Goal: Task Accomplishment & Management: Manage account settings

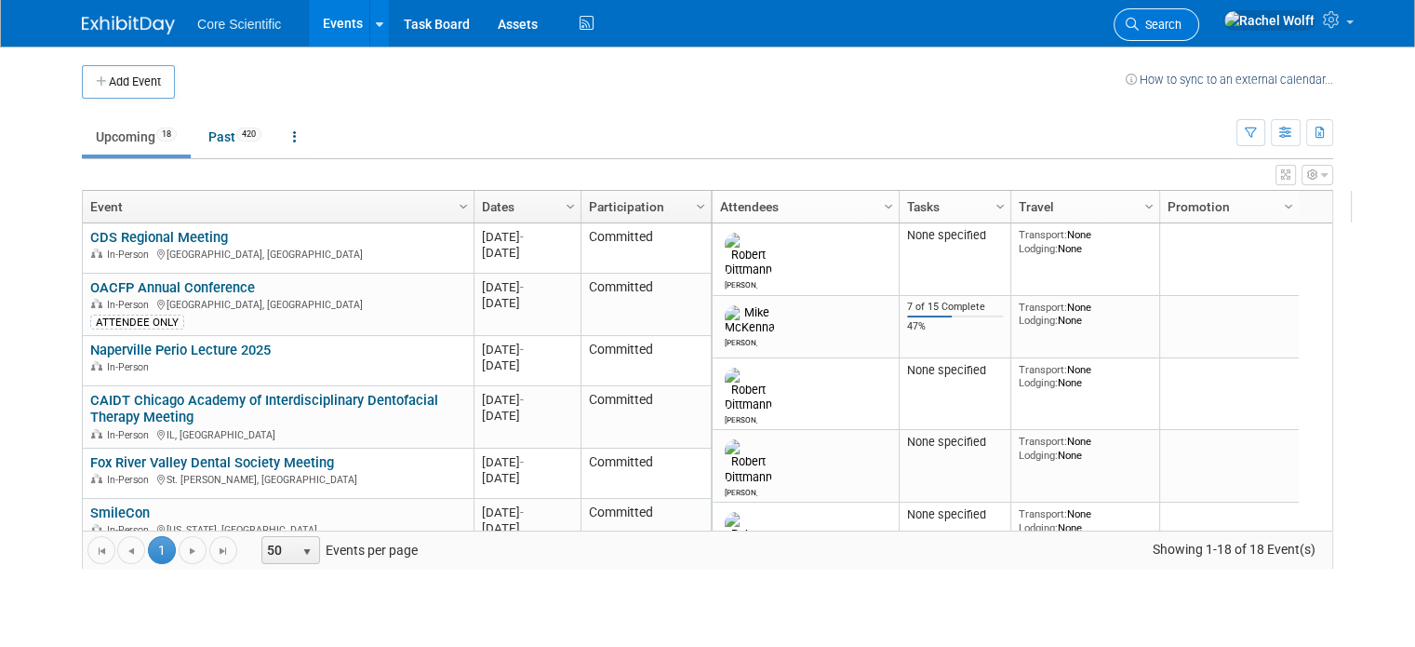
click at [1182, 22] on span "Search" at bounding box center [1160, 25] width 43 height 14
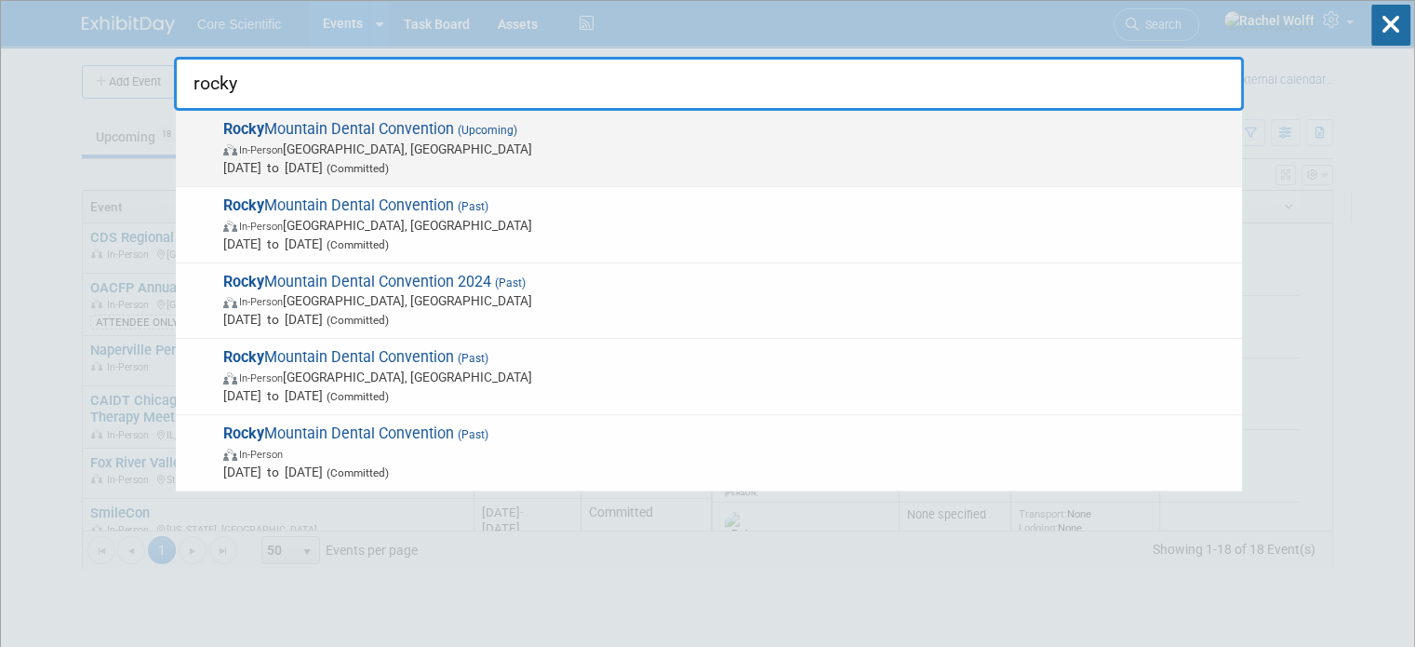
type input "rocky"
click at [620, 167] on span "Jan 22, 2026 to Jan 24, 2026 (Committed)" at bounding box center [727, 167] width 1009 height 19
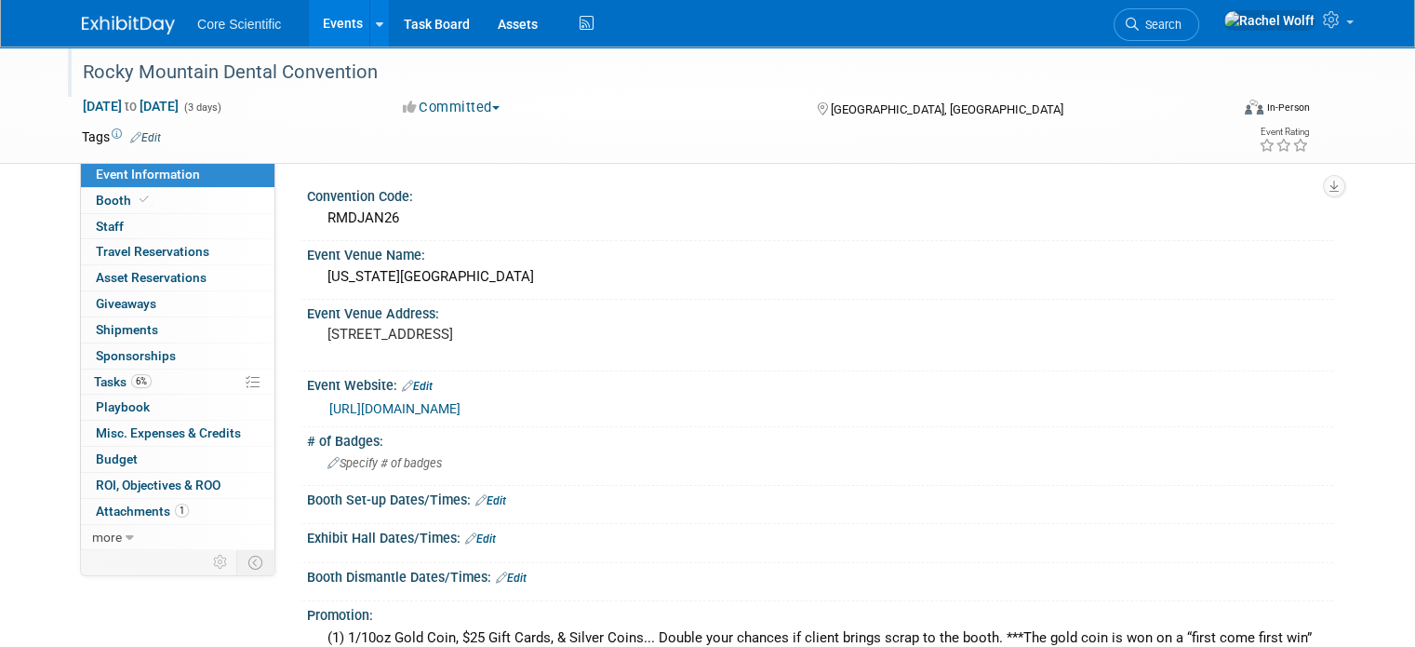
click at [372, 70] on div "Rocky Mountain Dental Convention" at bounding box center [640, 72] width 1129 height 33
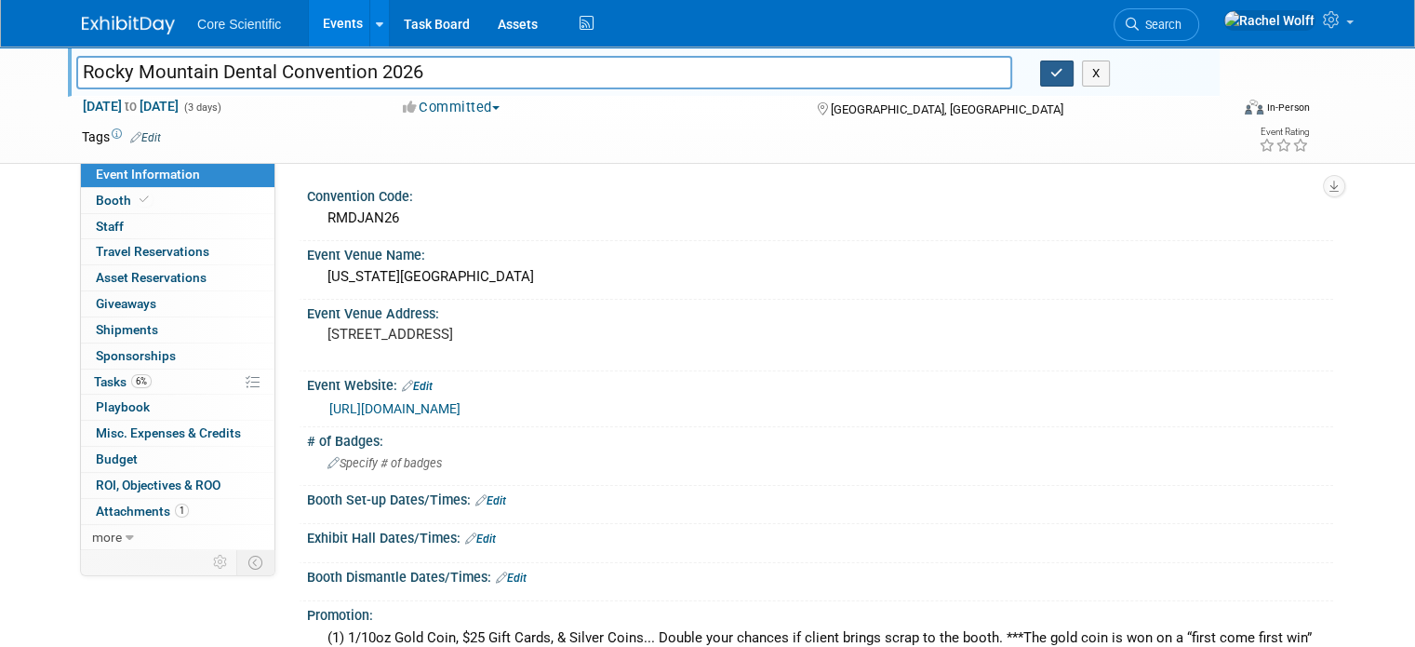
type input "Rocky Mountain Dental Convention 2026"
click at [1063, 71] on icon "button" at bounding box center [1056, 73] width 13 height 12
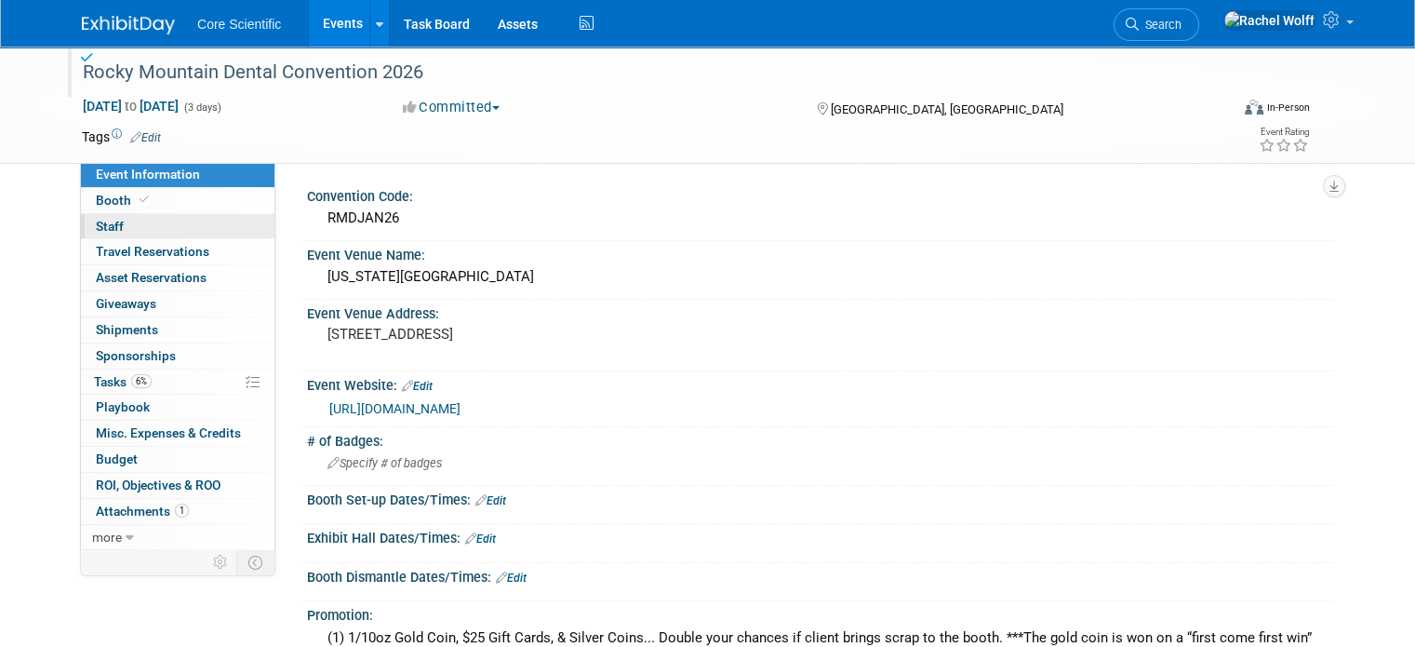
click at [139, 231] on link "0 Staff 0" at bounding box center [178, 226] width 194 height 25
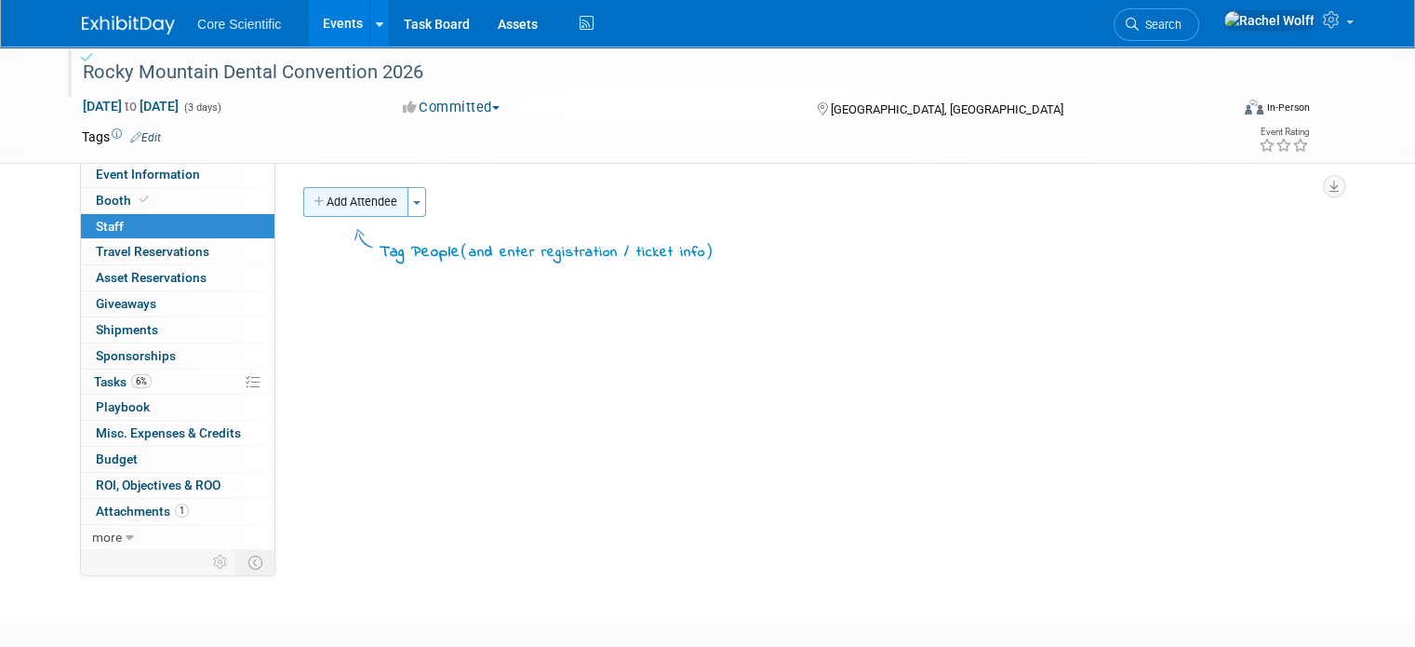
click at [334, 194] on button "Add Attendee" at bounding box center [355, 202] width 105 height 30
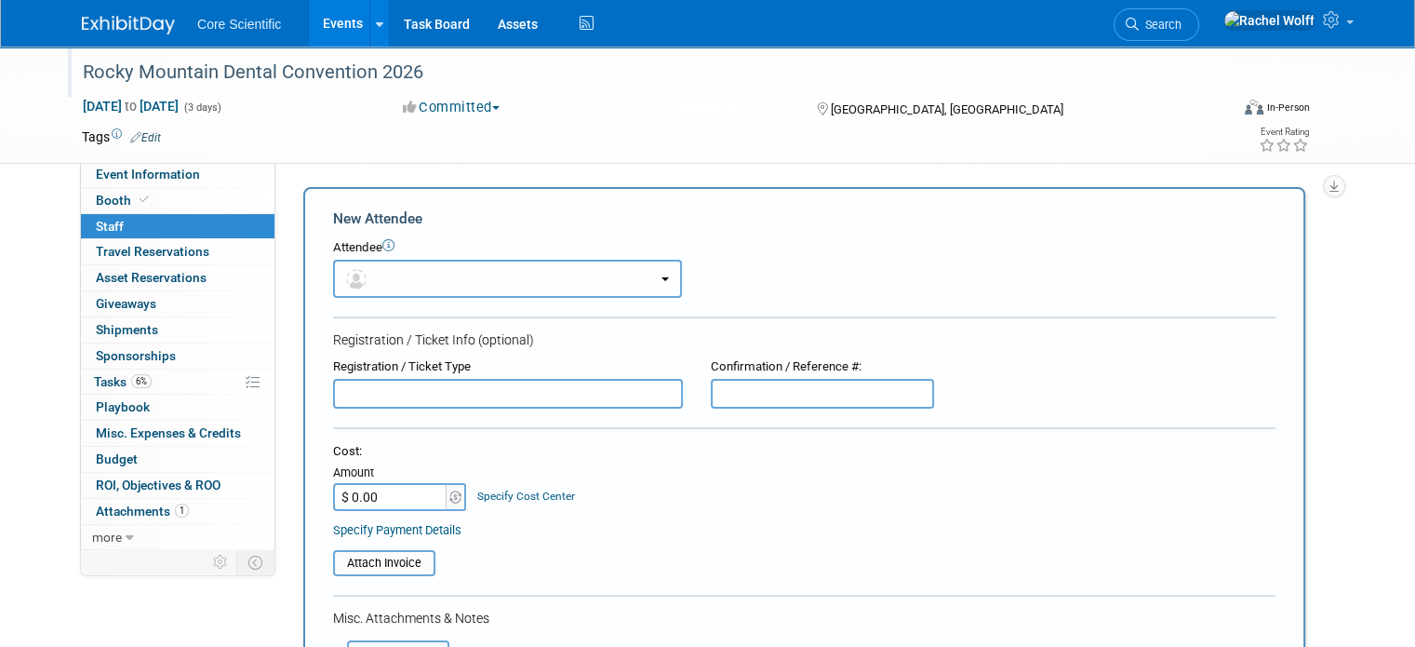
click at [457, 276] on button "button" at bounding box center [507, 279] width 349 height 38
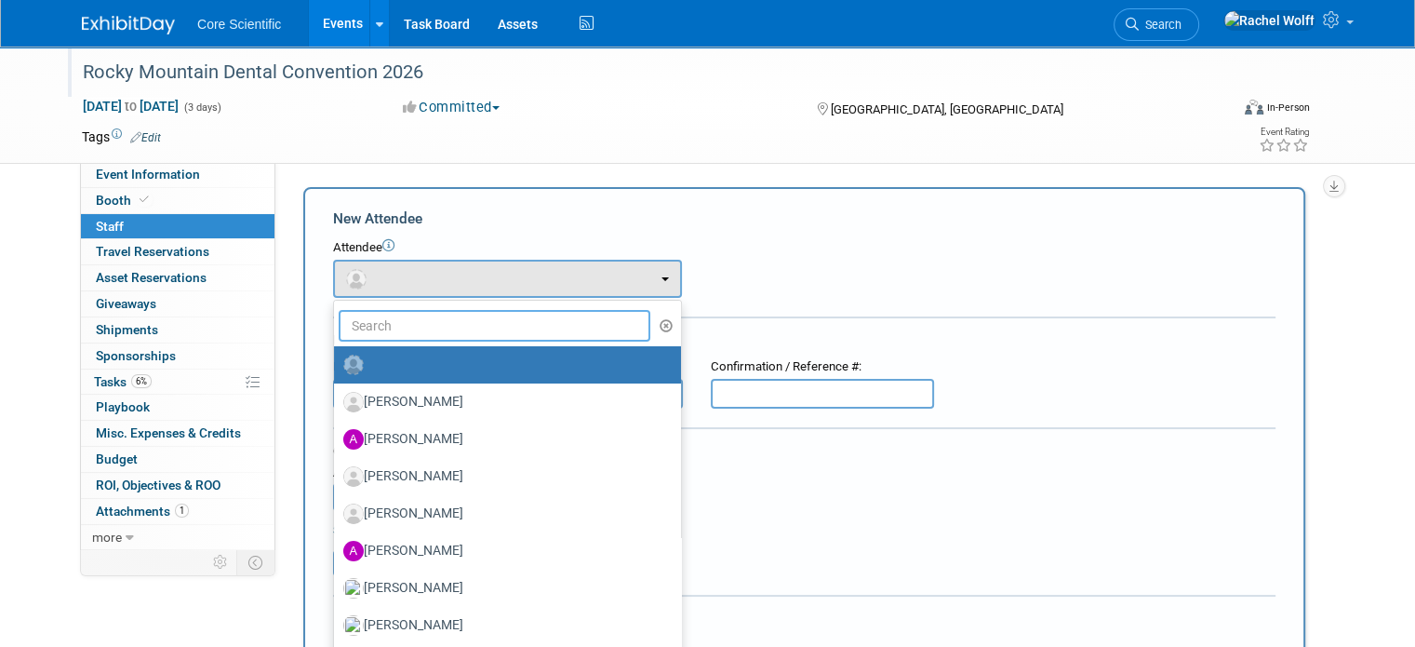
click at [428, 329] on input "text" at bounding box center [495, 326] width 312 height 32
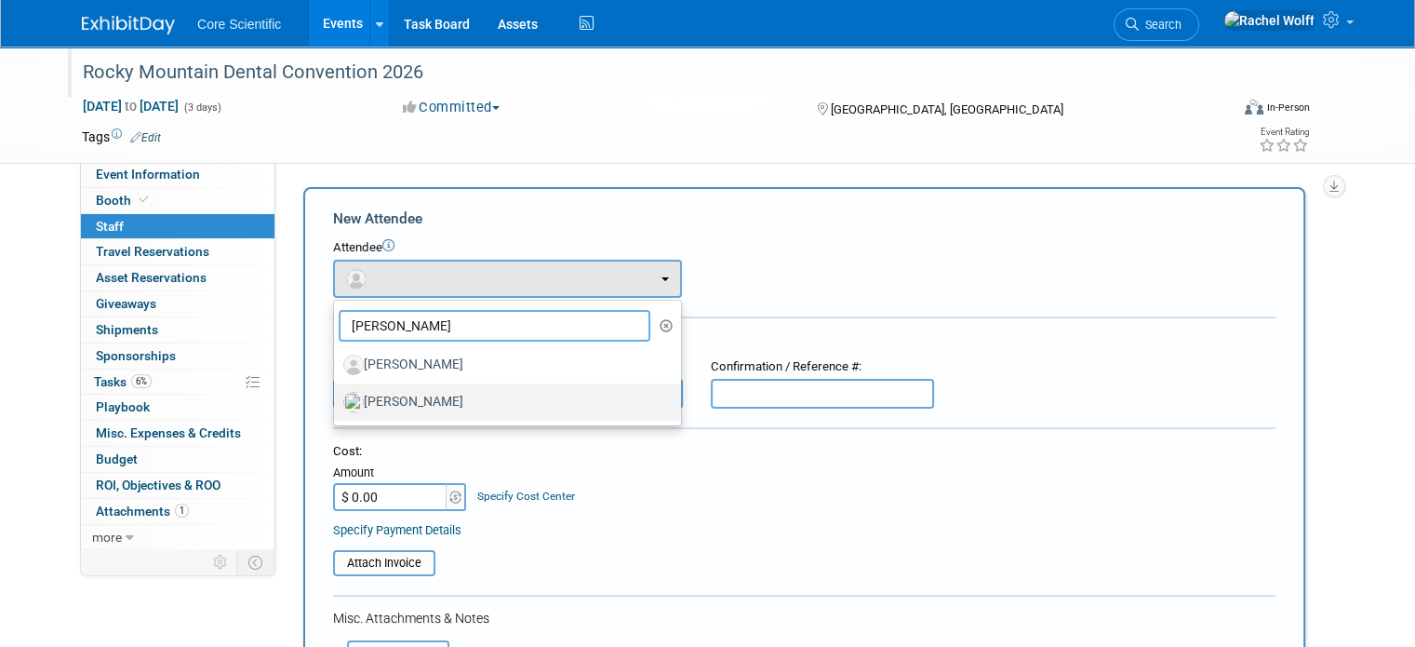
type input "james"
click at [412, 412] on label "[PERSON_NAME]" at bounding box center [502, 402] width 319 height 30
click at [337, 406] on input "[PERSON_NAME]" at bounding box center [331, 400] width 12 height 12
select select "6c128cb2-0c38-4361-b858-ae58881757a8"
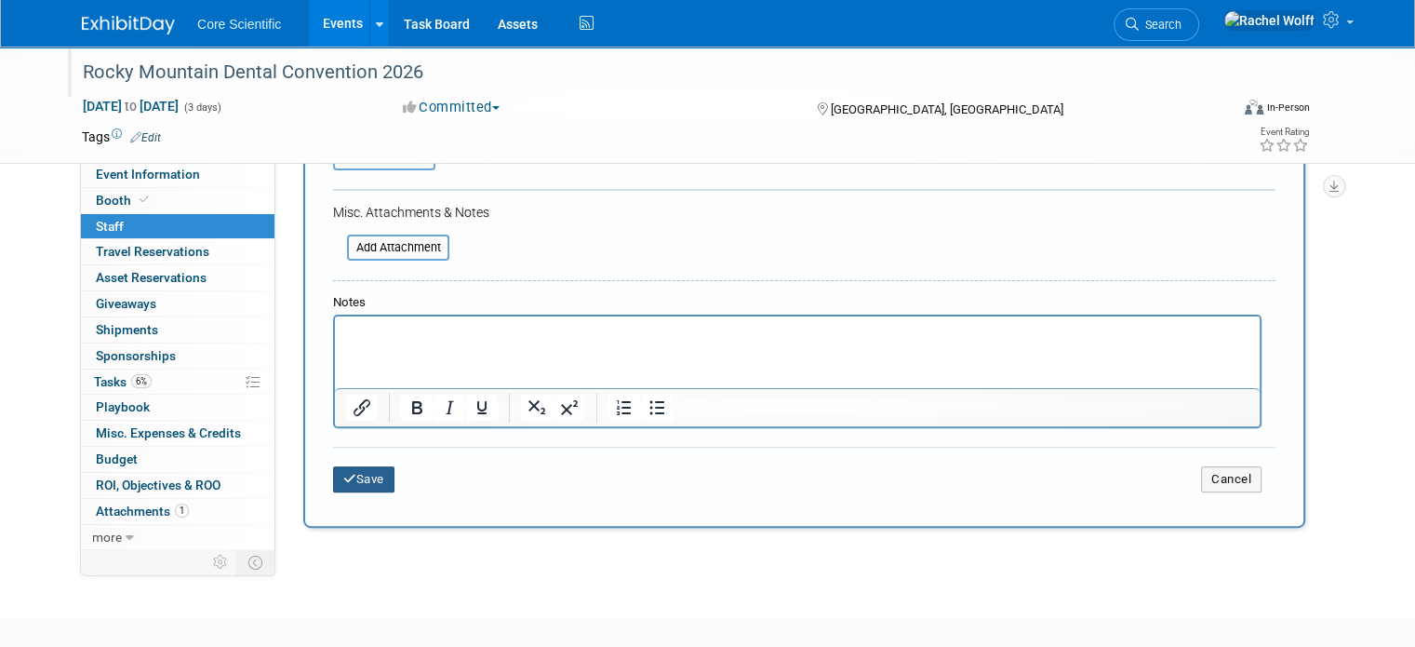
click at [341, 479] on button "Save" at bounding box center [363, 479] width 61 height 26
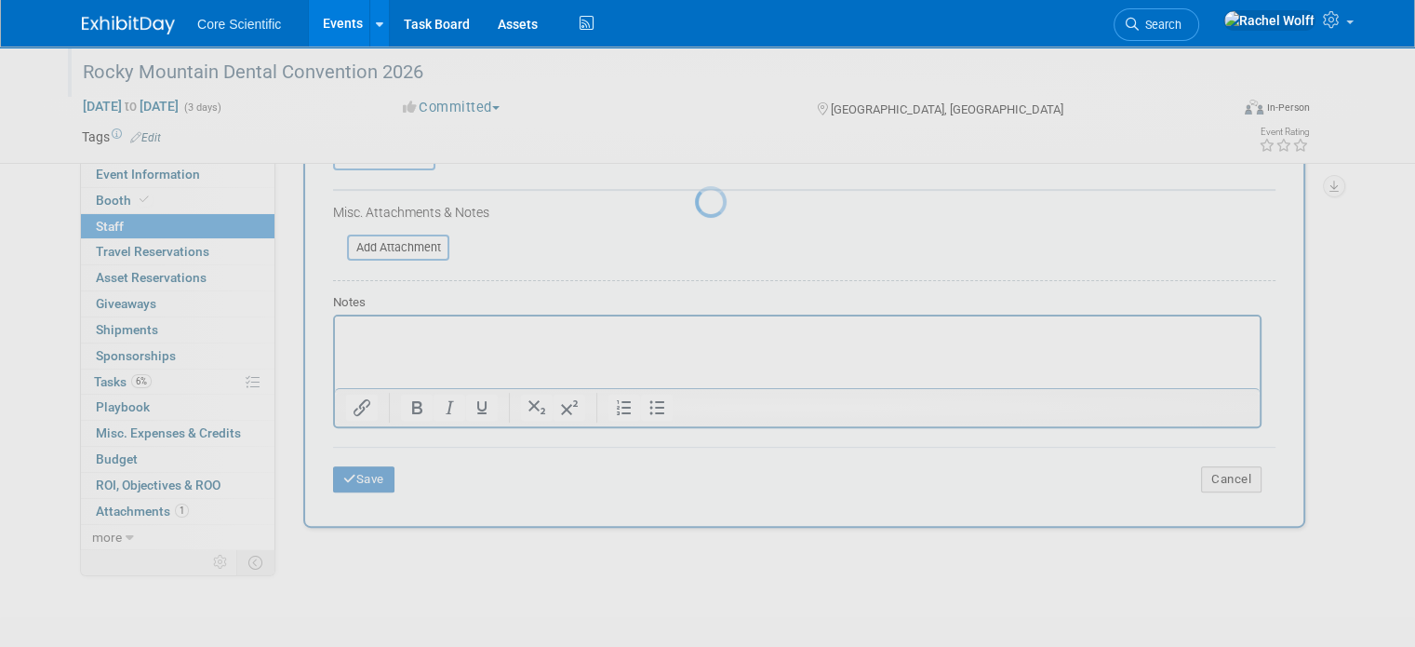
scroll to position [101, 0]
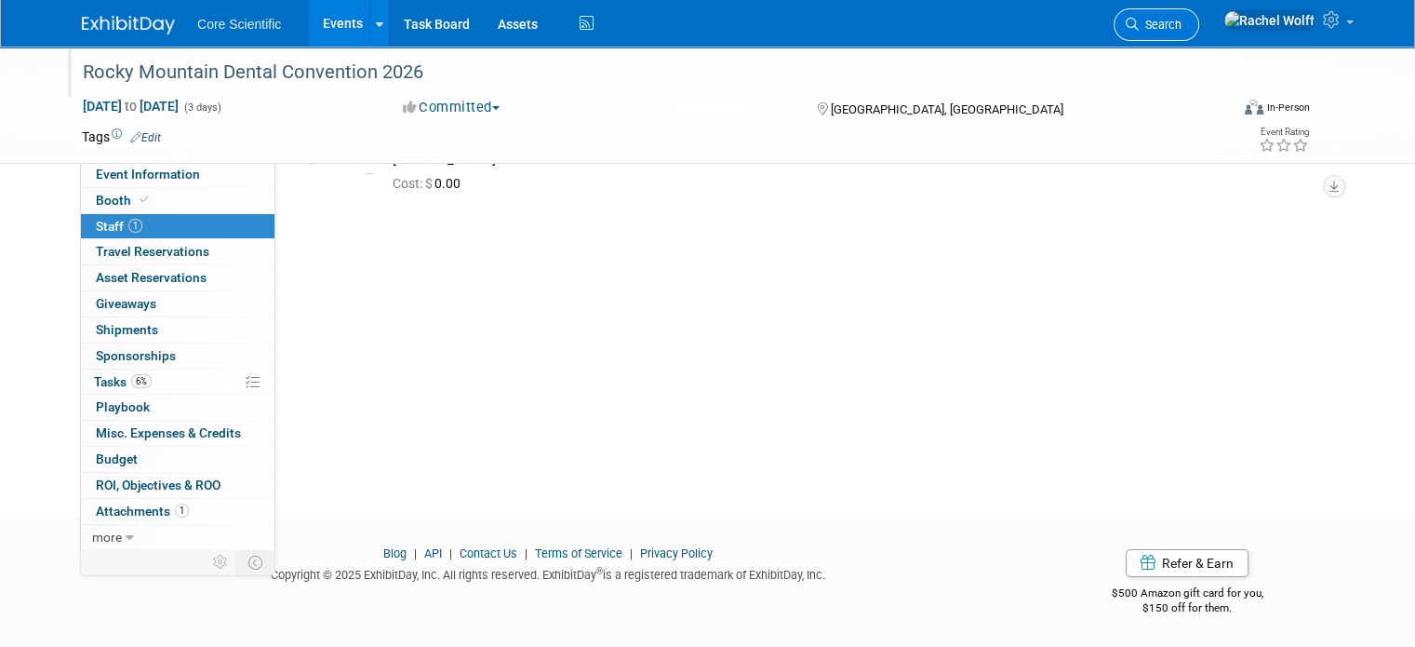
click at [1199, 17] on link "Search" at bounding box center [1157, 24] width 86 height 33
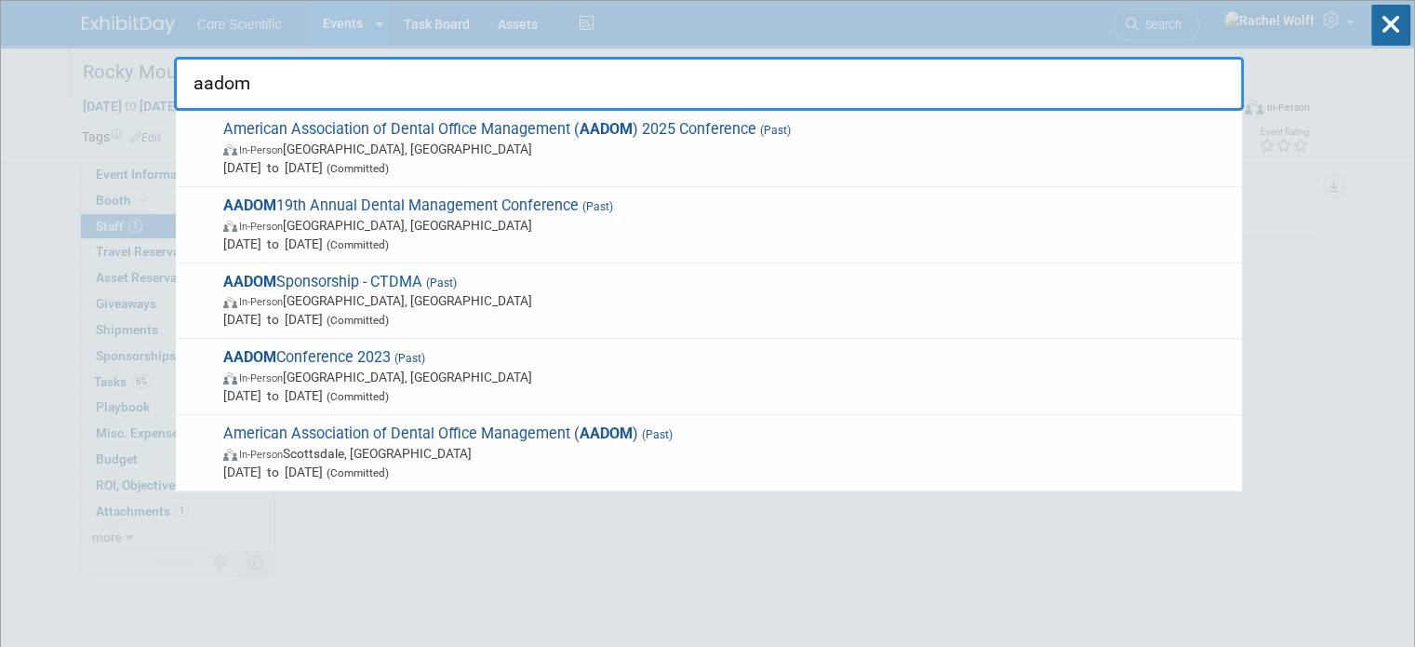
type input "aadom"
click at [338, 87] on input "aadom" at bounding box center [709, 84] width 1070 height 54
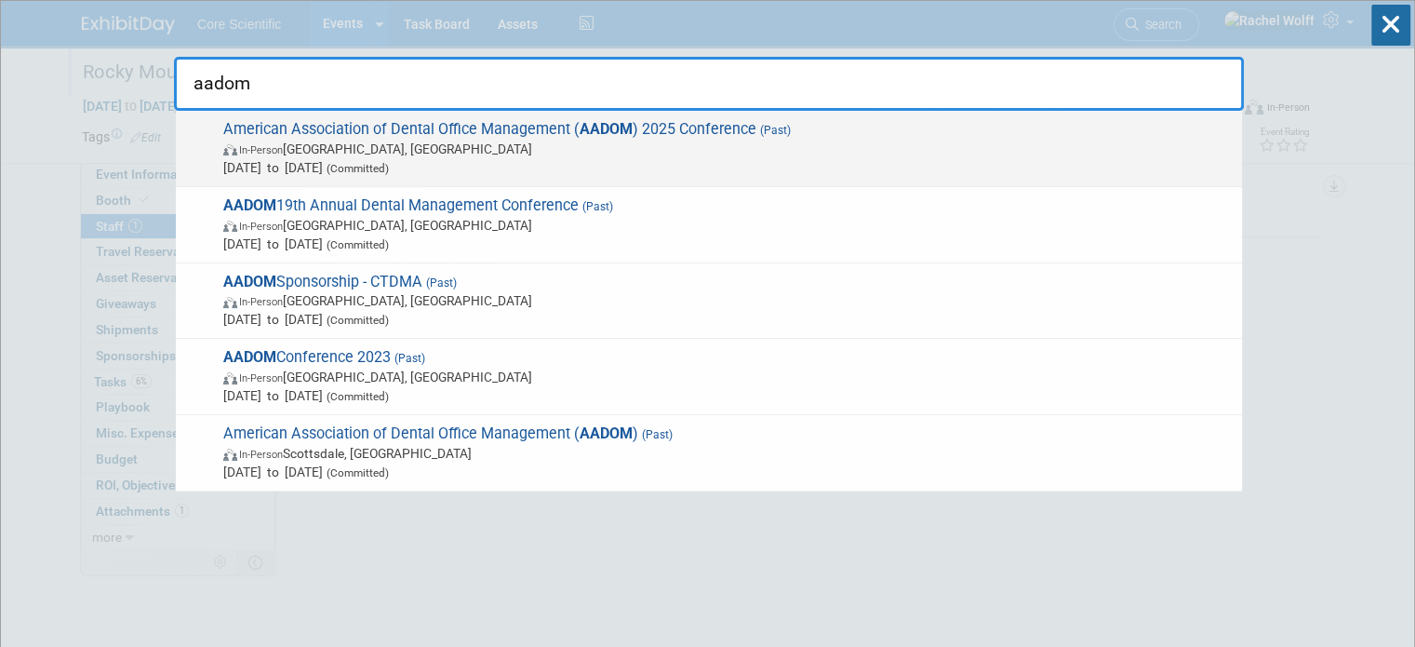
click at [848, 155] on span "In-Person Round Rock, TX" at bounding box center [727, 149] width 1009 height 19
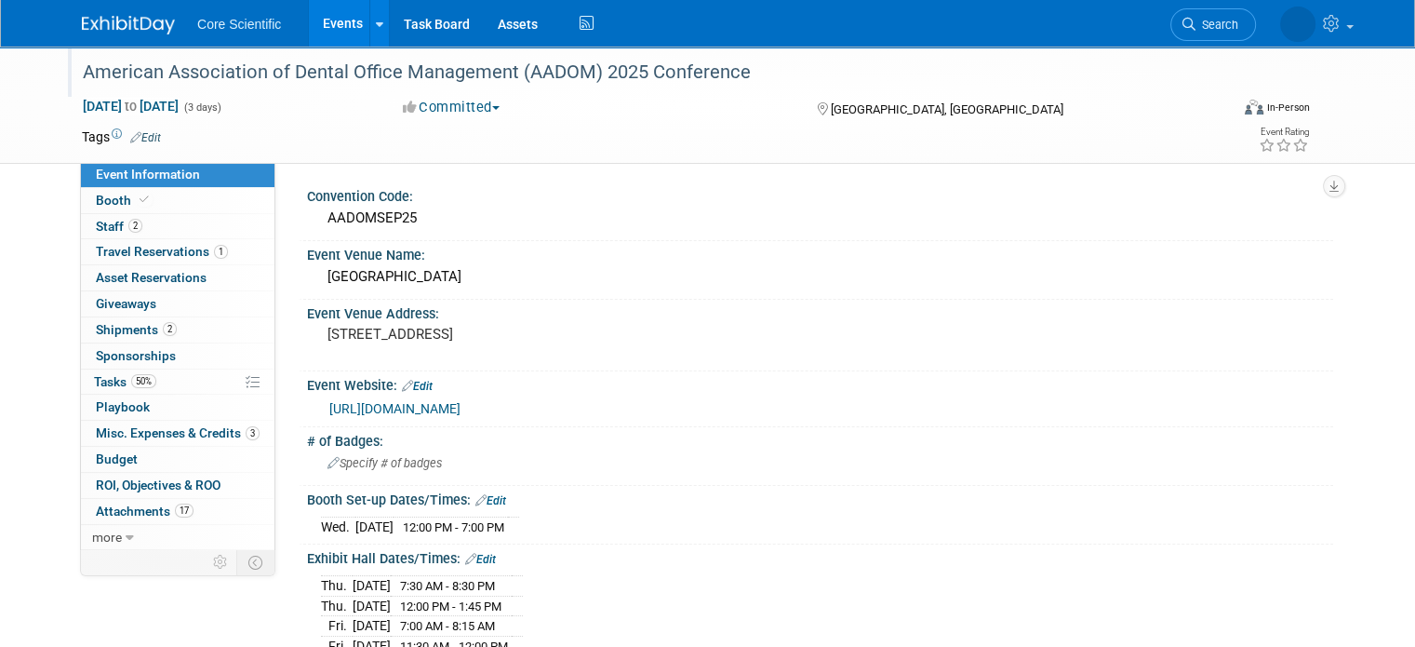
drag, startPoint x: 733, startPoint y: 72, endPoint x: 68, endPoint y: 86, distance: 665.3
click at [76, 86] on div "American Association of Dental Office Management (AADOM) 2025 Conference" at bounding box center [640, 72] width 1129 height 33
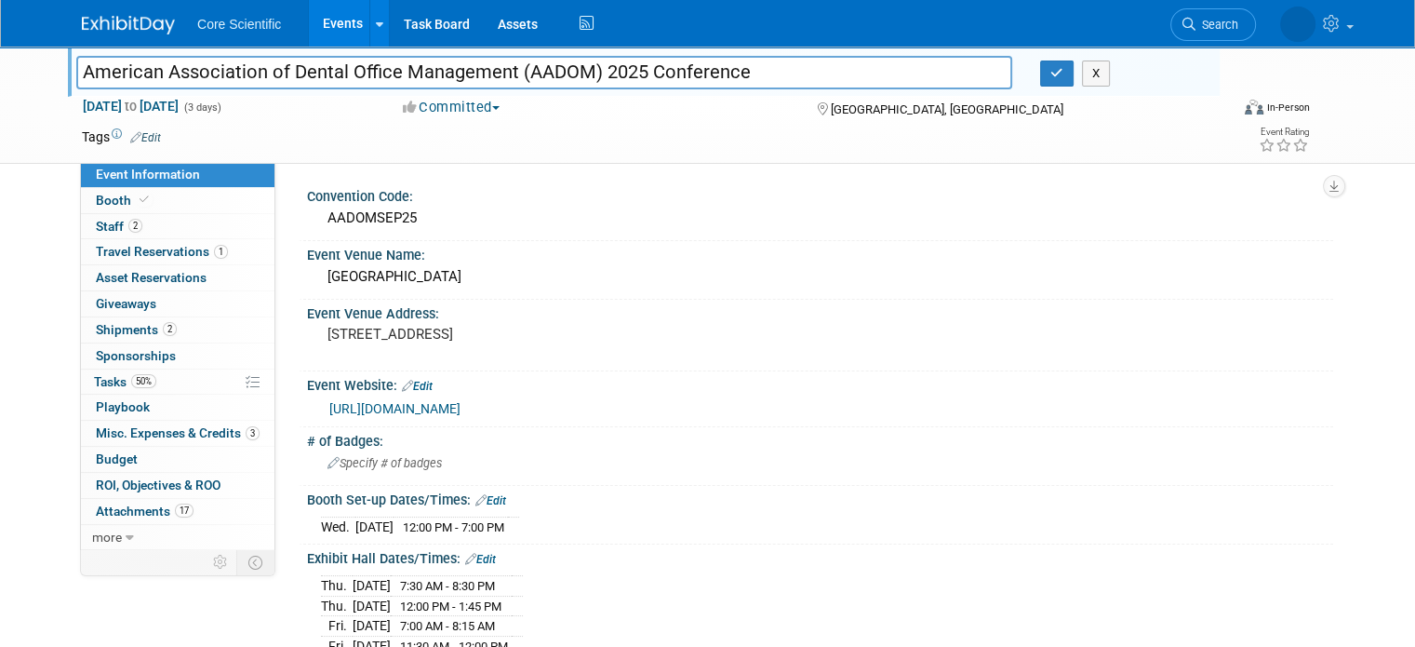
click at [129, 72] on input "American Association of Dental Office Management (AADOM) 2025 Conference" at bounding box center [544, 72] width 936 height 33
click at [928, 78] on input "American Association of Dental Office Management (AADOM) 2025 Conference" at bounding box center [544, 72] width 936 height 33
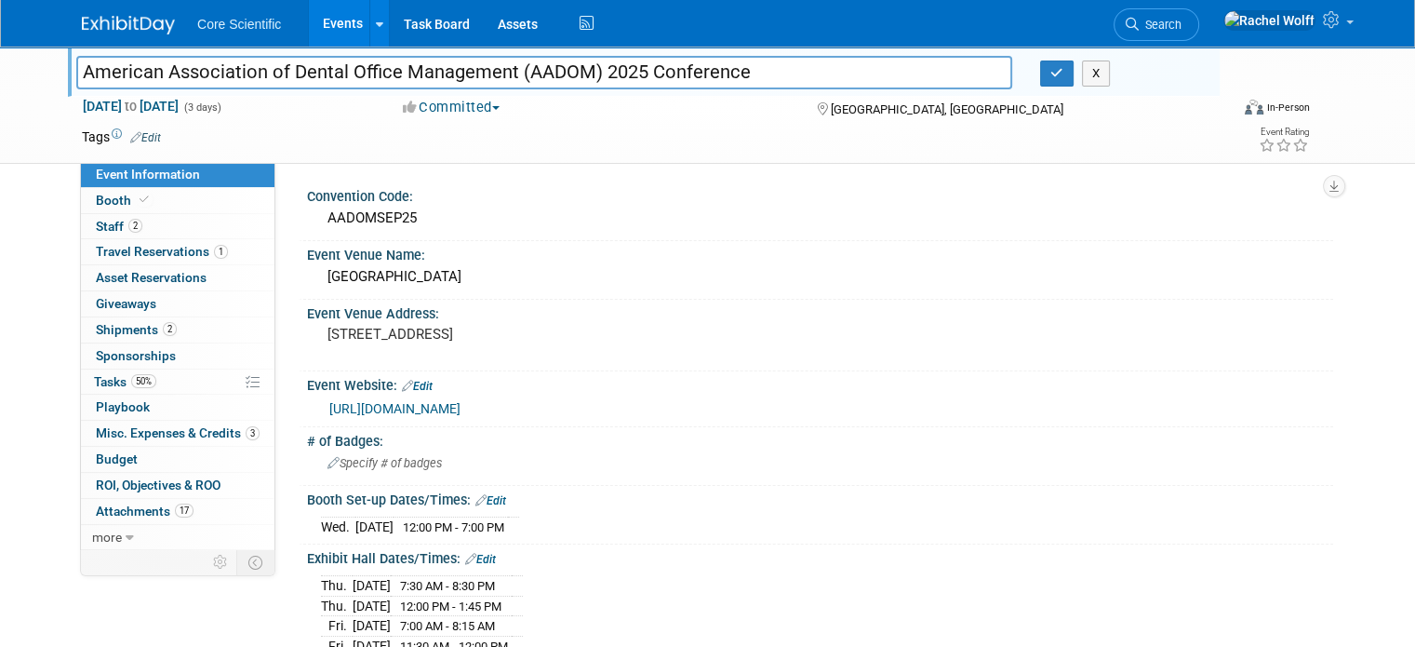
click at [928, 78] on input "American Association of Dental Office Management (AADOM) 2025 Conference" at bounding box center [544, 72] width 936 height 33
click at [1062, 82] on button "button" at bounding box center [1056, 73] width 33 height 26
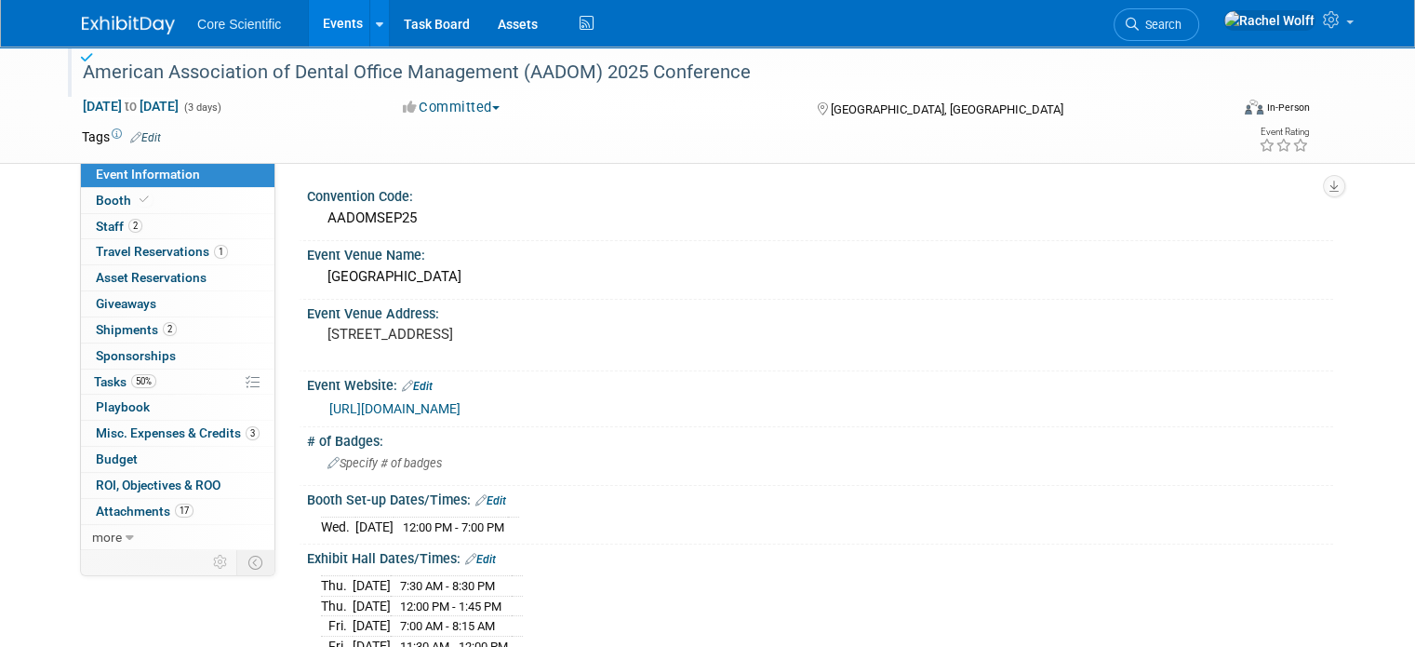
click at [82, 21] on img at bounding box center [128, 25] width 93 height 19
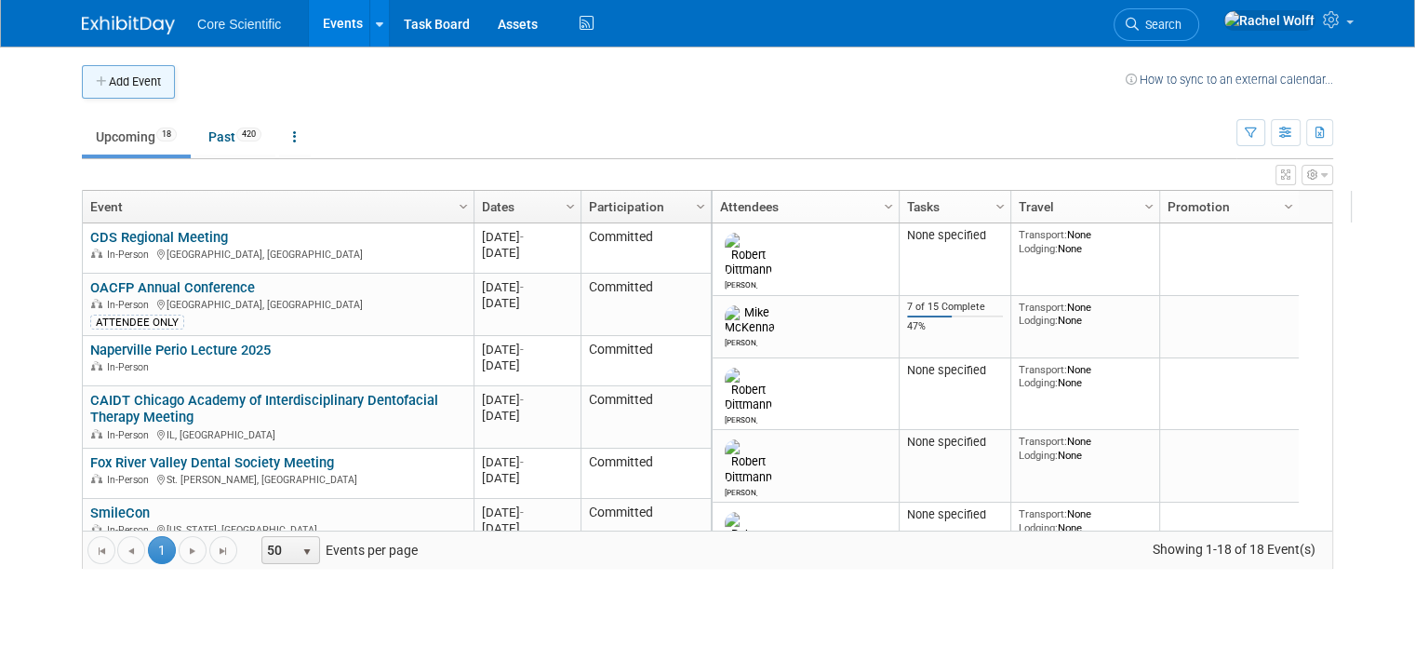
click at [102, 82] on button "Add Event" at bounding box center [128, 81] width 93 height 33
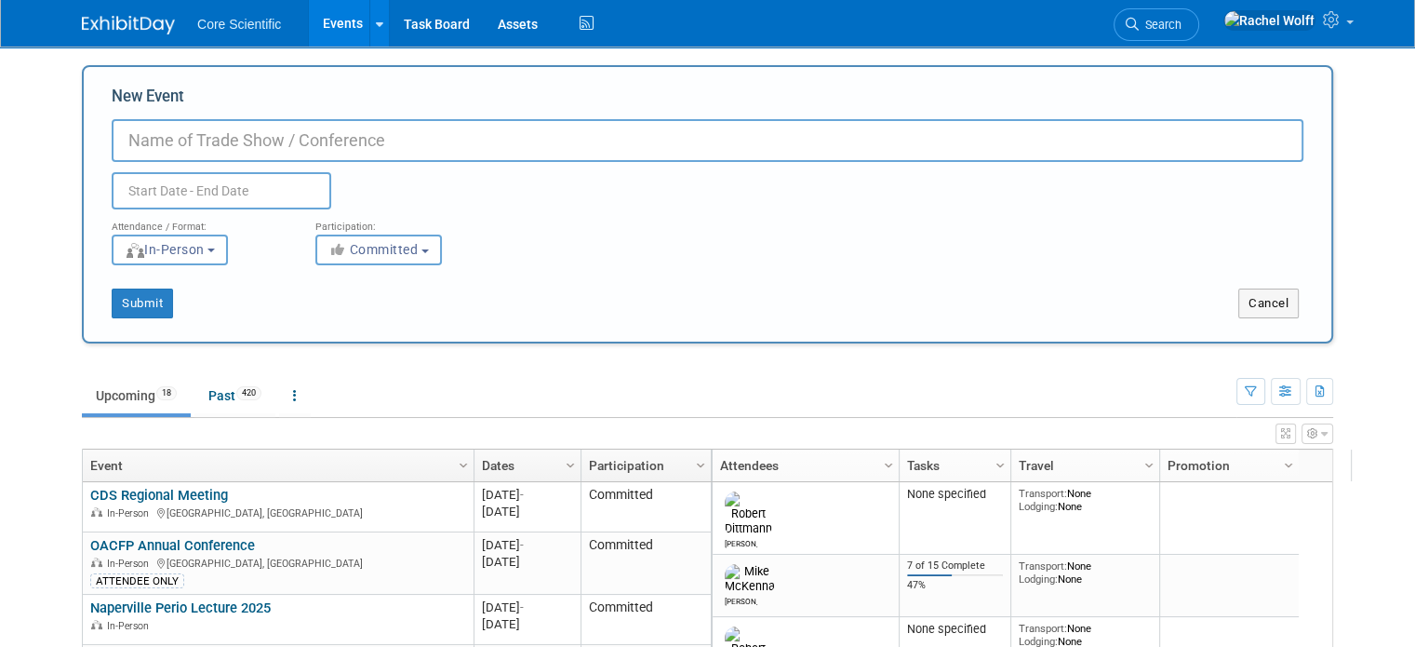
paste input "American Association of Dental Office Management (AADOM) 2025 Conference"
click at [112, 136] on input "American Association of Dental Office Management (AADOM) 2025 Conference" at bounding box center [708, 140] width 1192 height 43
drag, startPoint x: 636, startPoint y: 141, endPoint x: 564, endPoint y: 144, distance: 72.6
click at [564, 144] on input "AADOM American Association of Dental Office Management (AADOM) 2025 Conference" at bounding box center [708, 140] width 1192 height 43
click at [598, 140] on input "AADOM American Association of Dental Office Management 2025 Conference" at bounding box center [708, 140] width 1192 height 43
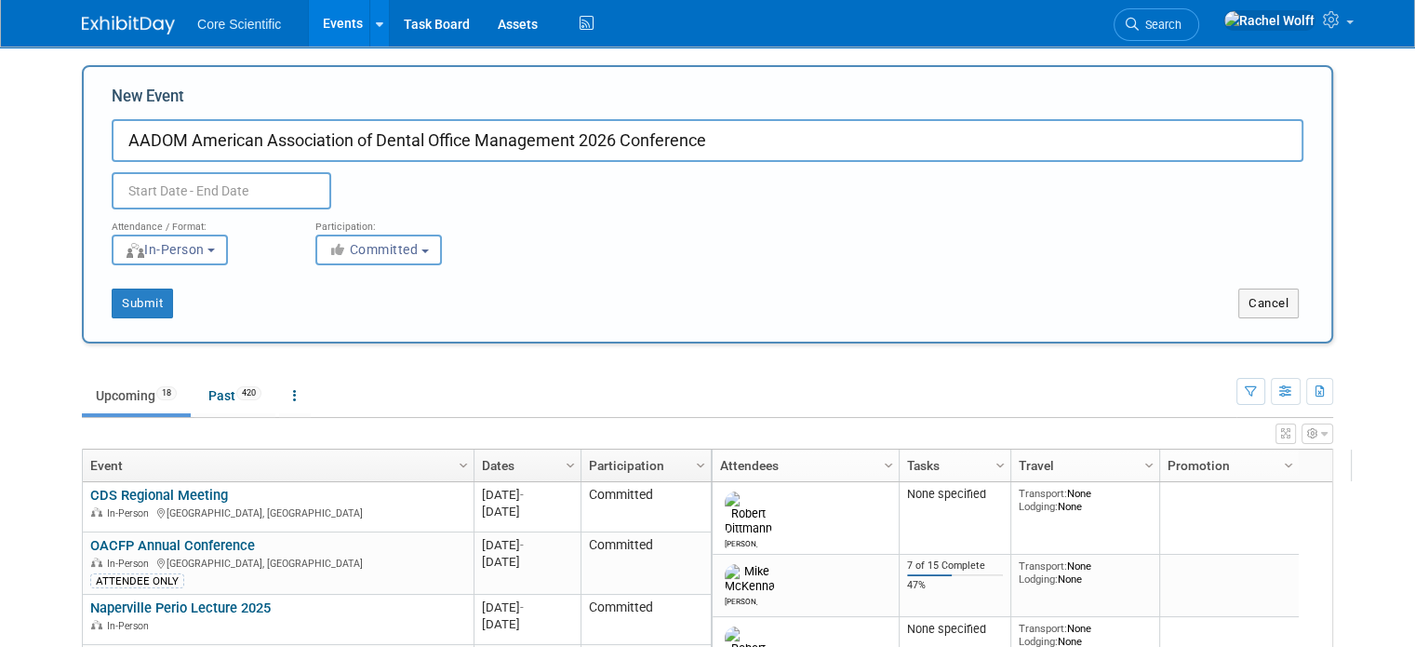
type input "AADOM American Association of Dental Office Management 2026 Conference"
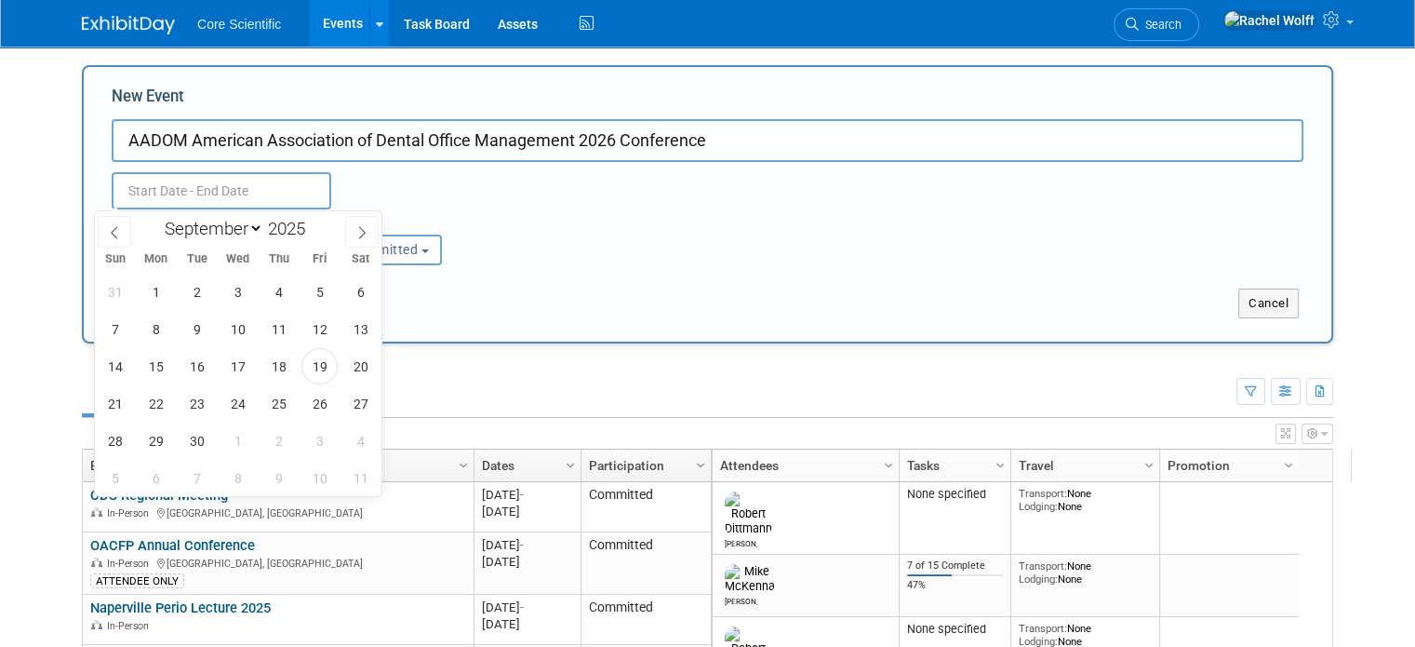
click at [145, 203] on input "text" at bounding box center [222, 190] width 220 height 37
click at [357, 234] on icon at bounding box center [361, 232] width 13 height 13
select select "11"
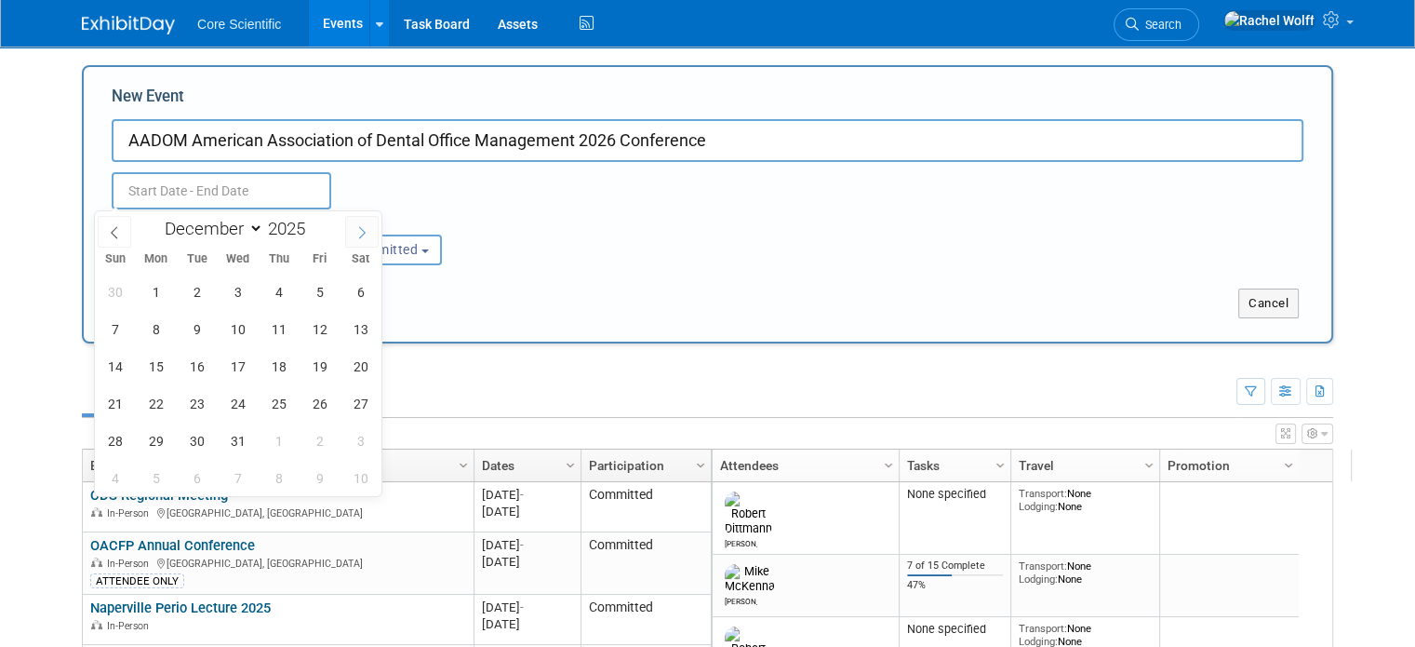
click at [357, 234] on icon at bounding box center [361, 232] width 13 height 13
type input "2026"
click at [357, 234] on icon at bounding box center [361, 232] width 13 height 13
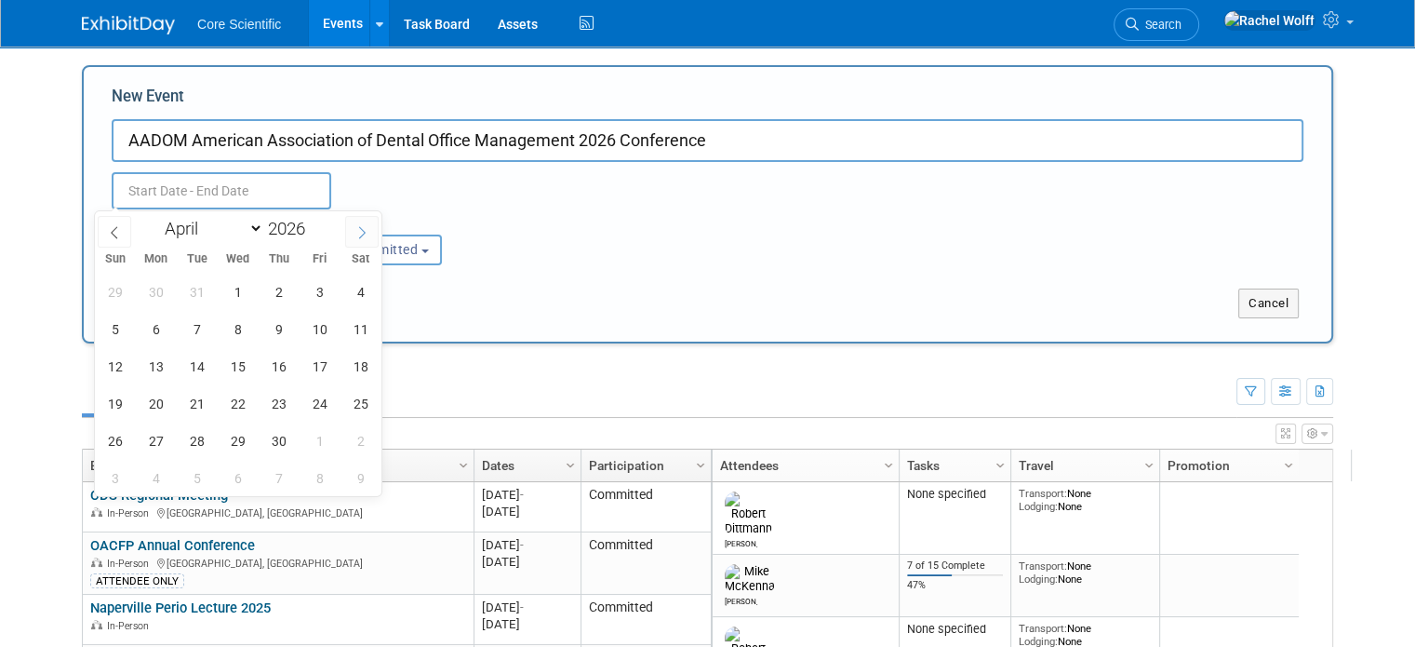
click at [357, 234] on icon at bounding box center [361, 232] width 13 height 13
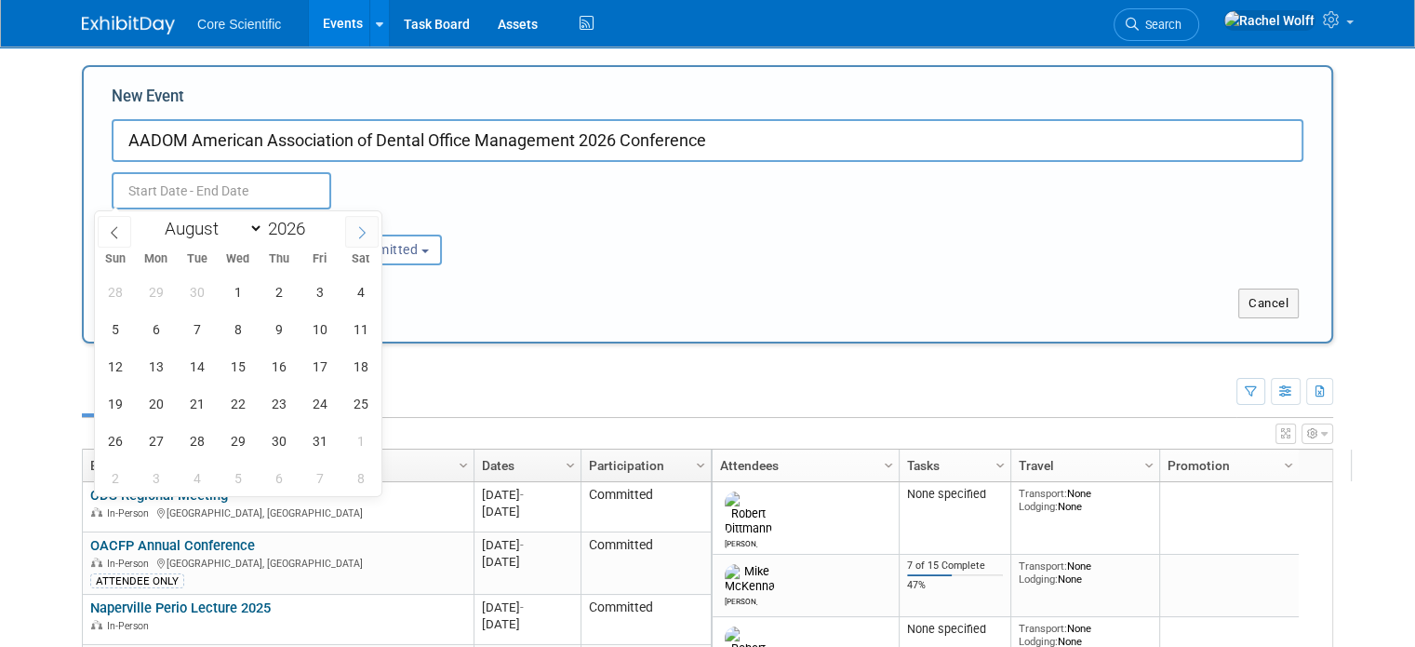
select select "8"
click at [286, 288] on span "3" at bounding box center [278, 292] width 36 height 36
click at [360, 290] on span "5" at bounding box center [360, 292] width 36 height 36
type input "Sep 3, 2026 to Sep 5, 2026"
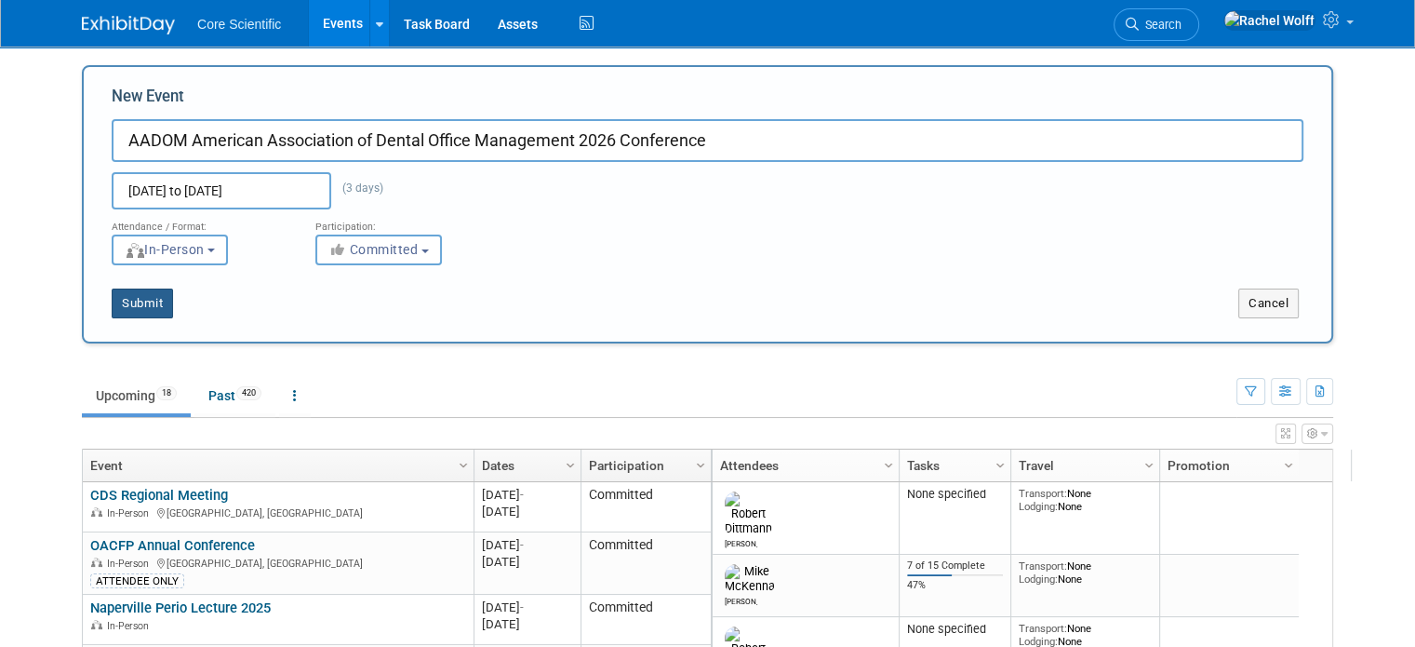
click at [139, 300] on button "Submit" at bounding box center [142, 303] width 61 height 30
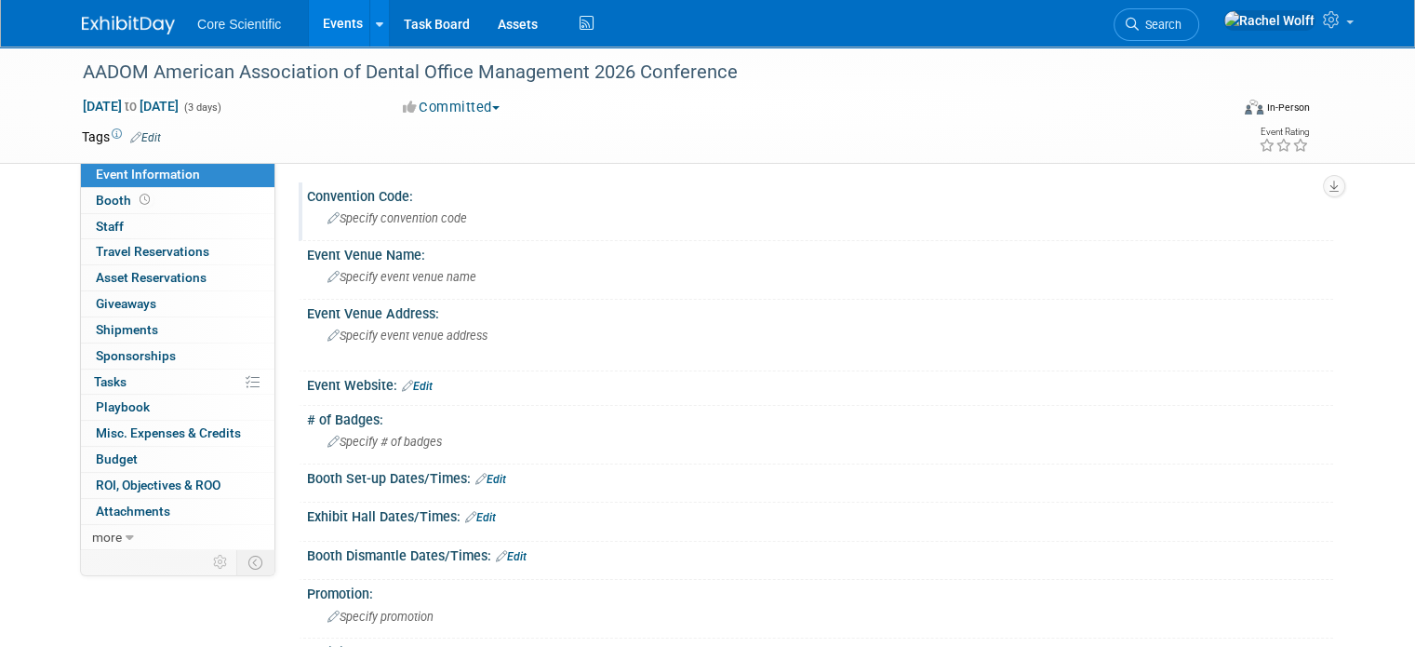
click at [399, 224] on span "Specify convention code" at bounding box center [397, 218] width 140 height 14
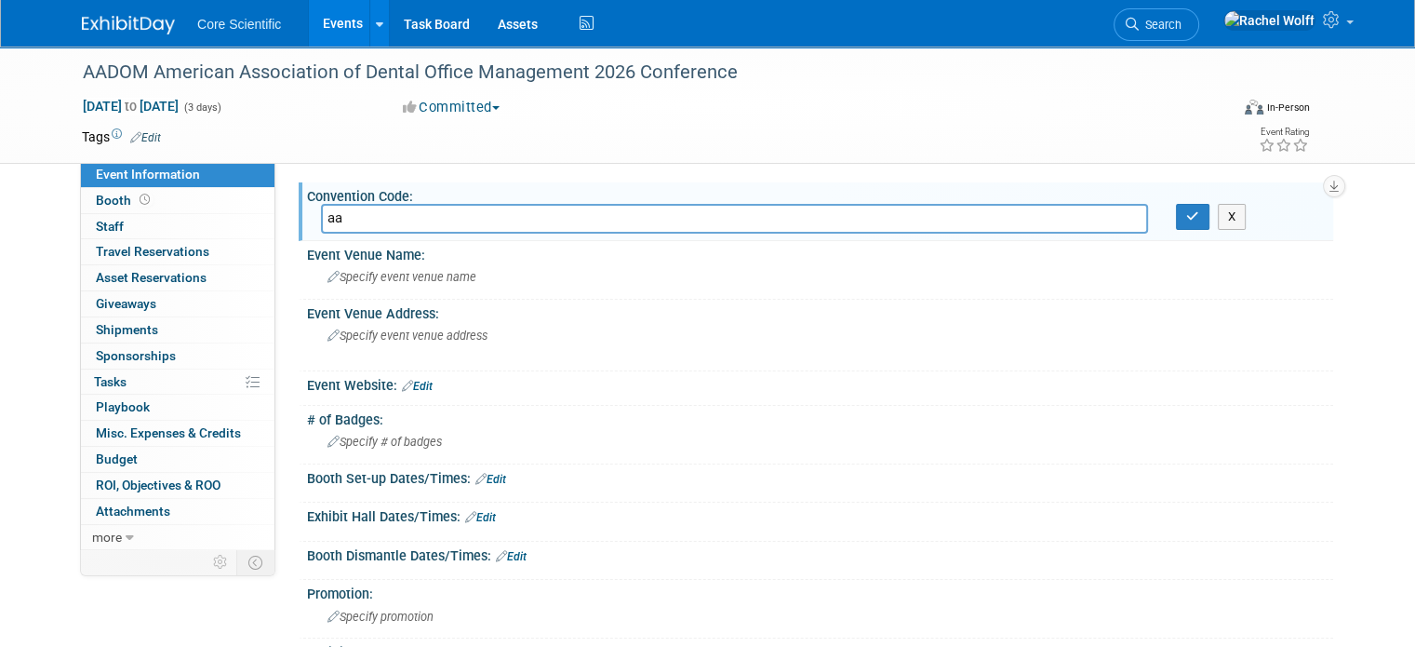
type input "a"
type input "AADOMSEP26"
click at [1209, 226] on button "button" at bounding box center [1192, 217] width 33 height 26
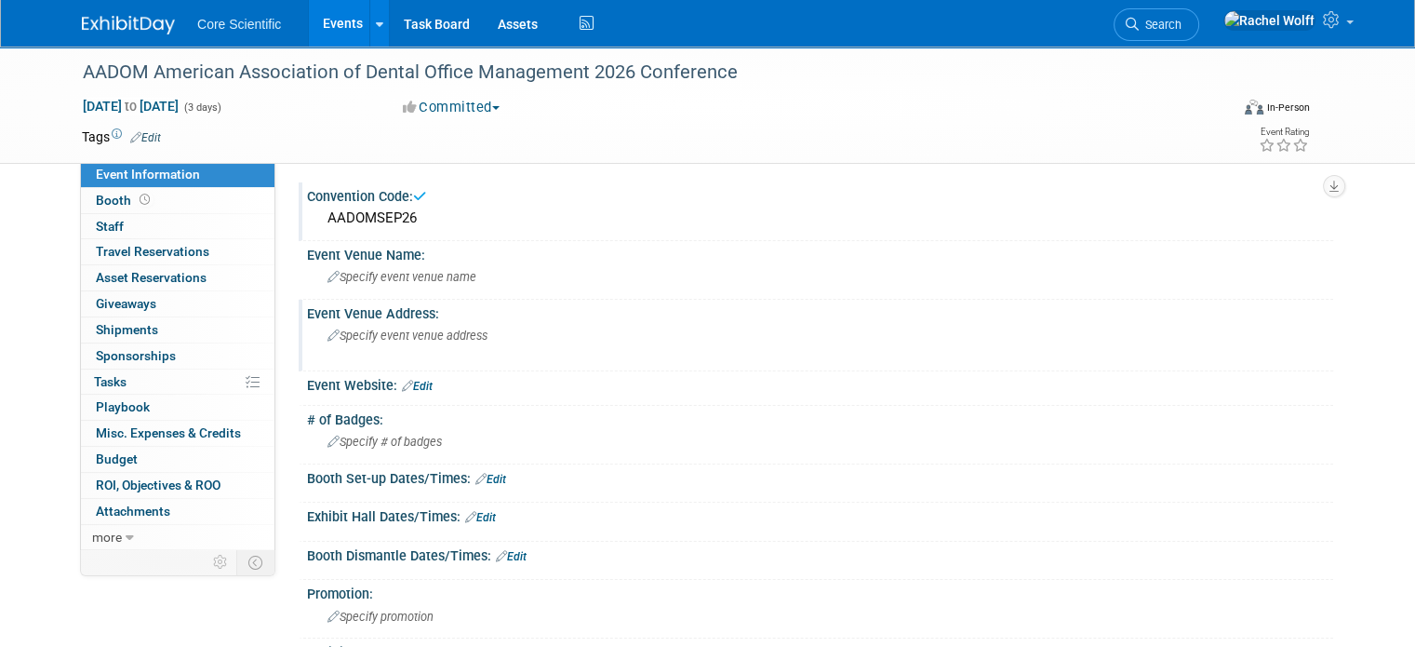
click at [594, 344] on div "Specify event venue address" at bounding box center [521, 342] width 400 height 43
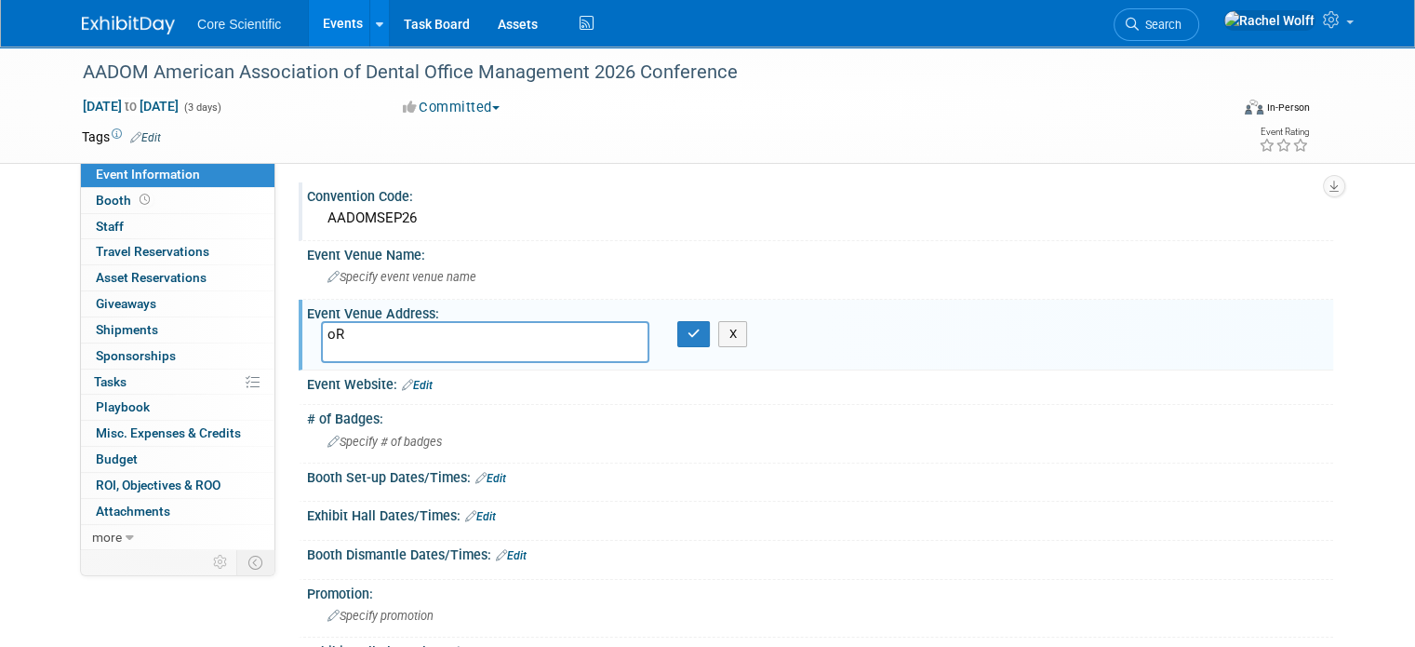
type textarea "o"
type textarea "[GEOGRAPHIC_DATA], [GEOGRAPHIC_DATA]"
click at [972, 304] on div "Event Venue Address:" at bounding box center [820, 311] width 1026 height 23
click at [696, 341] on button "button" at bounding box center [693, 334] width 33 height 26
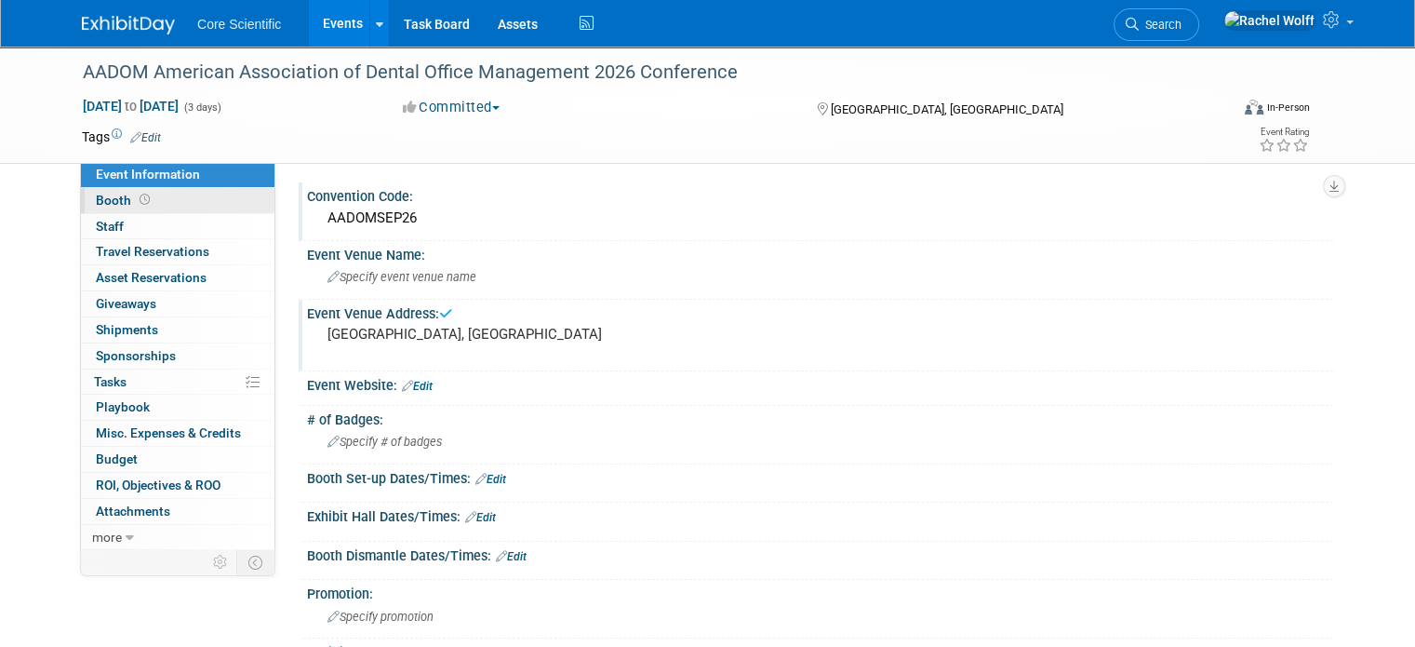
click at [194, 194] on link "Booth" at bounding box center [178, 200] width 194 height 25
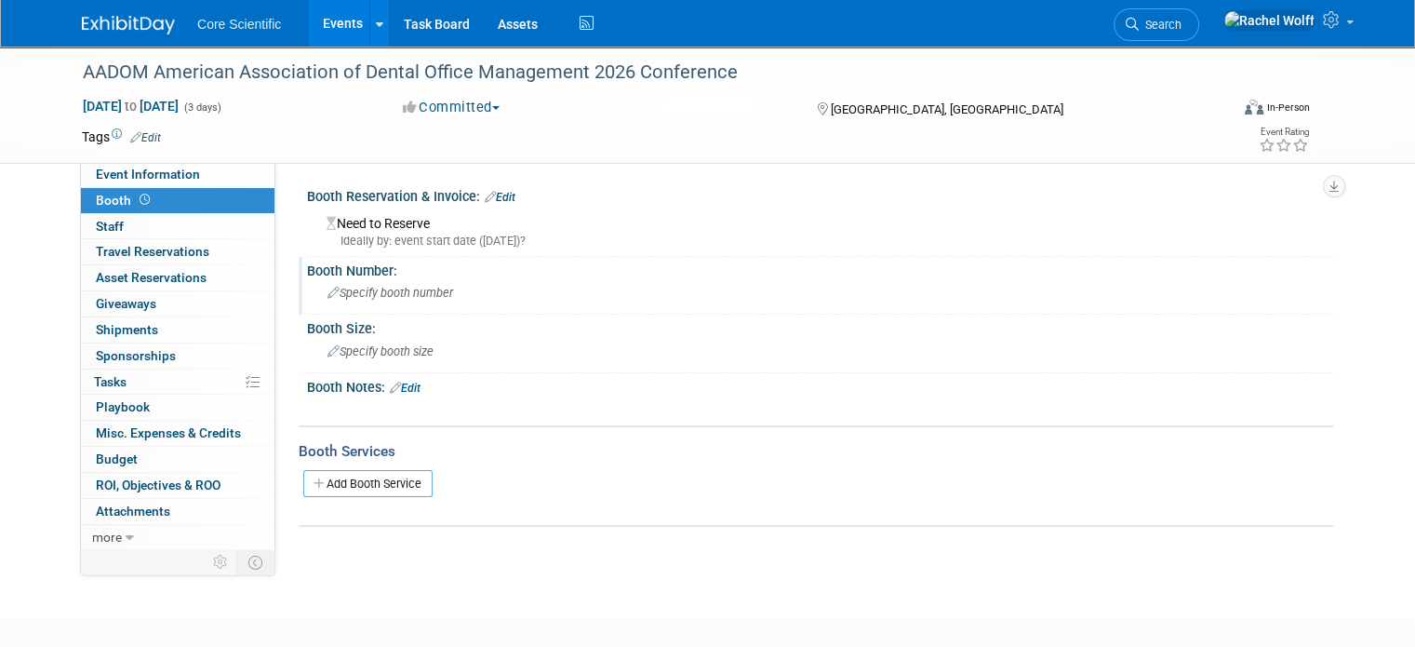
click at [407, 297] on span "Specify booth number" at bounding box center [390, 293] width 126 height 14
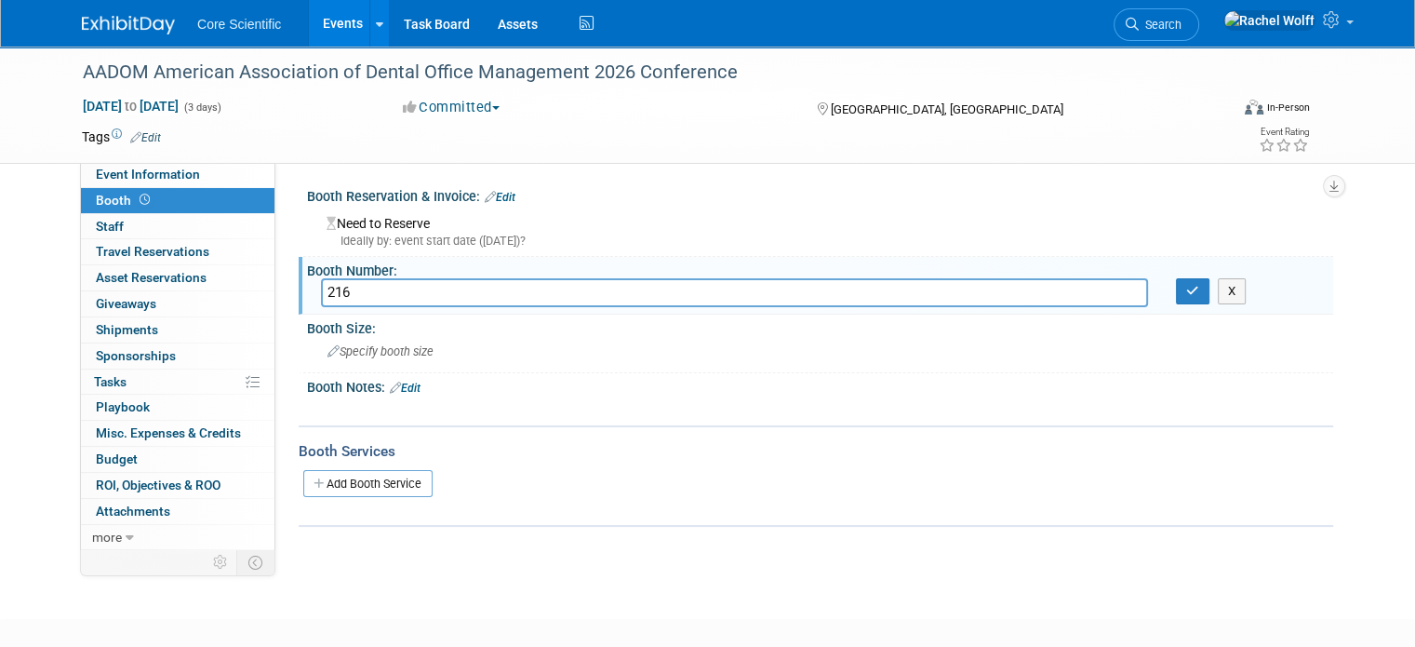
type input "216"
click at [1199, 285] on icon "button" at bounding box center [1192, 291] width 13 height 12
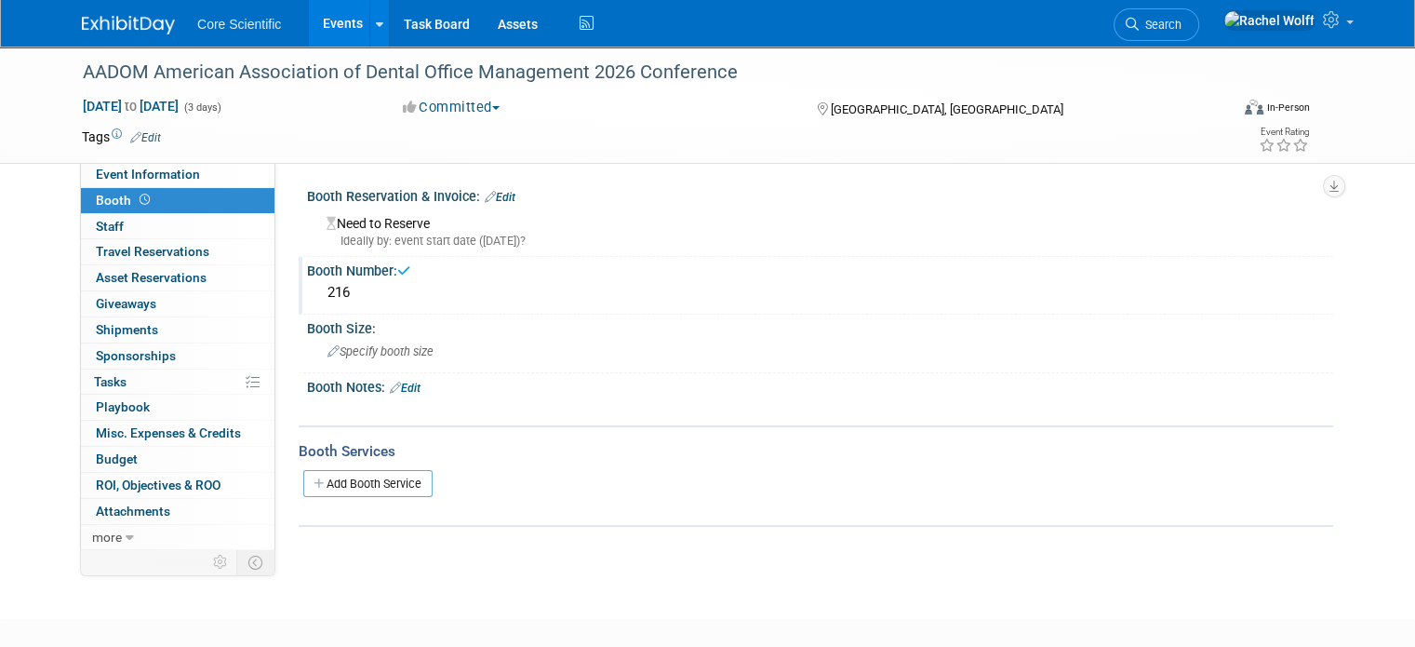
click at [395, 395] on div "X" at bounding box center [817, 399] width 1003 height 9
click at [398, 381] on link "Edit" at bounding box center [405, 387] width 31 height 13
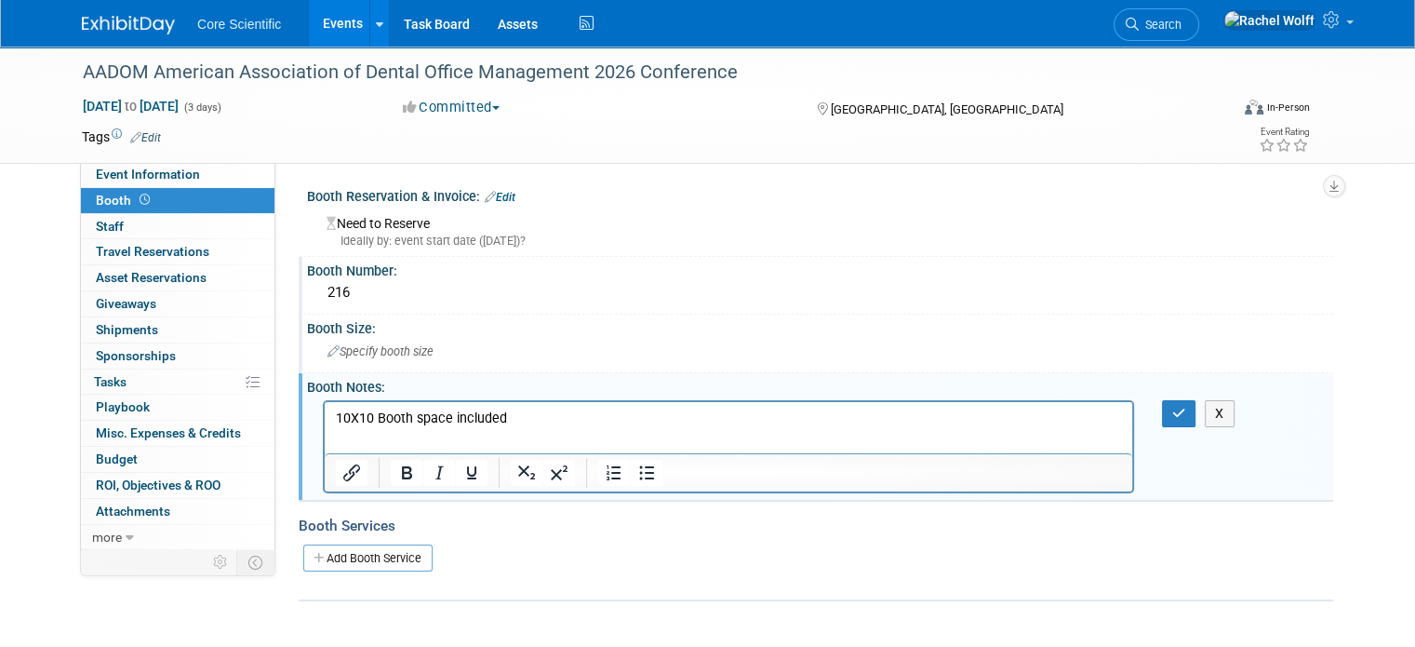
click at [400, 359] on div "Specify booth size" at bounding box center [820, 351] width 998 height 29
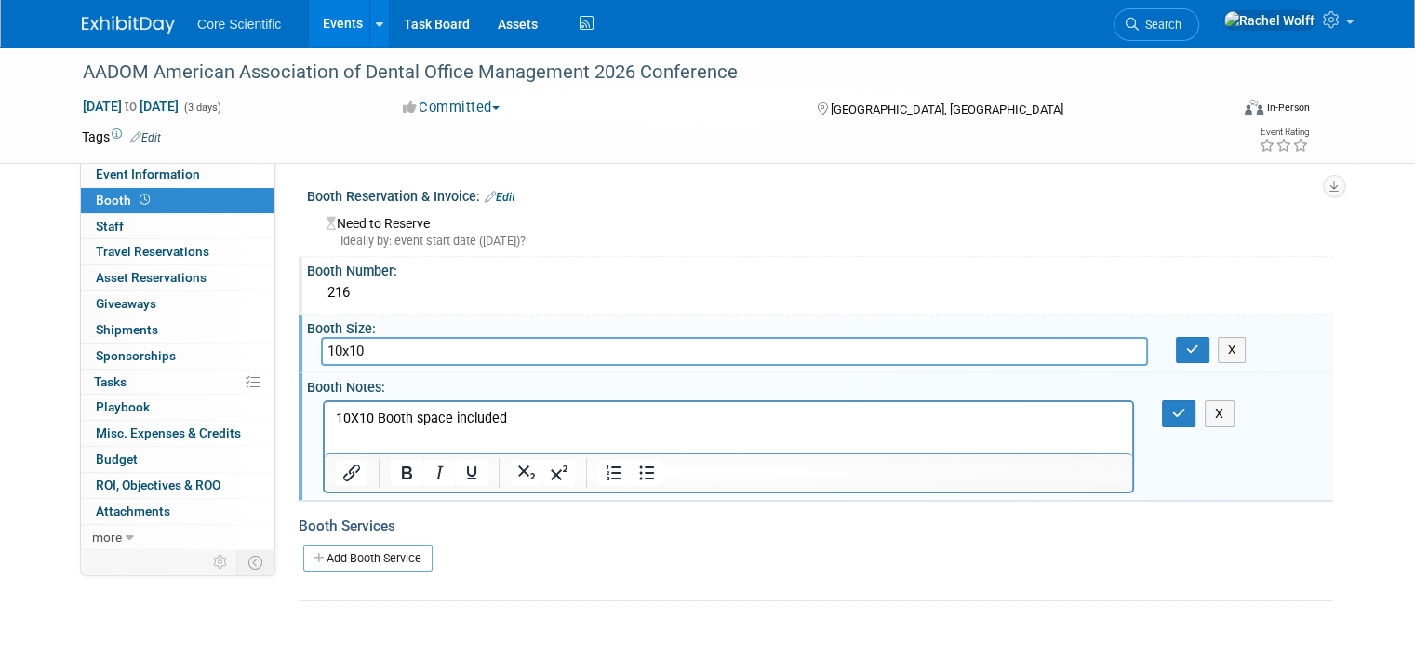
type input "10x10"
drag, startPoint x: 376, startPoint y: 416, endPoint x: 221, endPoint y: 415, distance: 154.4
click at [325, 415] on html "10X10 Booth space included" at bounding box center [729, 414] width 808 height 26
click at [547, 422] on p "Booth space included" at bounding box center [729, 417] width 786 height 19
click at [657, 419] on p "Booth space included in Adovcate Level Sponsorship, need to renew in 2026" at bounding box center [729, 417] width 786 height 19
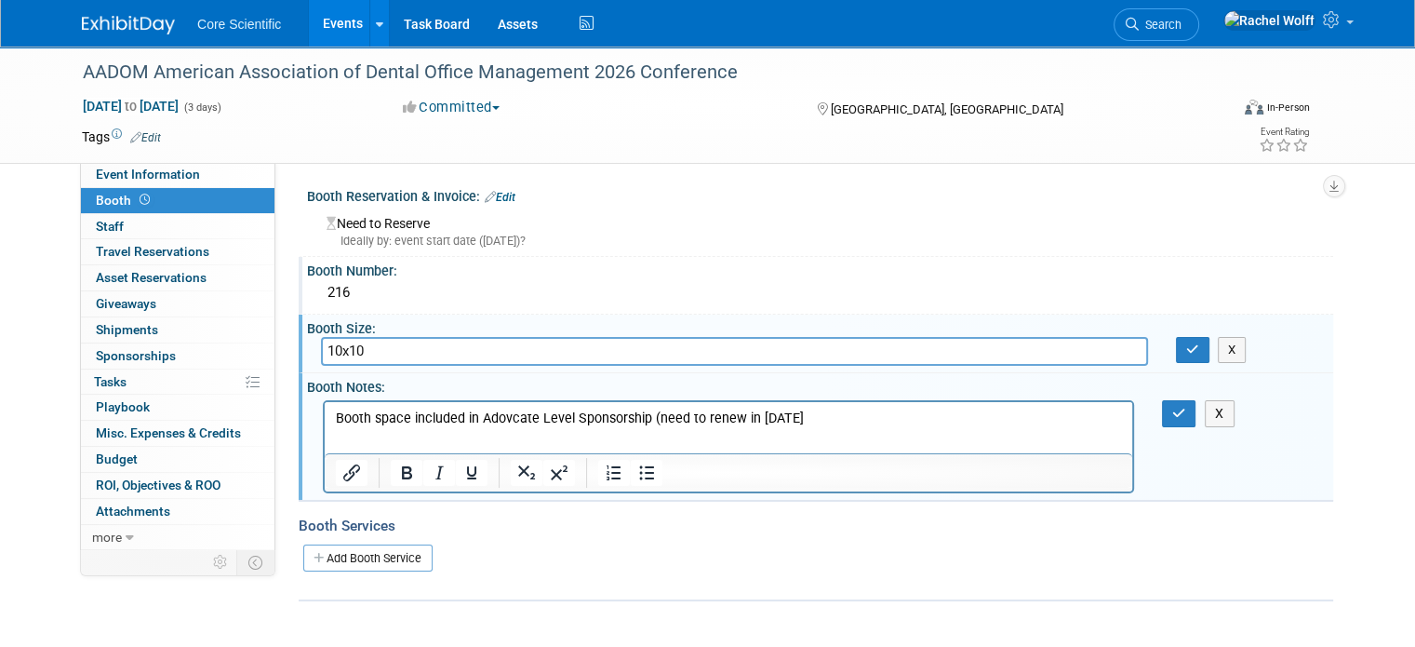
click at [657, 419] on p "Booth space included in Adovcate Level Sponsorship (need to renew in 2026" at bounding box center [729, 417] width 786 height 19
click at [674, 422] on p "Booth space included in Adovcate Level Sponsorship, with renewall need to renew…" at bounding box center [729, 417] width 786 height 19
click at [653, 422] on p "Booth space included in Adovcate Level Sponsorship, with renewall need to renew…" at bounding box center [729, 417] width 786 height 19
click at [834, 426] on p "Booth space included in Adovcate Level Sponsorship, with renewall need to renew…" at bounding box center [729, 417] width 786 height 19
drag, startPoint x: 822, startPoint y: 421, endPoint x: 736, endPoint y: 426, distance: 86.7
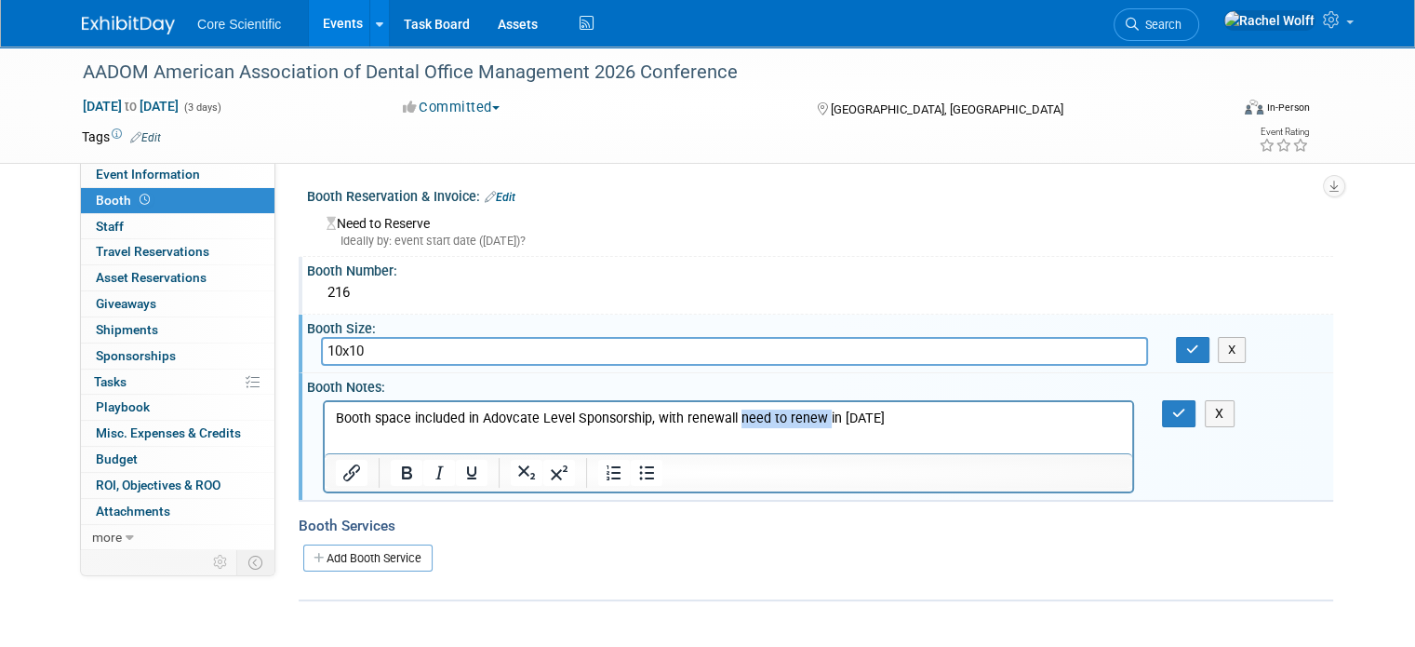
click at [736, 426] on p "Booth space included in Adovcate Level Sponsorship, with renewall need to renew…" at bounding box center [729, 417] width 786 height 19
click at [1175, 423] on button "button" at bounding box center [1179, 413] width 34 height 27
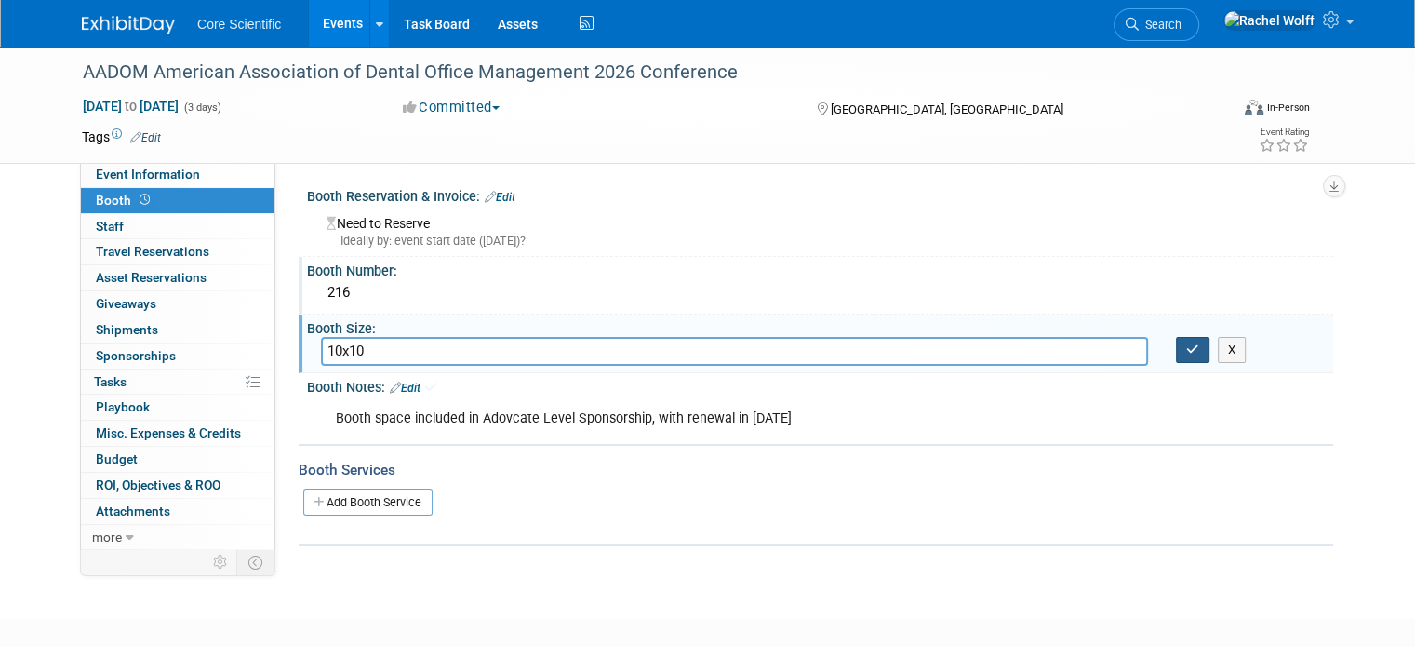
click at [1191, 350] on button "button" at bounding box center [1192, 350] width 33 height 26
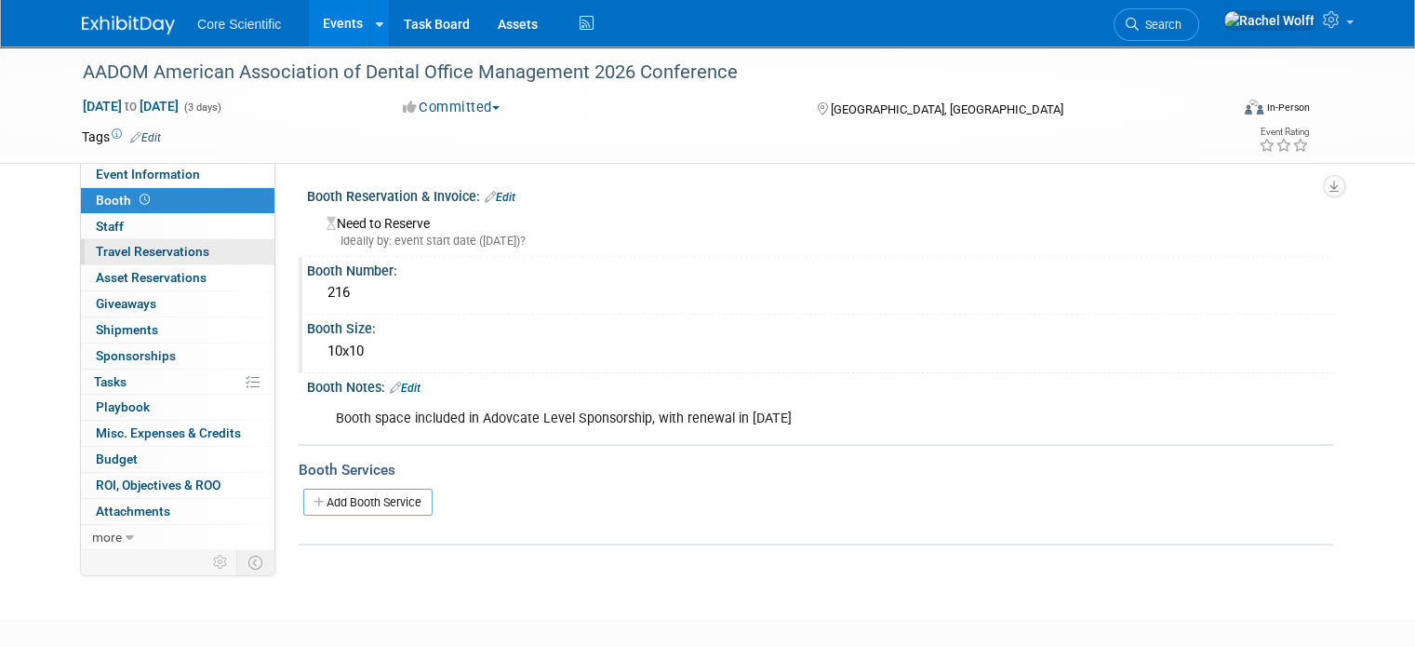
click at [141, 244] on span "Travel Reservations 0" at bounding box center [153, 251] width 114 height 15
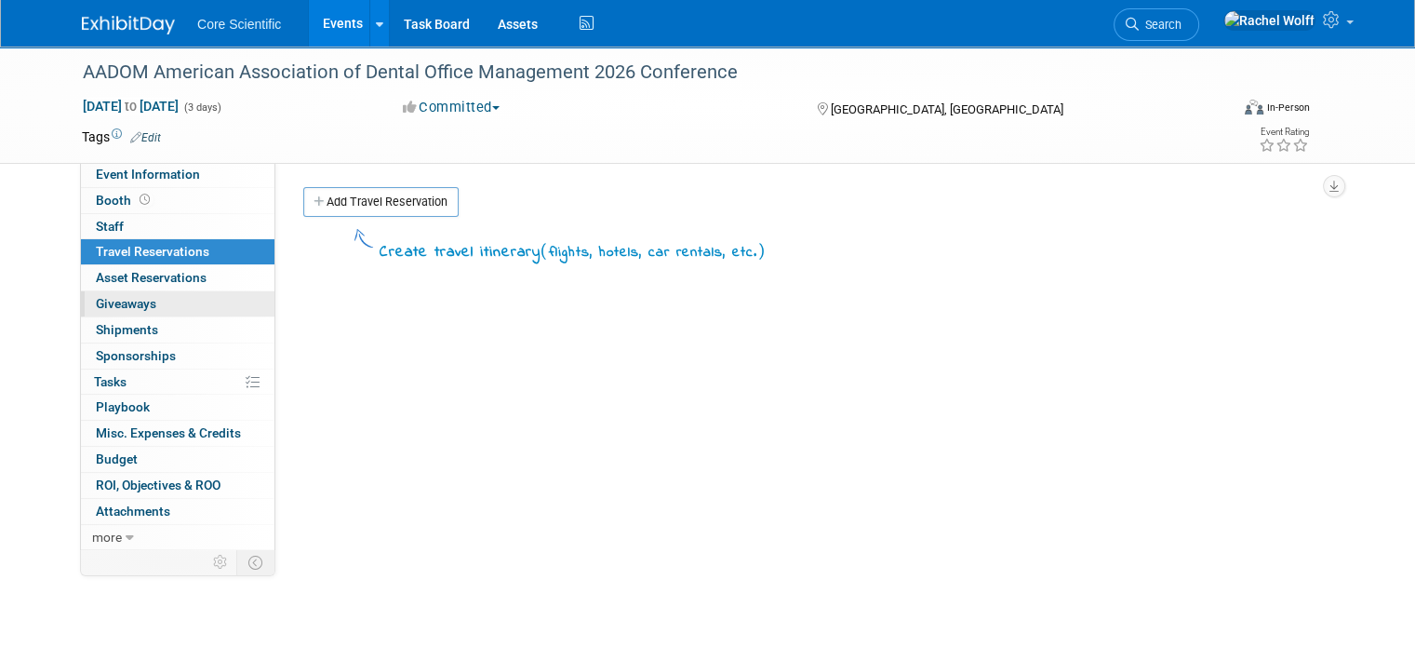
click at [150, 297] on link "0 Giveaways 0" at bounding box center [178, 303] width 194 height 25
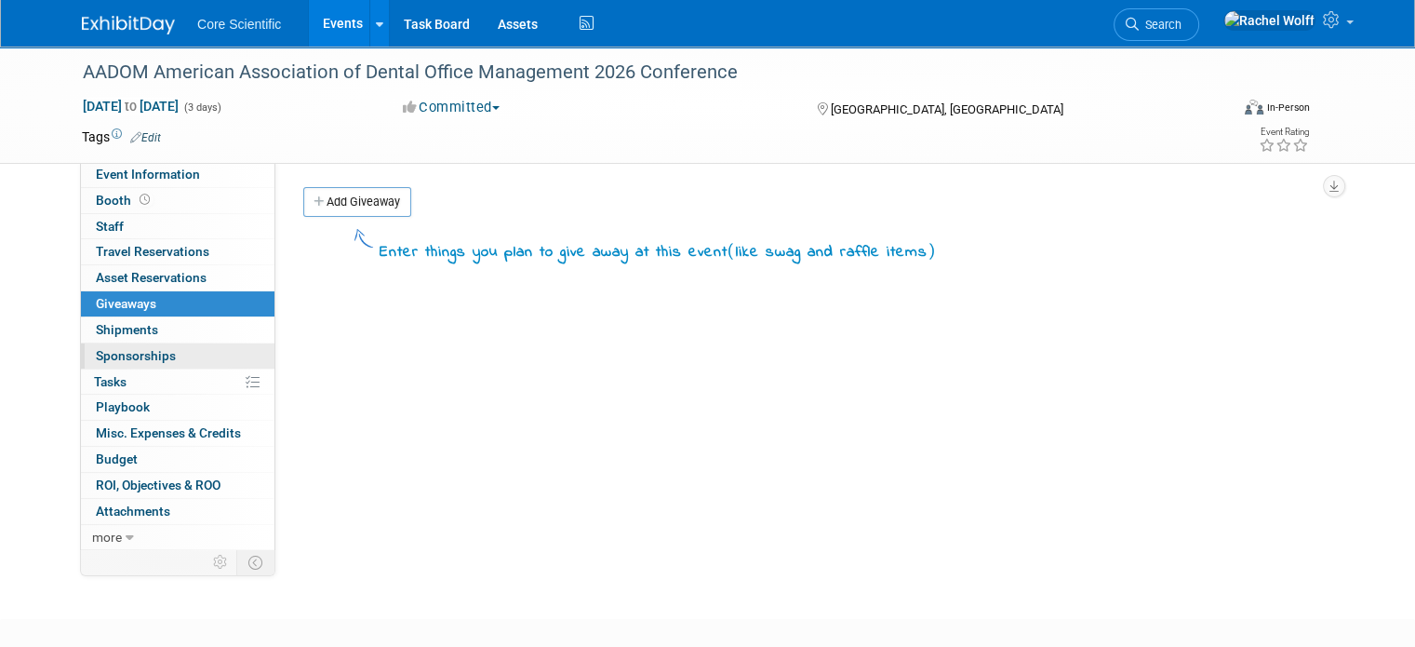
click at [160, 353] on link "0 Sponsorships 0" at bounding box center [178, 355] width 194 height 25
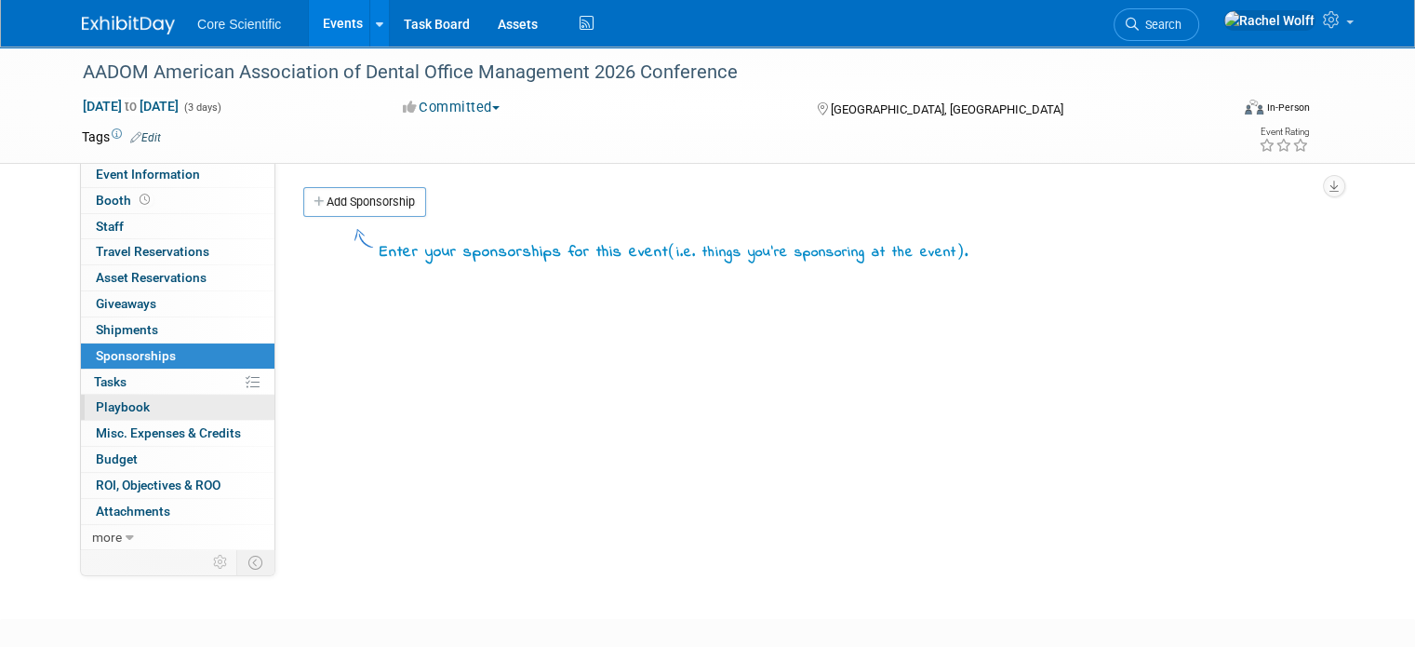
click at [164, 401] on link "0 Playbook 0" at bounding box center [178, 406] width 194 height 25
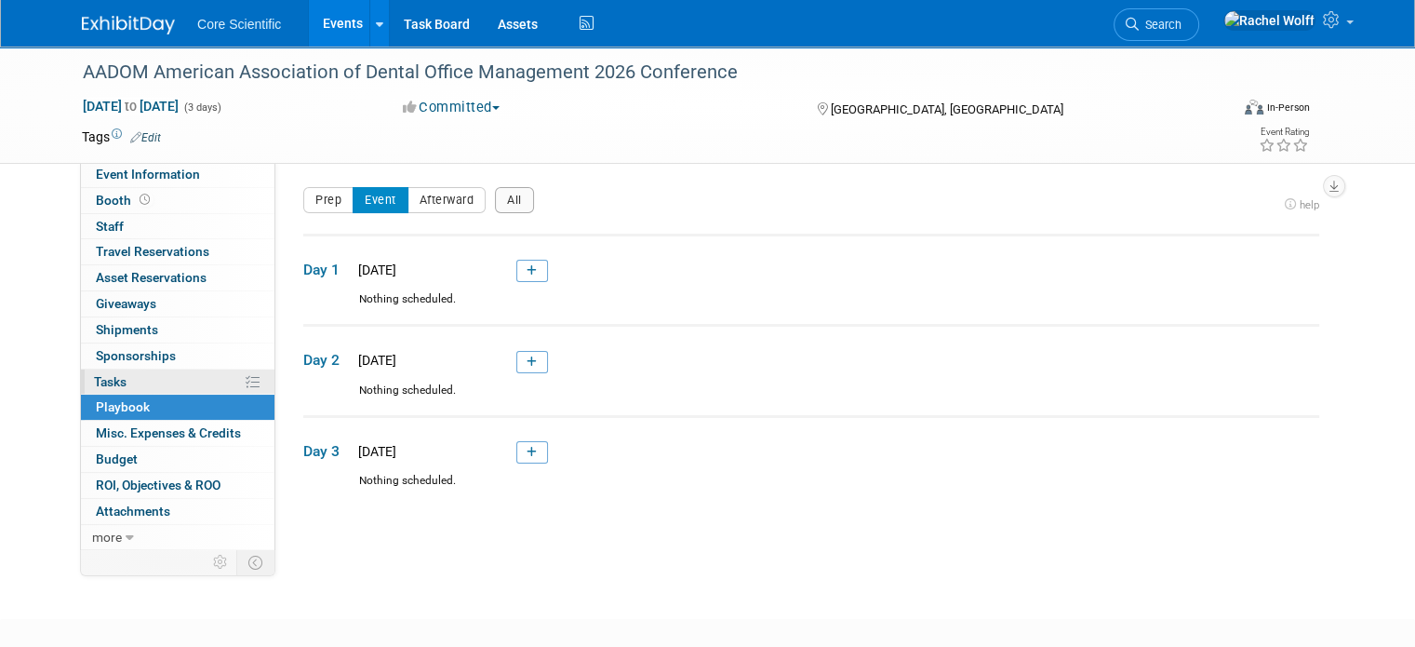
click at [140, 377] on link "0% Tasks 0%" at bounding box center [178, 381] width 194 height 25
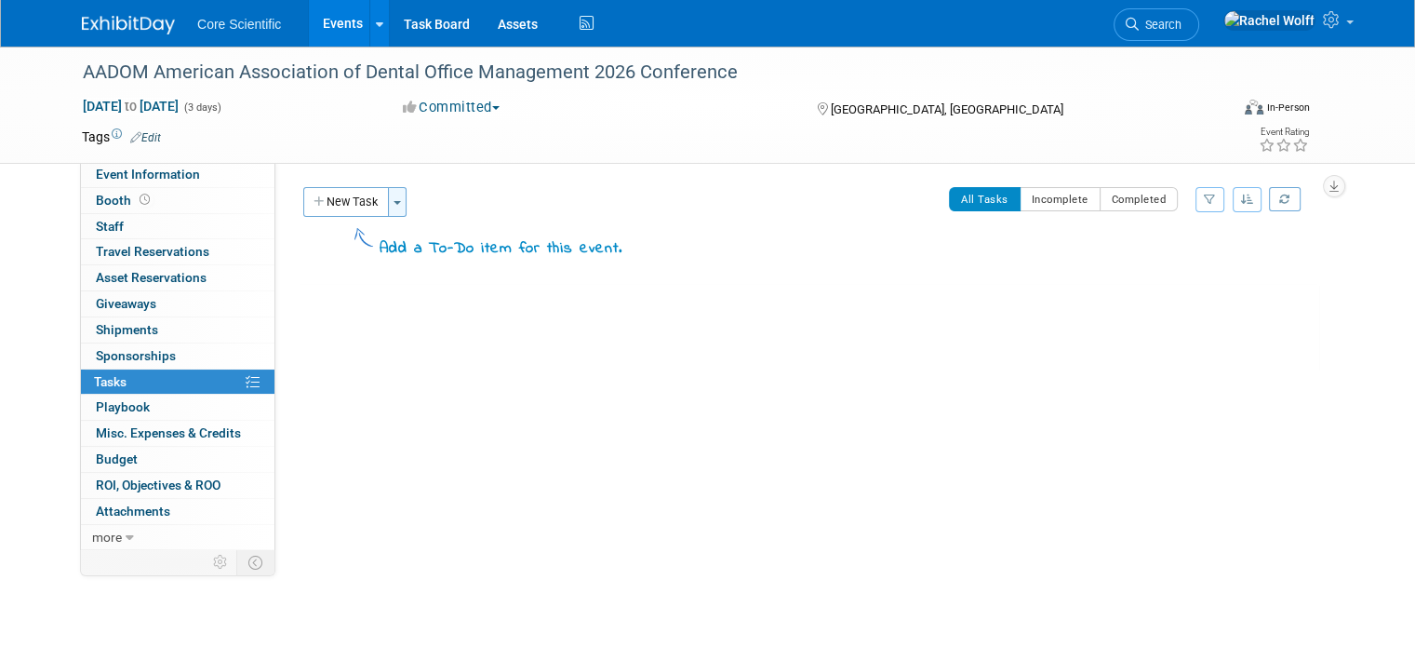
click at [394, 201] on span "button" at bounding box center [397, 203] width 7 height 4
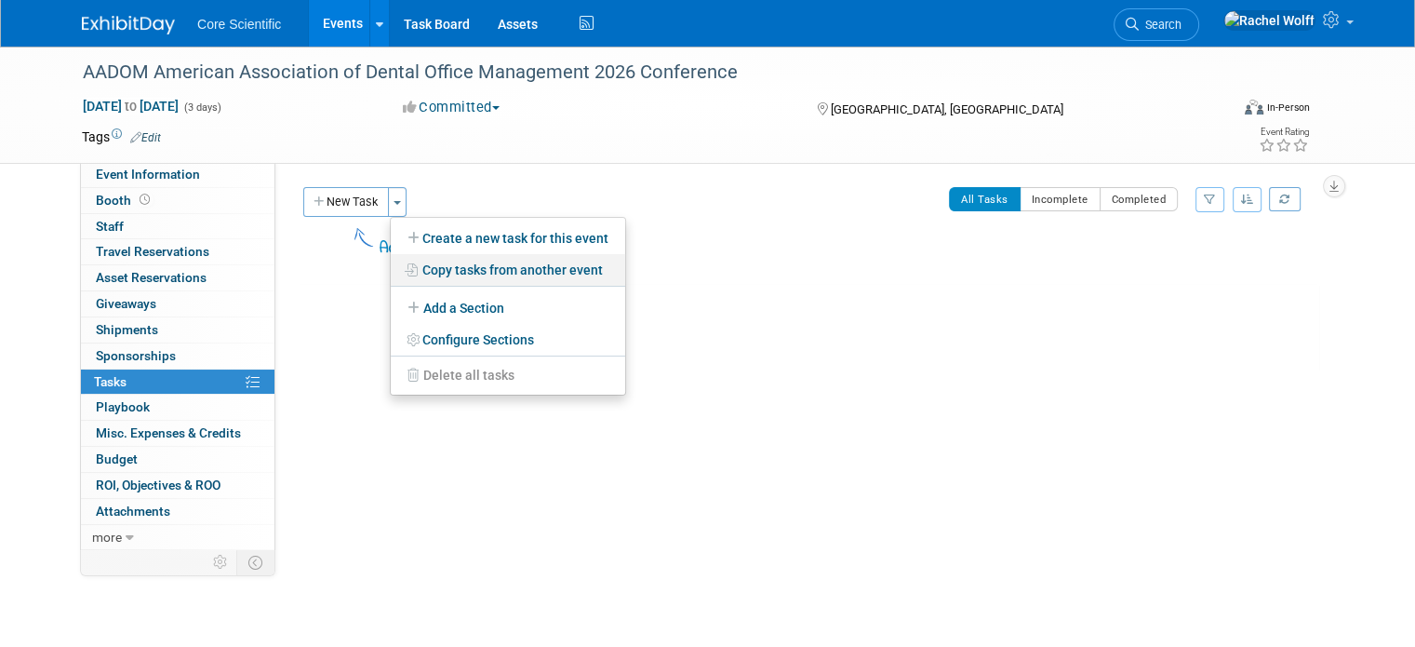
click at [467, 273] on link "Copy tasks from another event" at bounding box center [508, 270] width 234 height 32
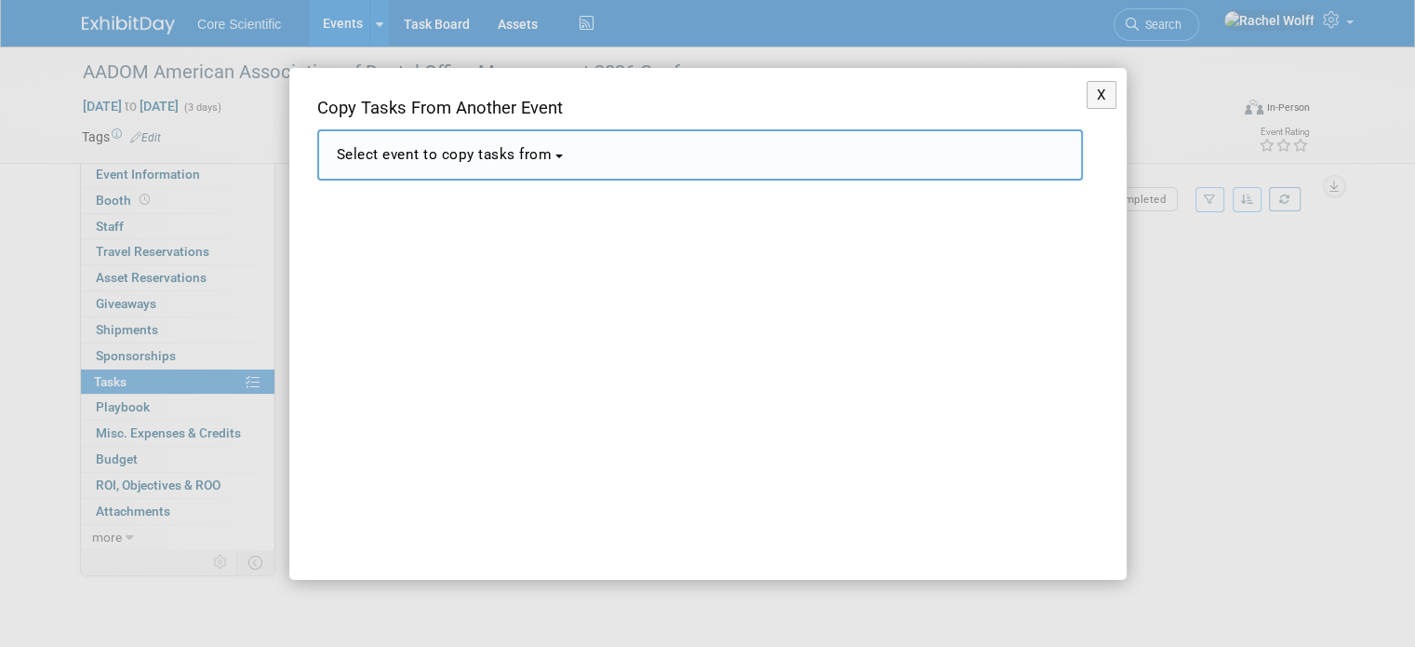
click at [467, 163] on button "Select event to copy tasks from" at bounding box center [700, 154] width 766 height 51
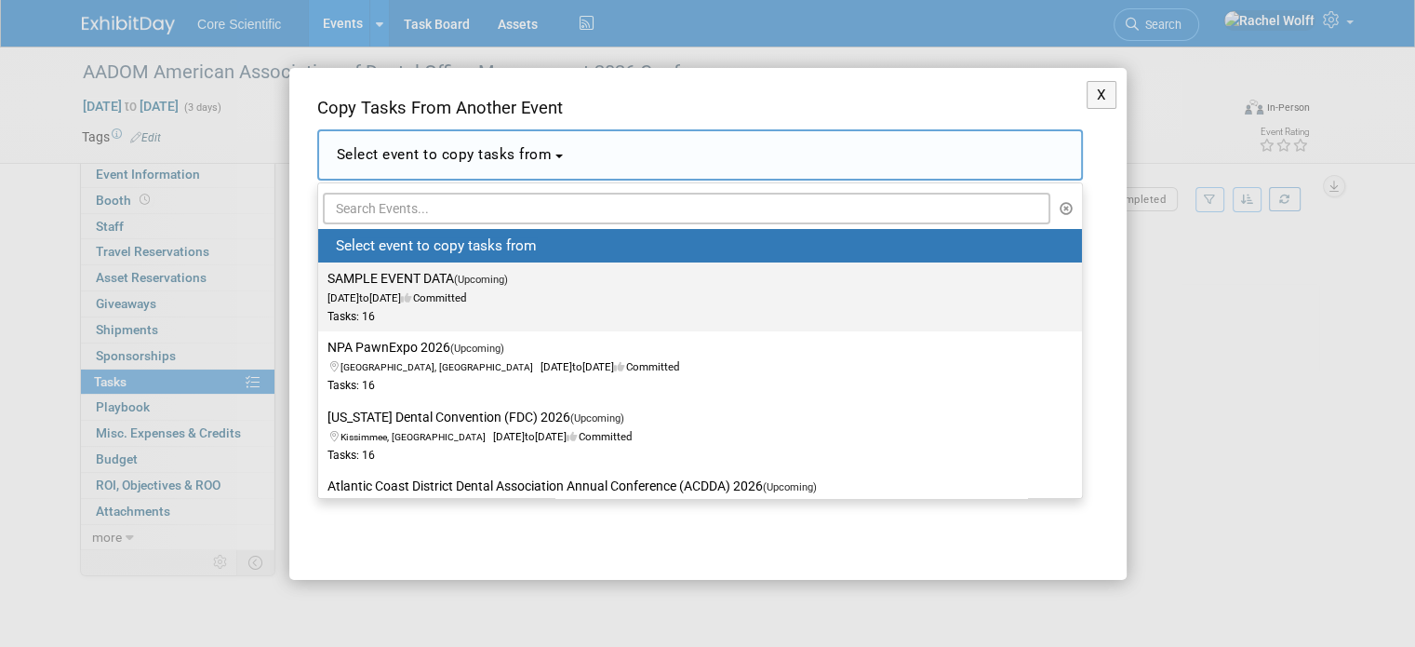
click at [436, 288] on label "SAMPLE EVENT DATA (Upcoming) Jan 1, 2028 to Jan 4, 2028 Committed Tasks: 16" at bounding box center [695, 296] width 736 height 61
click at [321, 285] on input "SAMPLE EVENT DATA (Upcoming) Jan 1, 2028 to Jan 4, 2028 Committed Tasks: 16" at bounding box center [315, 279] width 12 height 12
select select "11090879"
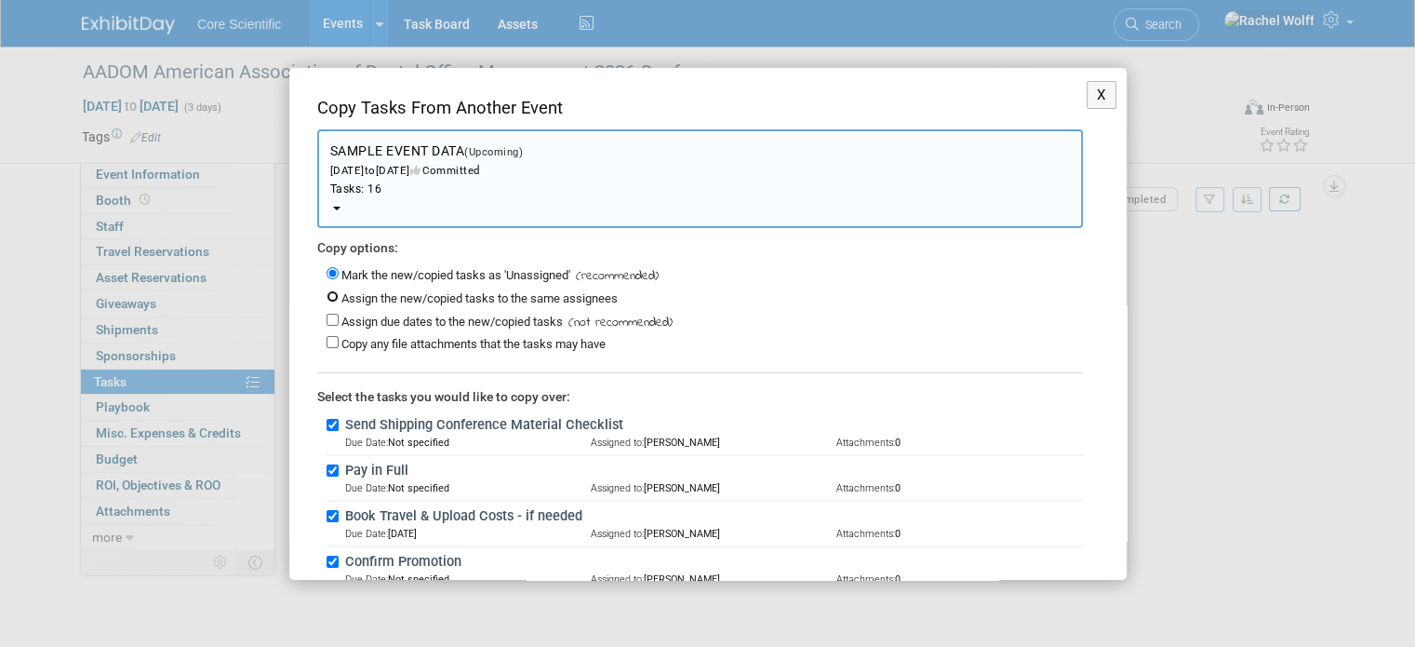
click at [327, 293] on input "Assign the new/copied tasks to the same assignees" at bounding box center [333, 296] width 12 height 12
radio input "true"
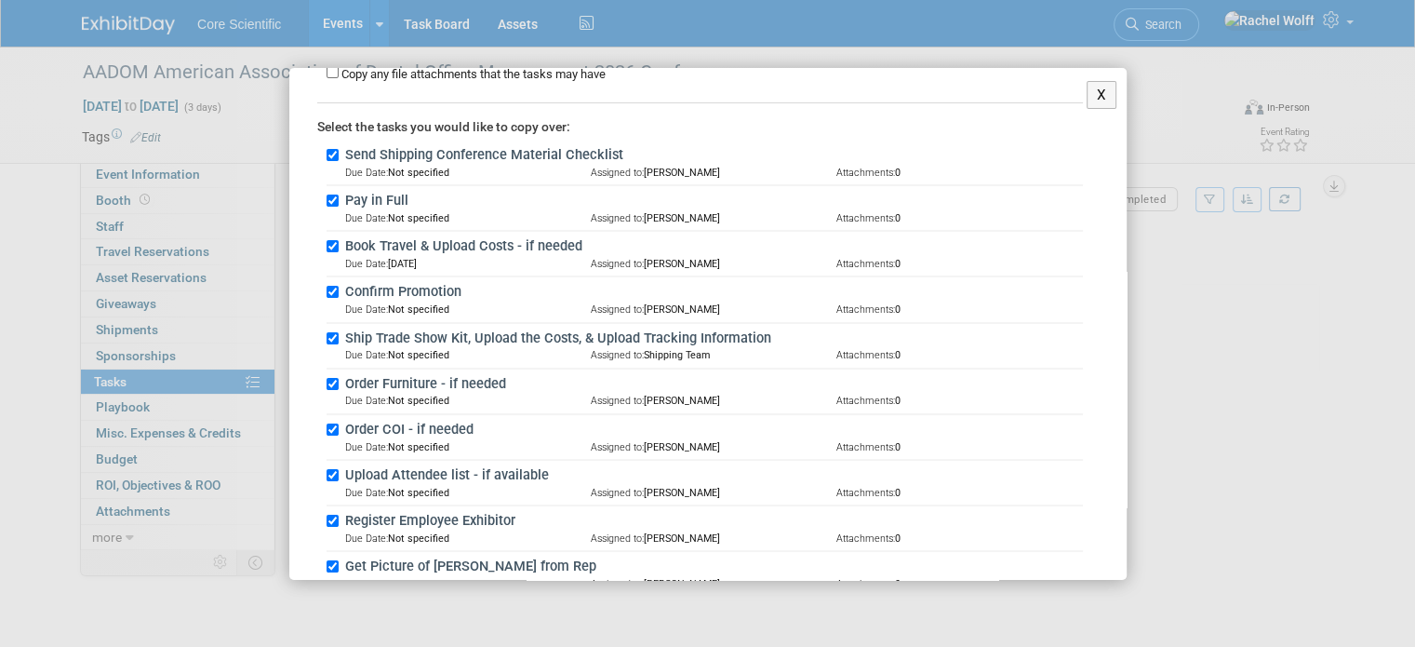
scroll to position [637, 0]
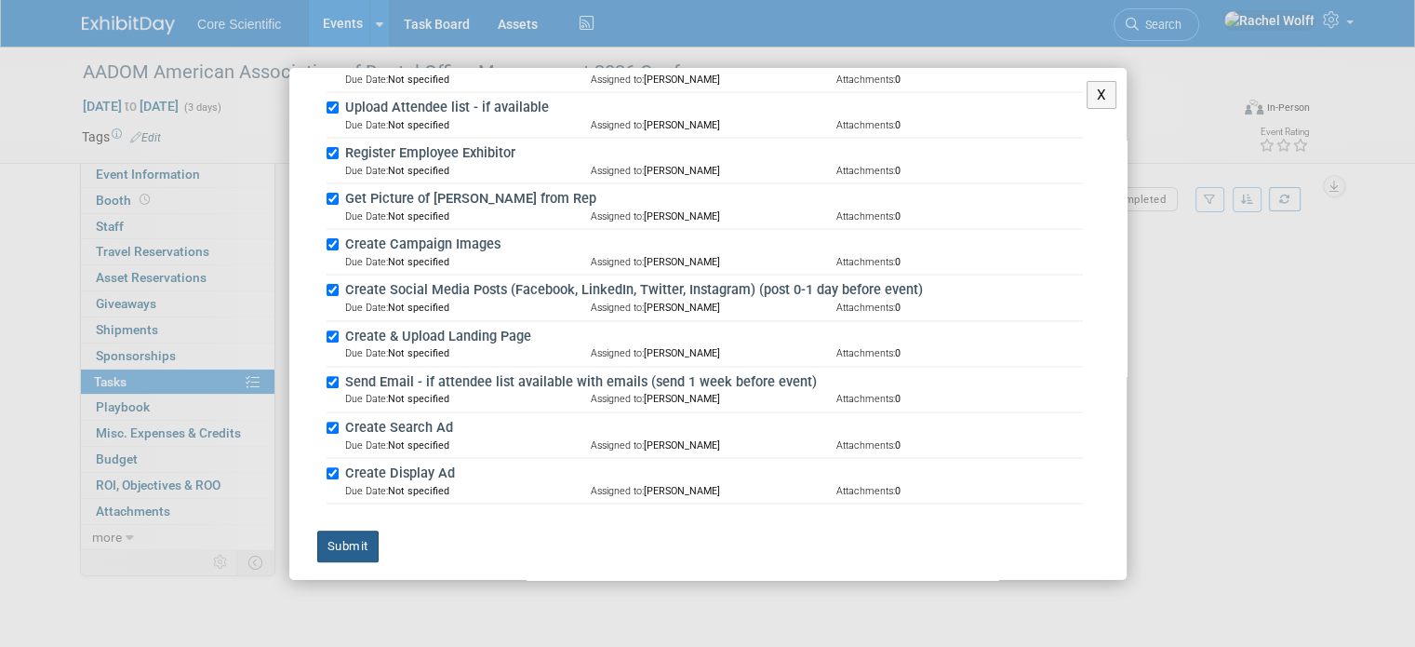
click at [366, 530] on button "Submit" at bounding box center [347, 546] width 61 height 32
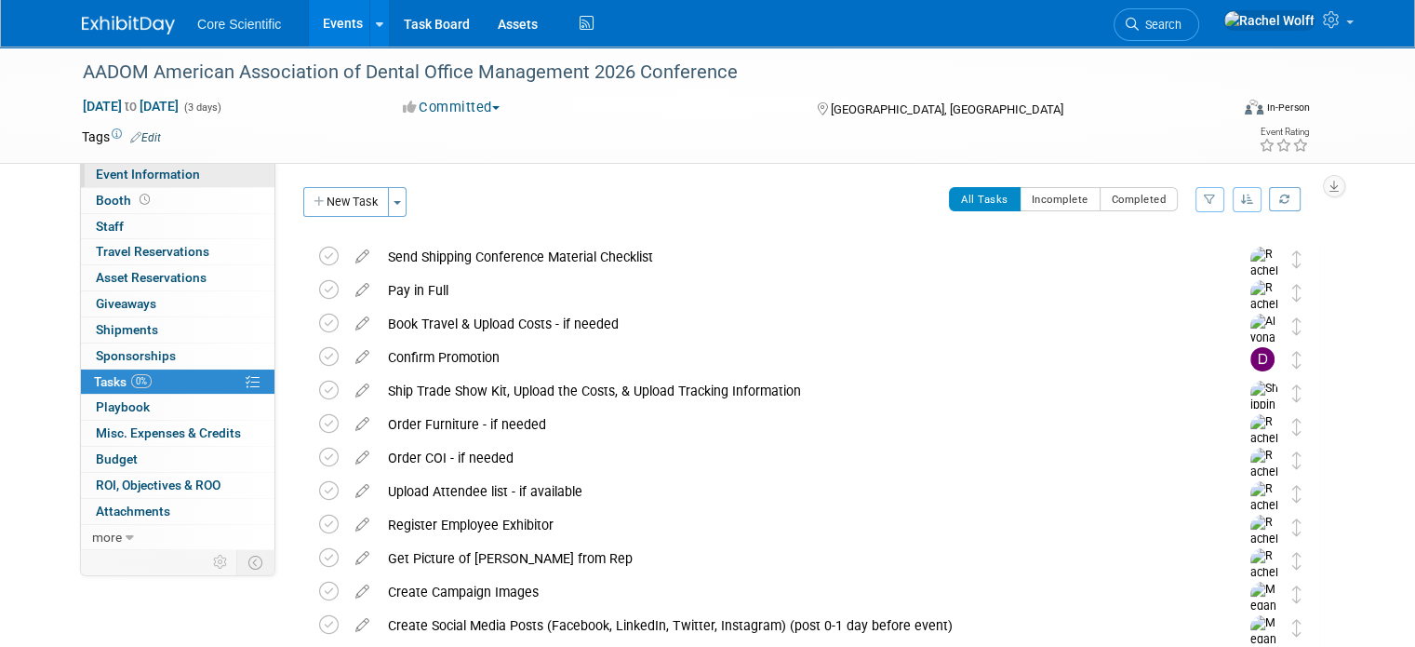
click at [129, 185] on link "Event Information" at bounding box center [178, 174] width 194 height 25
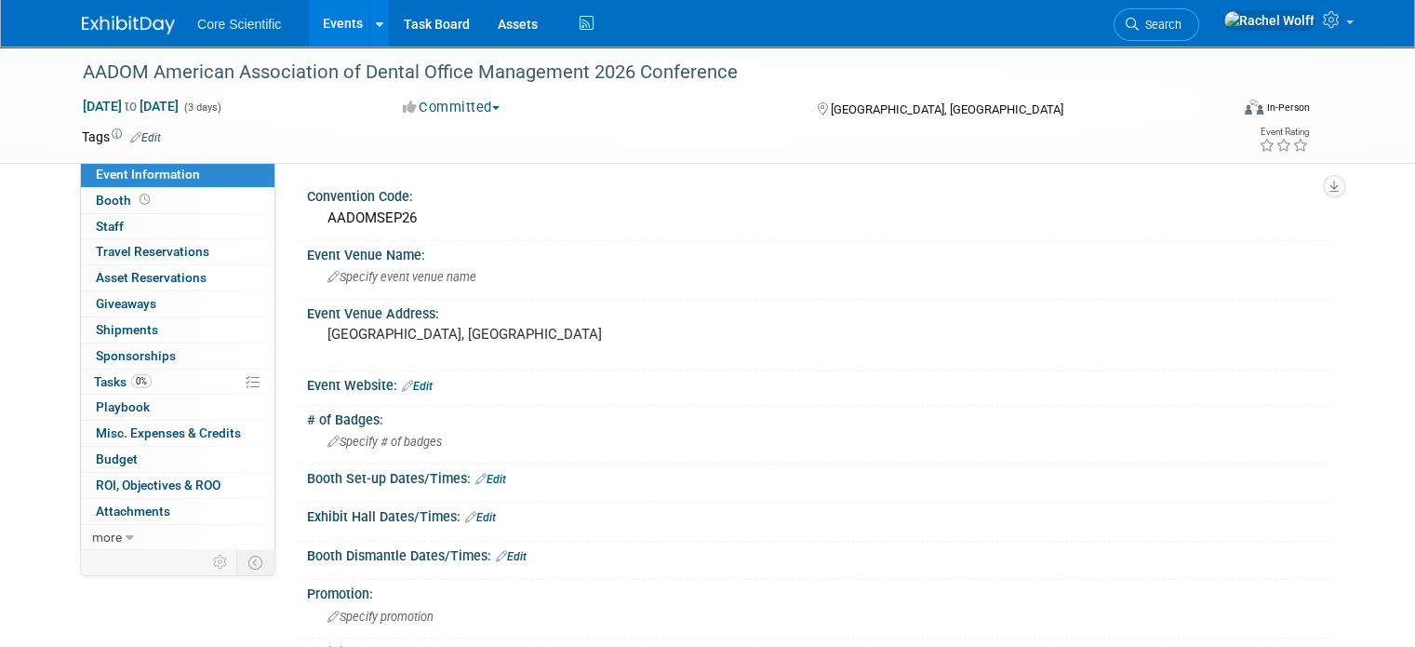
click at [402, 382] on icon at bounding box center [407, 386] width 11 height 12
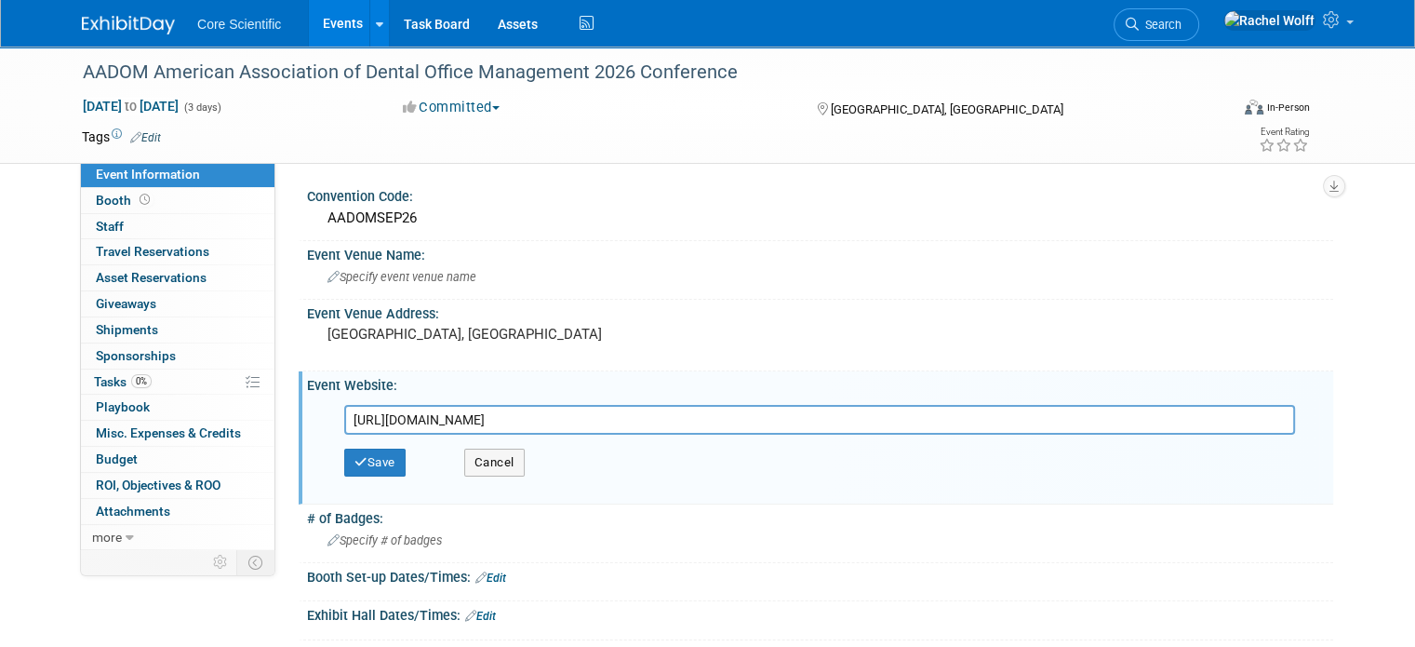
type input "https://aadomconference.com/"
click at [371, 443] on div "Save Cancel" at bounding box center [824, 462] width 960 height 56
click at [368, 454] on button "Save" at bounding box center [374, 462] width 61 height 28
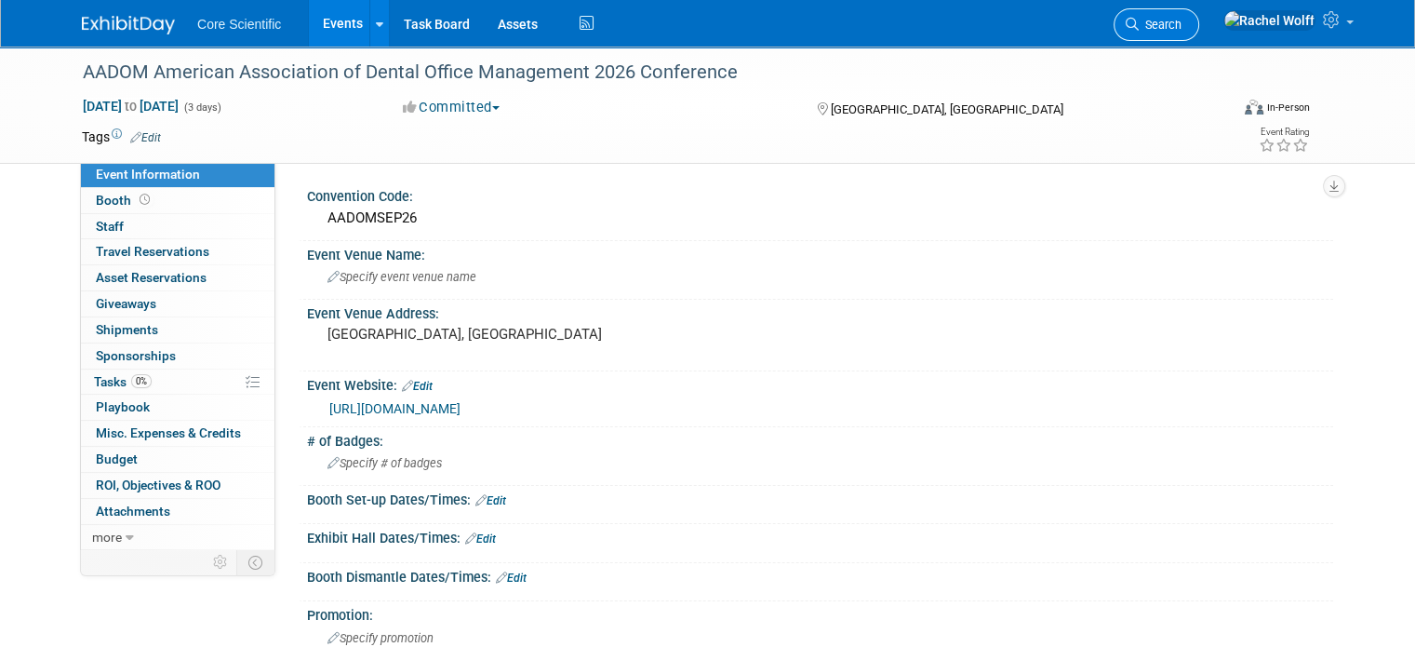
click at [1182, 23] on span "Search" at bounding box center [1160, 25] width 43 height 14
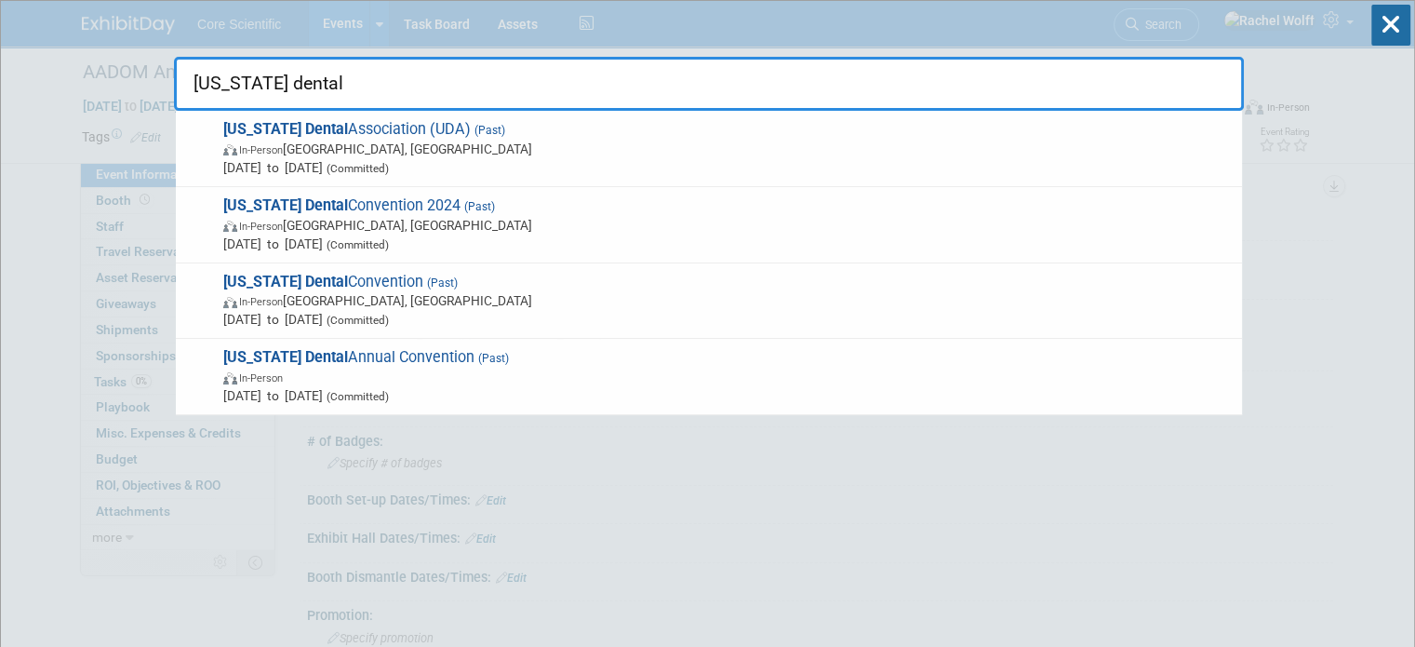
click at [666, 70] on input "utah dental" at bounding box center [709, 84] width 1070 height 54
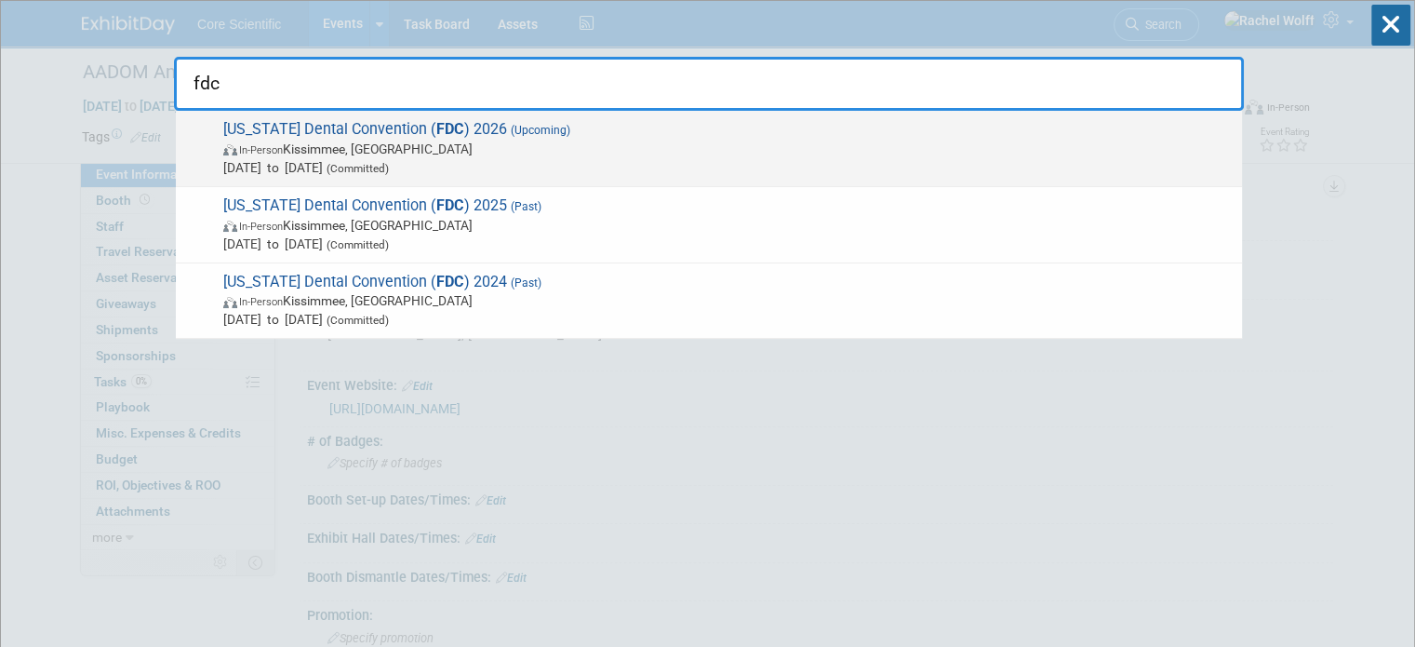
type input "fdc"
click at [642, 127] on span "Florida Dental Convention ( FDC ) 2026 (Upcoming) In-Person Kissimmee, FL Jun 2…" at bounding box center [725, 148] width 1015 height 57
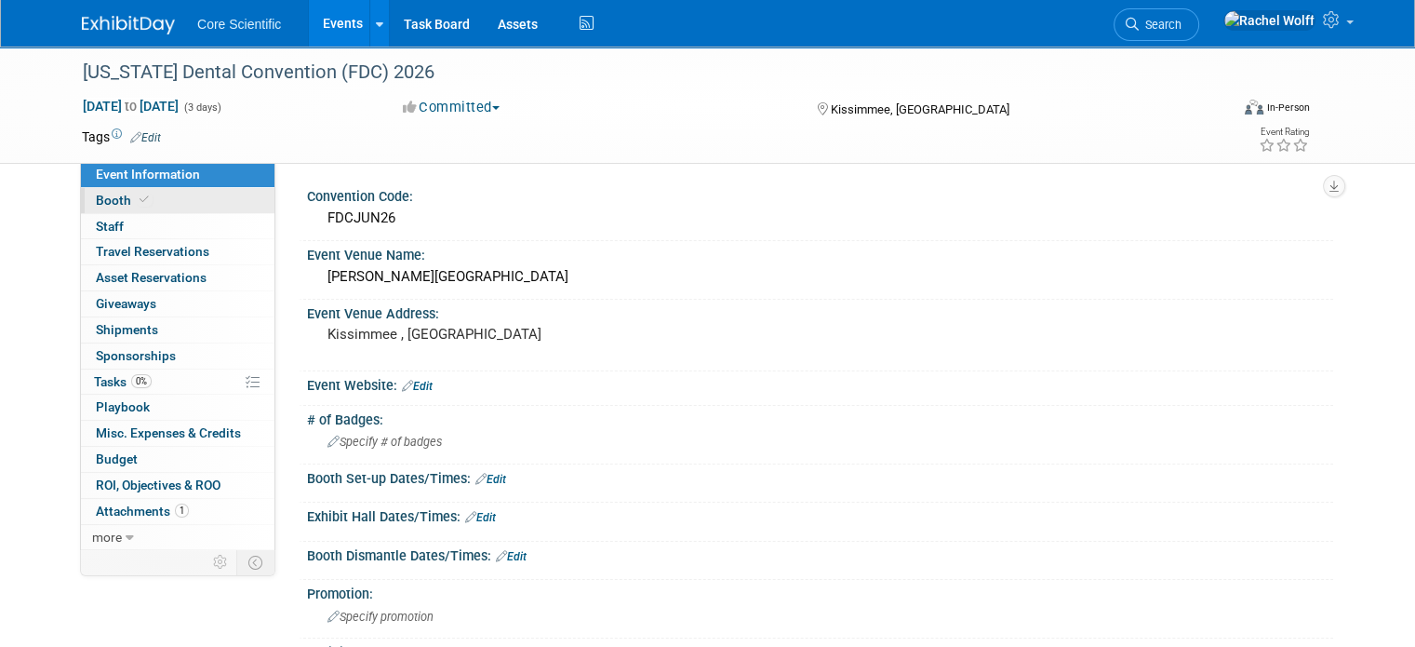
click at [96, 206] on span "Booth" at bounding box center [124, 200] width 57 height 15
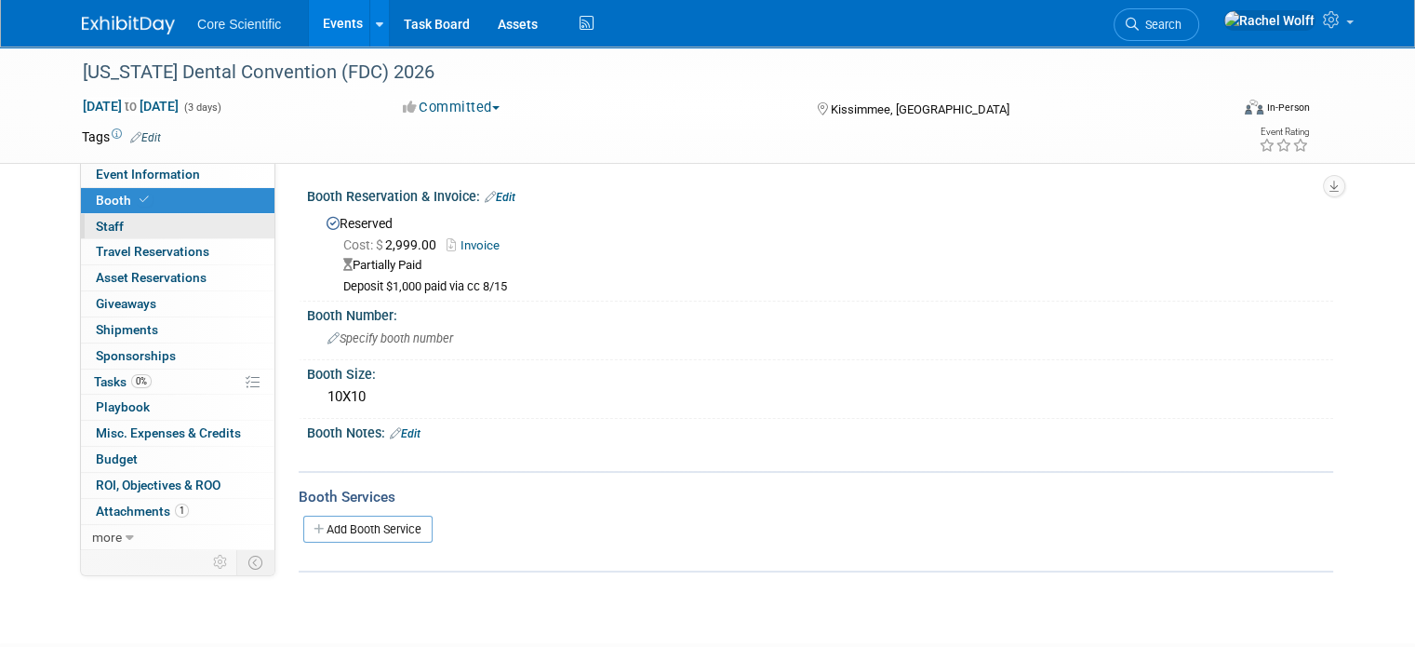
click at [185, 233] on link "0 Staff 0" at bounding box center [178, 226] width 194 height 25
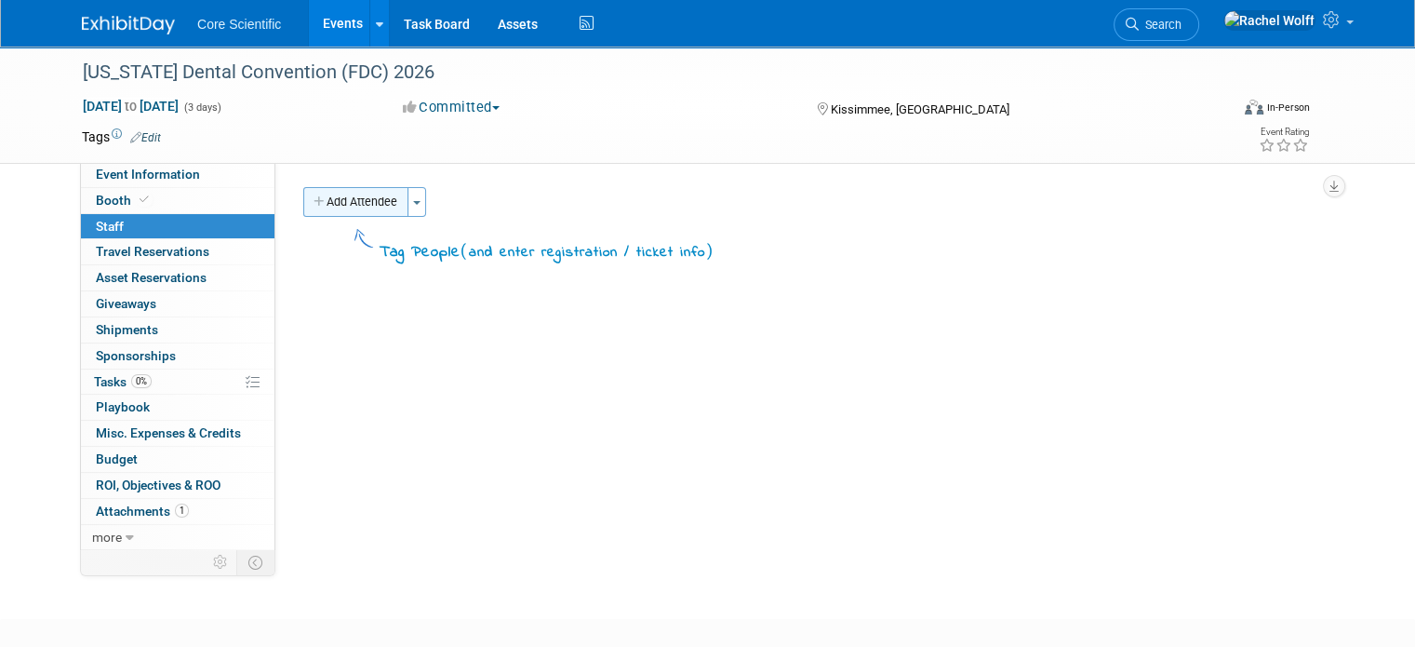
click at [374, 207] on button "Add Attendee" at bounding box center [355, 202] width 105 height 30
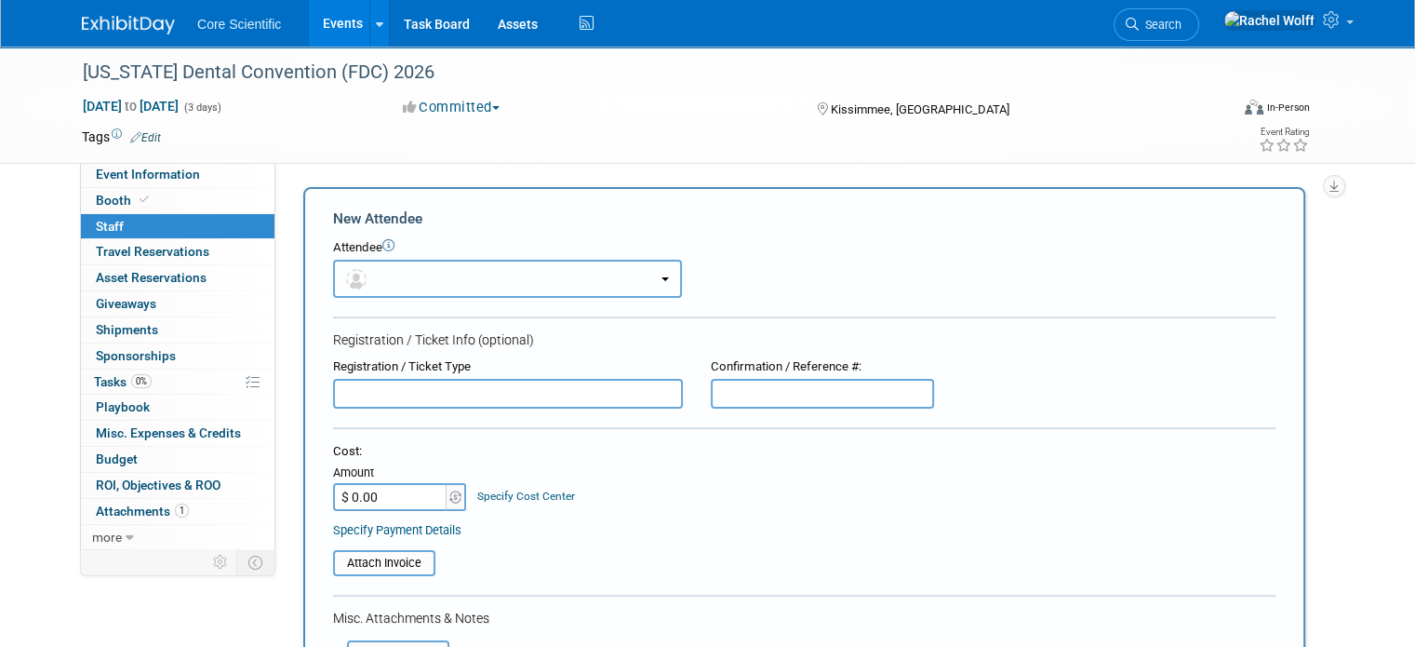
click at [434, 277] on button "button" at bounding box center [507, 279] width 349 height 38
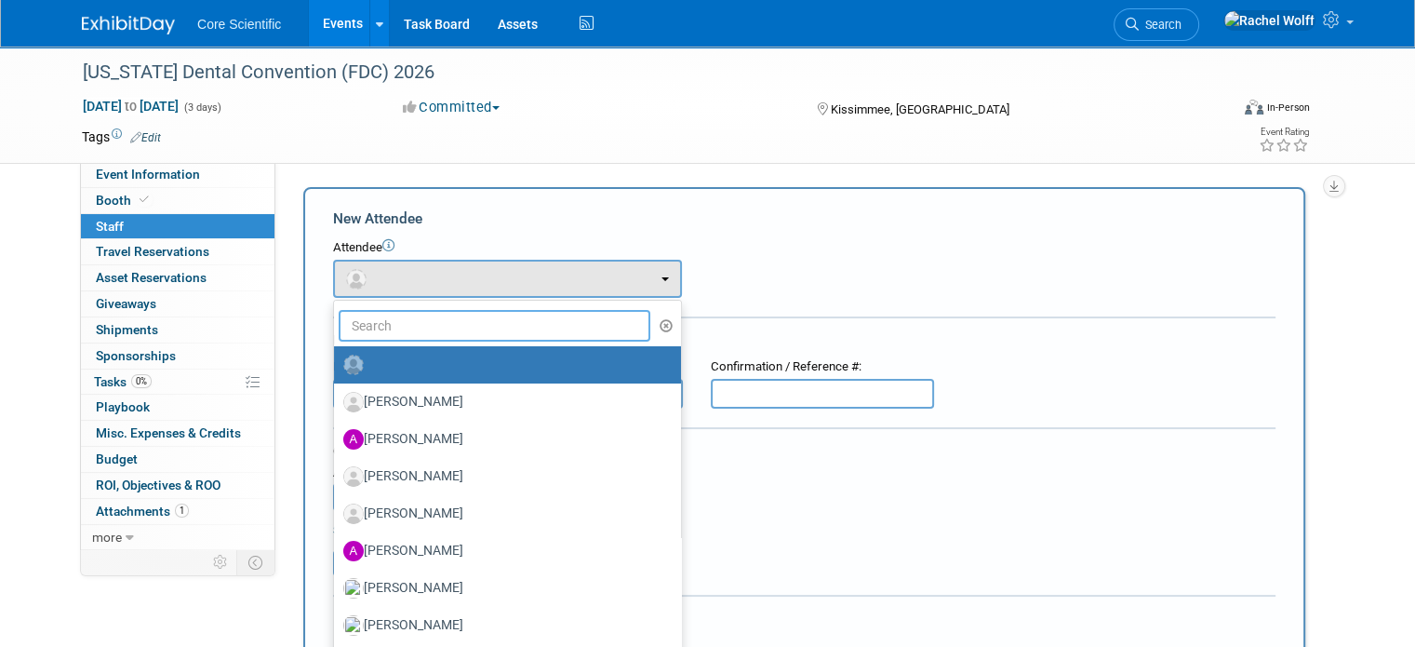
click at [438, 334] on input "text" at bounding box center [495, 326] width 312 height 32
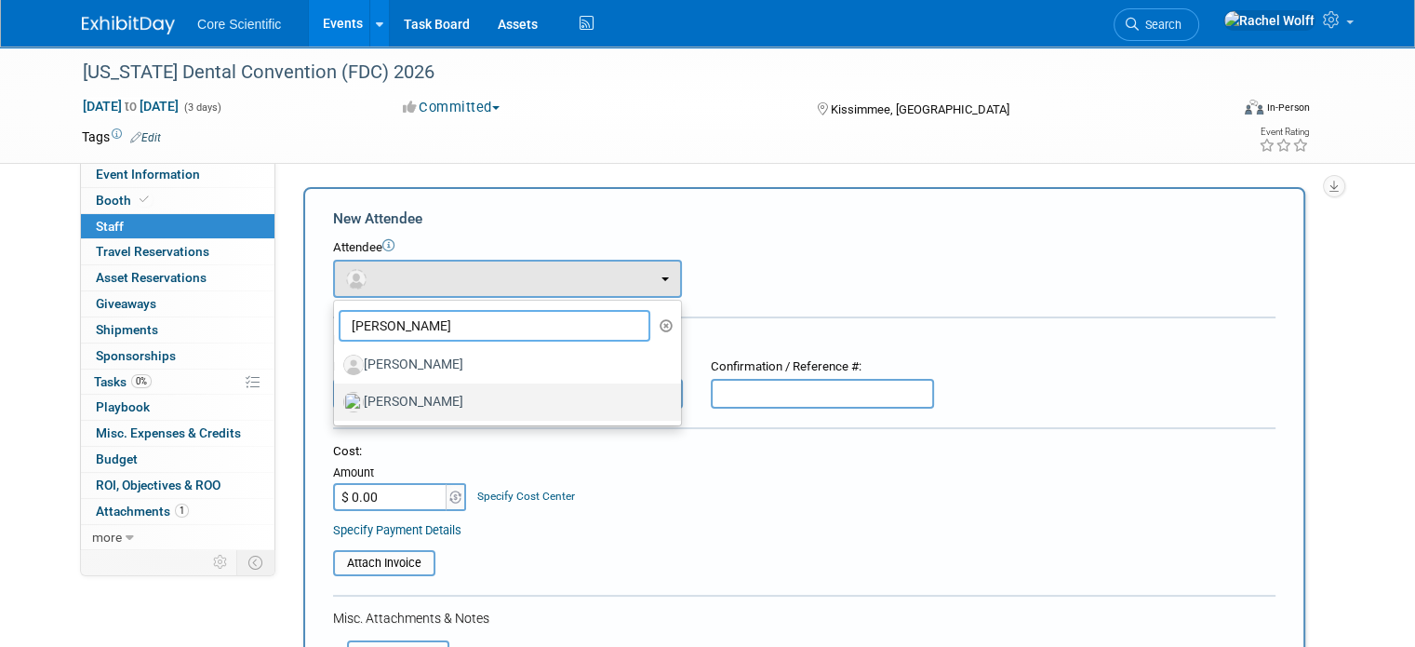
type input "[PERSON_NAME]"
click at [434, 411] on label "[PERSON_NAME]" at bounding box center [502, 402] width 319 height 30
click at [337, 406] on input "[PERSON_NAME]" at bounding box center [331, 400] width 12 height 12
select select "6c128cb2-0c38-4361-b858-ae58881757a8"
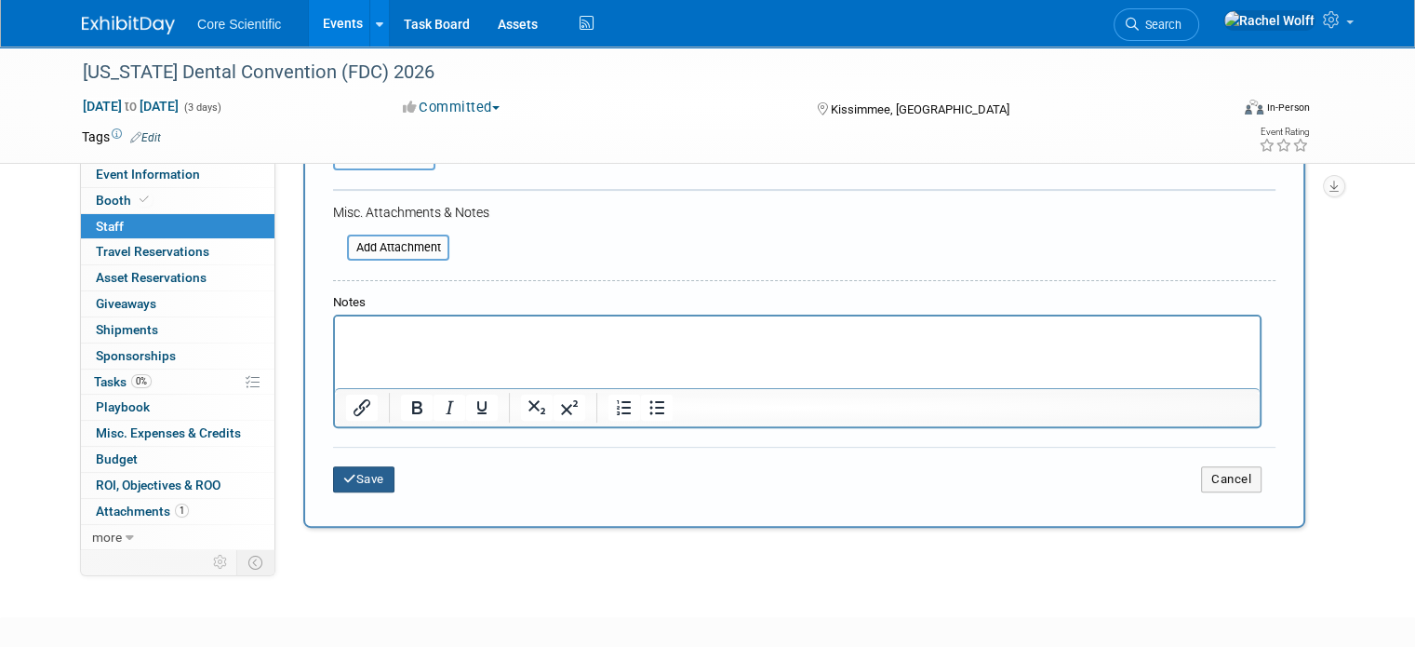
click at [352, 483] on button "Save" at bounding box center [363, 479] width 61 height 26
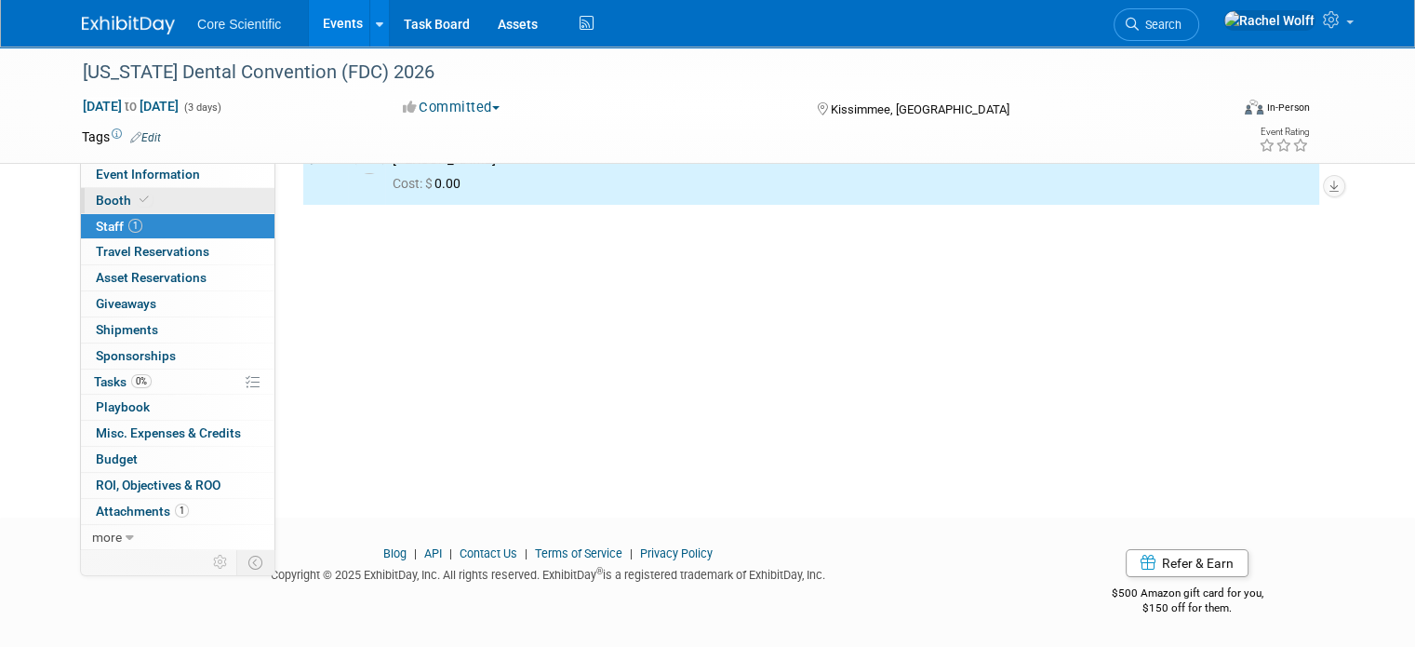
click at [172, 199] on link "Booth" at bounding box center [178, 200] width 194 height 25
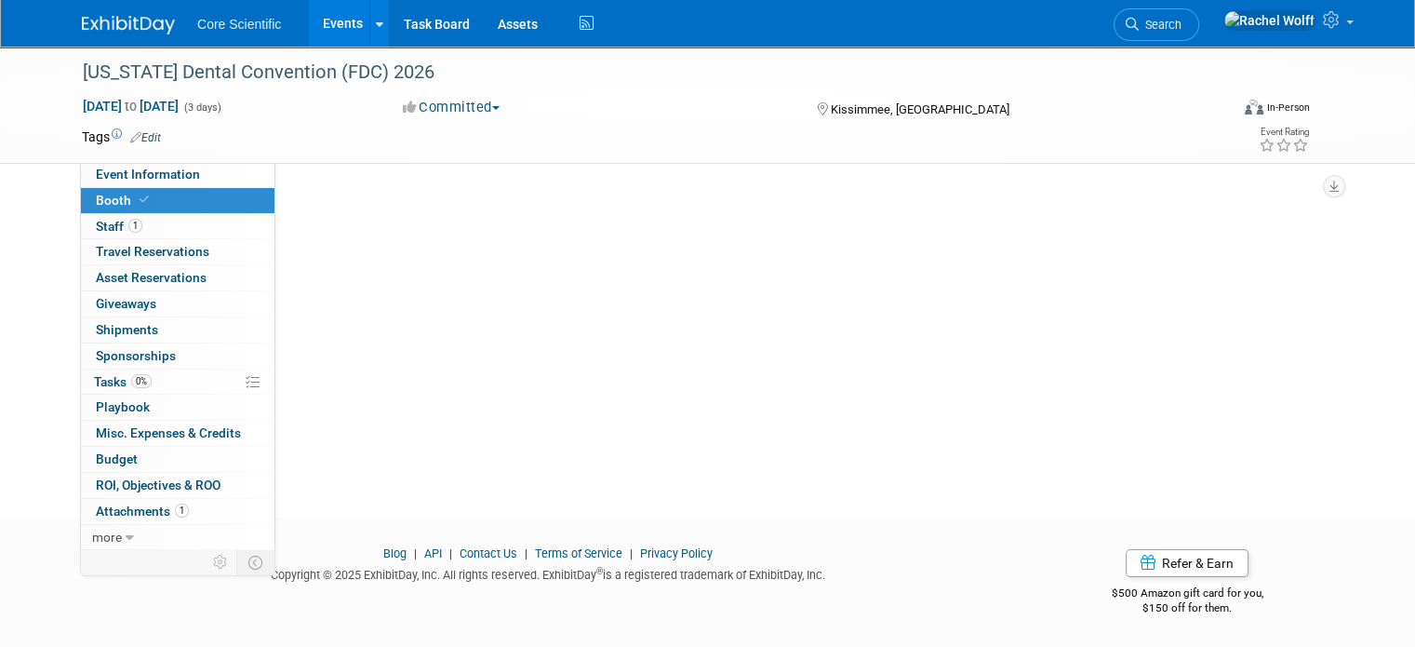
scroll to position [0, 0]
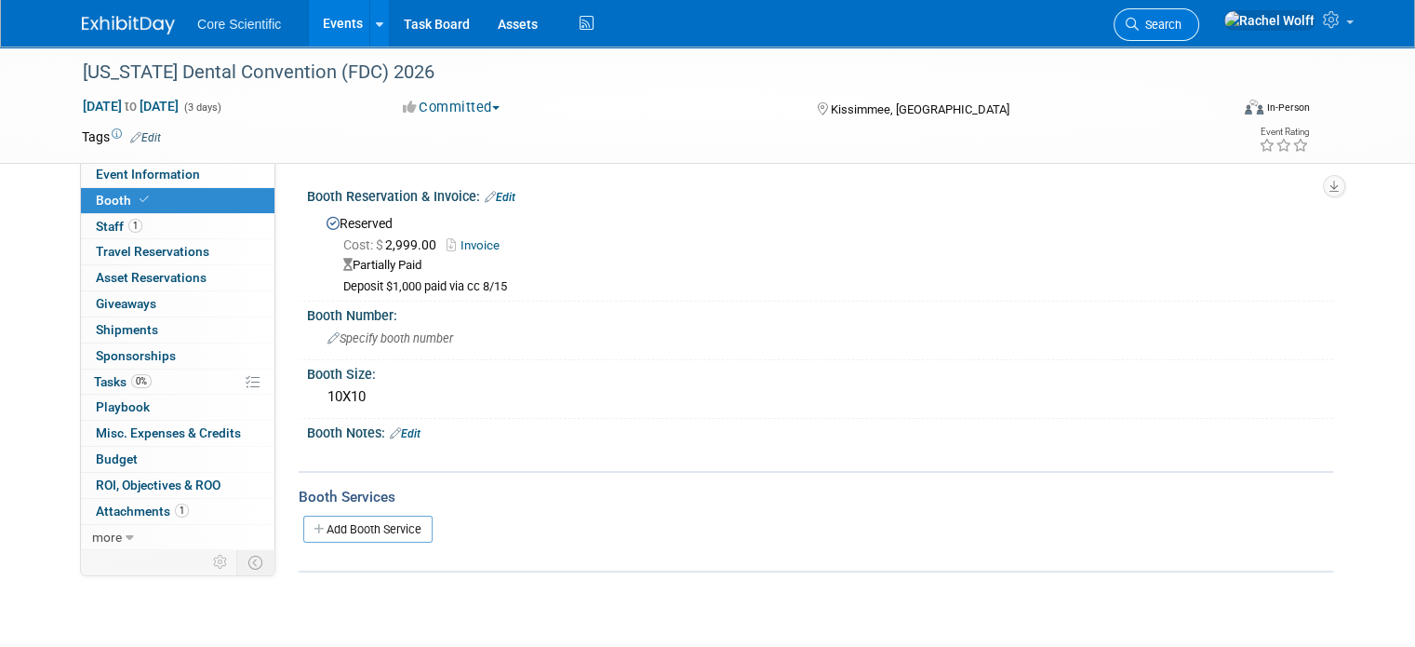
click at [1199, 17] on link "Search" at bounding box center [1157, 24] width 86 height 33
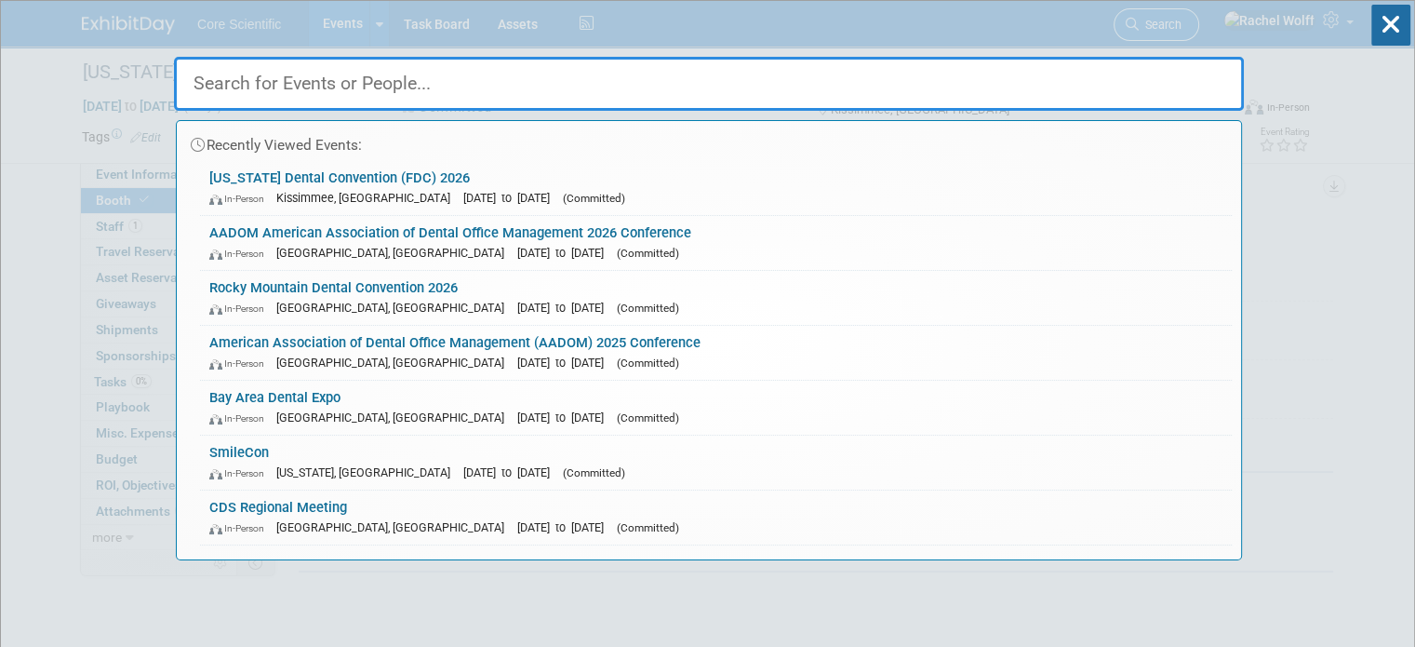
paste input "AADOM"
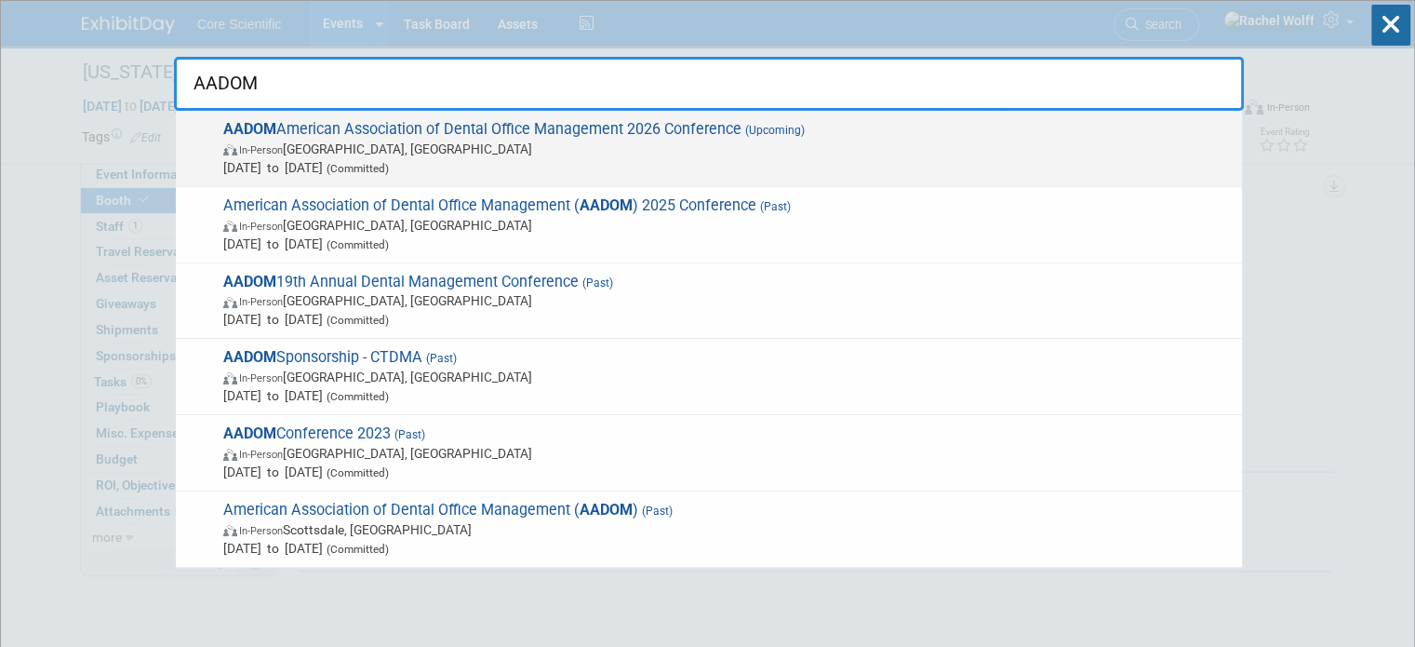
type input "AADOM"
click at [711, 132] on span "AADOM American Association of Dental Office Management 2026 Conference (Upcomin…" at bounding box center [725, 148] width 1015 height 57
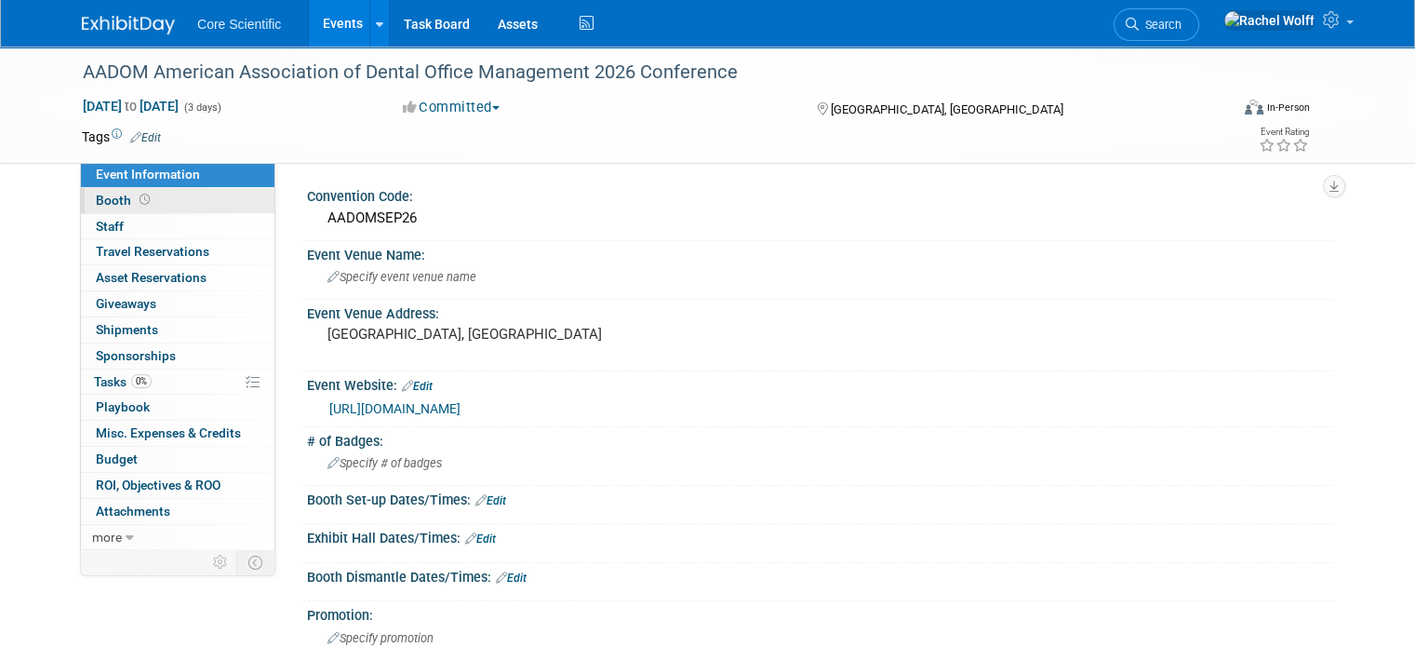
click at [155, 204] on link "Booth" at bounding box center [178, 200] width 194 height 25
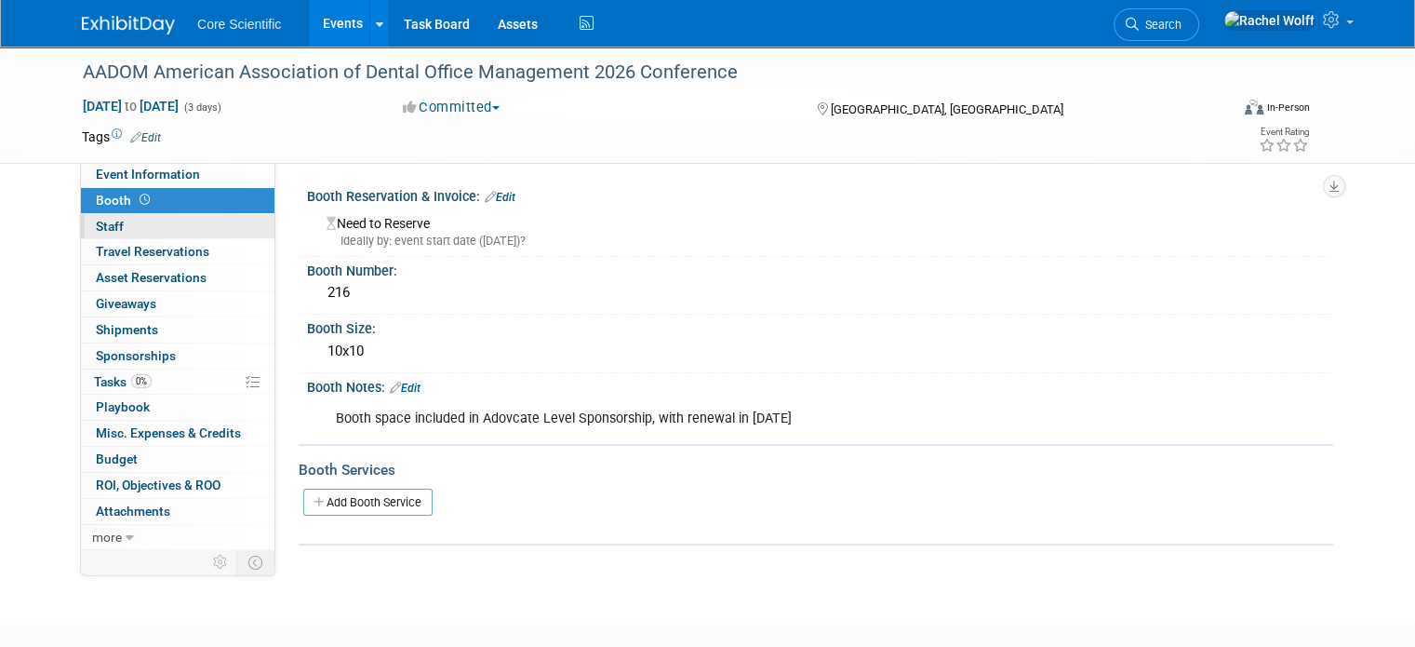
click at [160, 225] on link "0 Staff 0" at bounding box center [178, 226] width 194 height 25
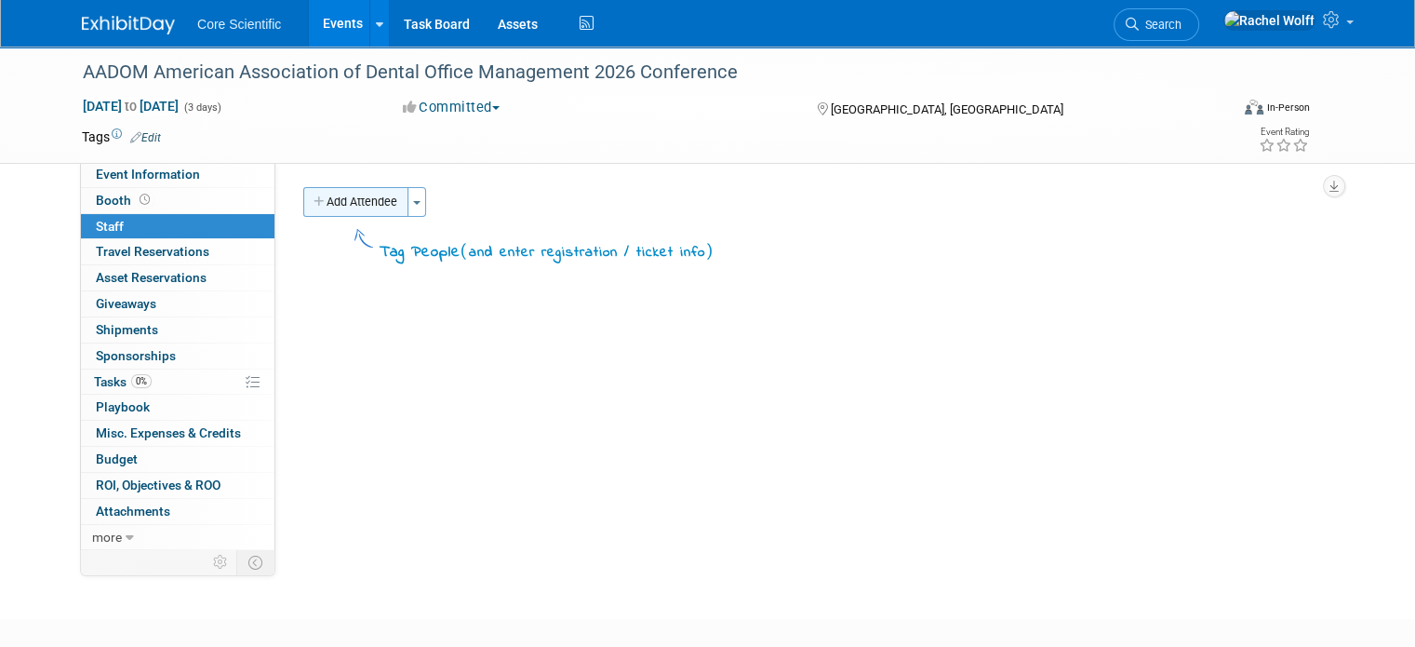
click at [359, 200] on button "Add Attendee" at bounding box center [355, 202] width 105 height 30
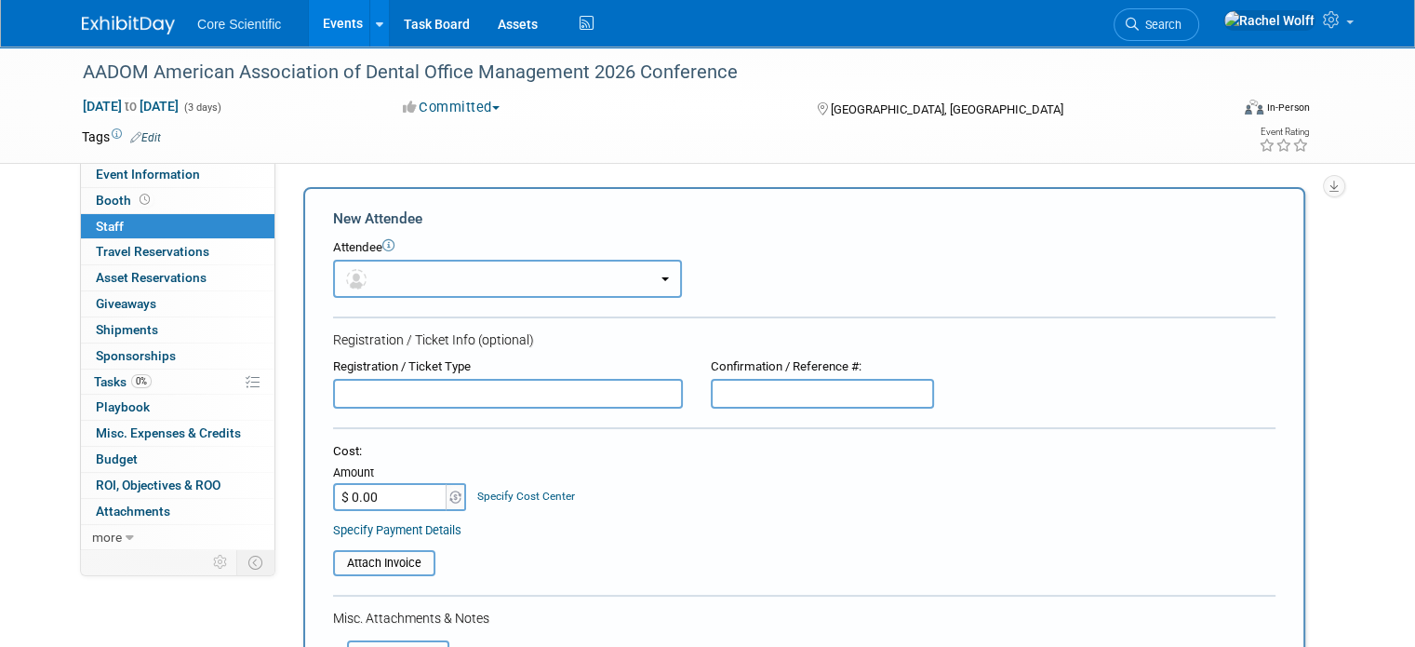
click at [411, 276] on button "button" at bounding box center [507, 279] width 349 height 38
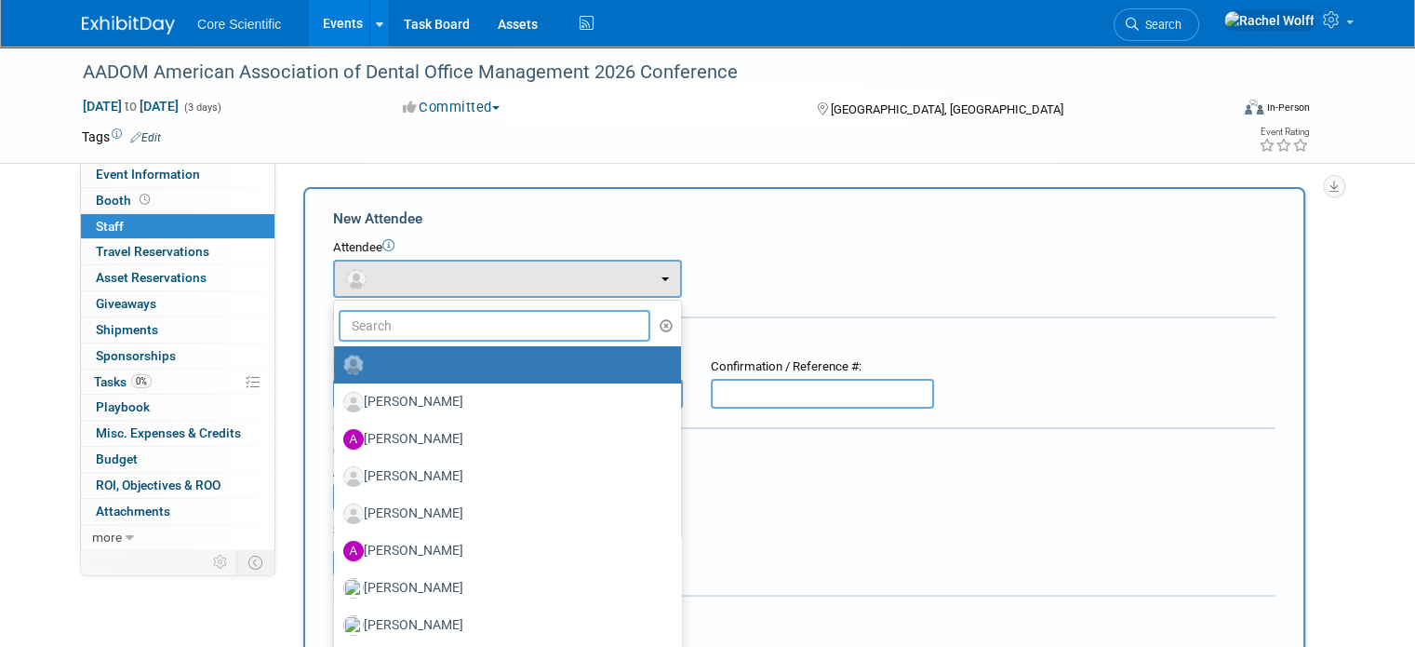
click at [421, 327] on input "text" at bounding box center [495, 326] width 312 height 32
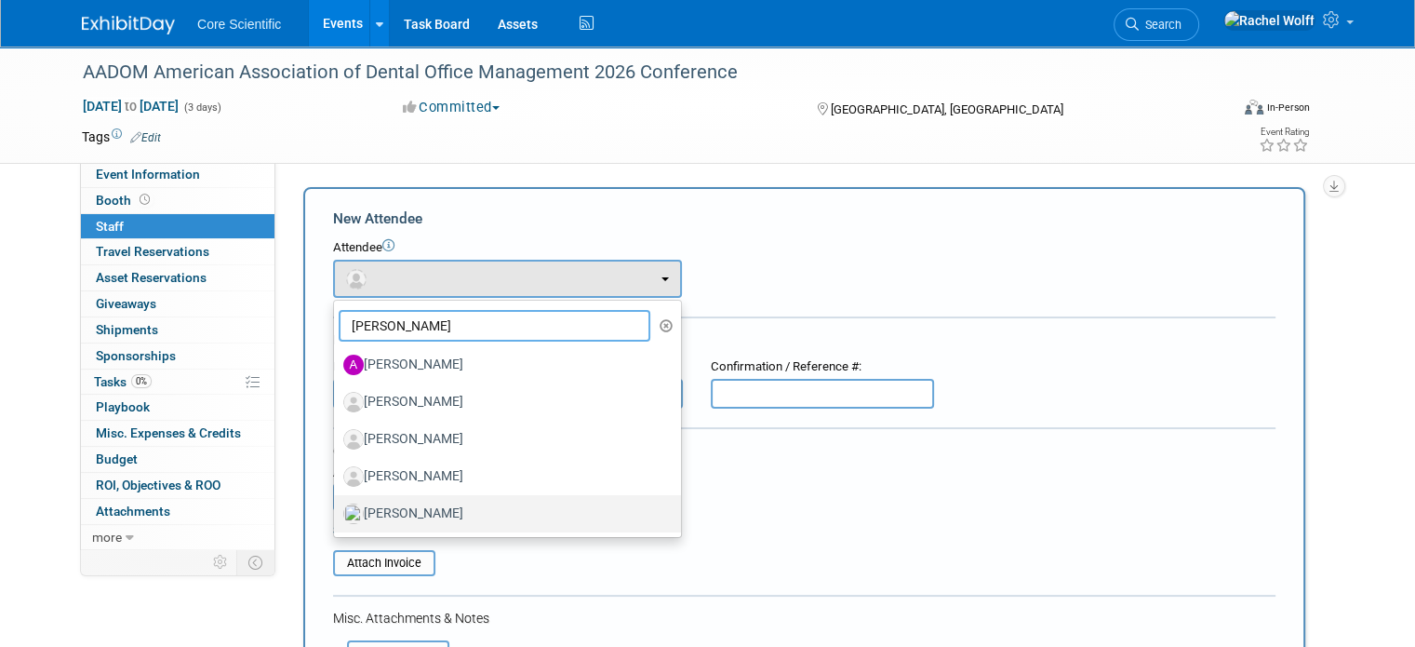
type input "belshe"
click at [402, 505] on label "[PERSON_NAME]" at bounding box center [502, 514] width 319 height 30
click at [337, 505] on input "[PERSON_NAME]" at bounding box center [331, 511] width 12 height 12
select select "6c128cb2-0c38-4361-b858-ae58881757a8"
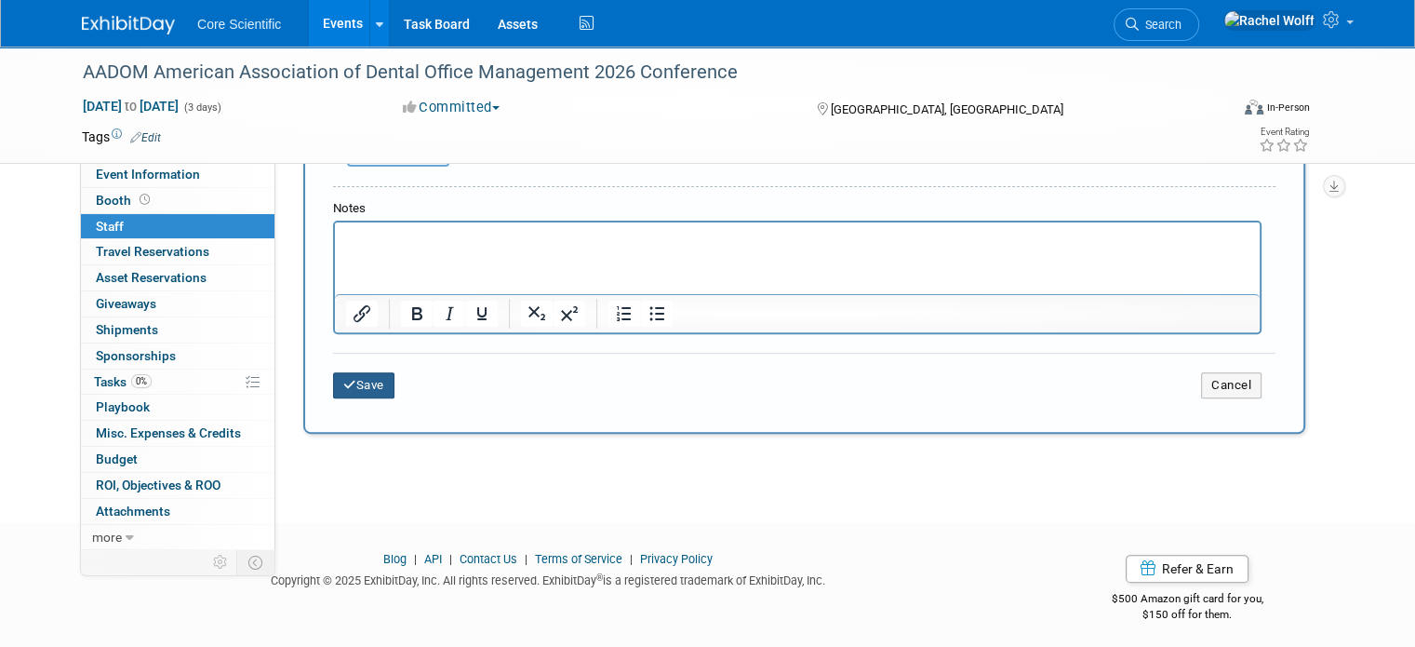
click at [350, 386] on button "Save" at bounding box center [363, 385] width 61 height 26
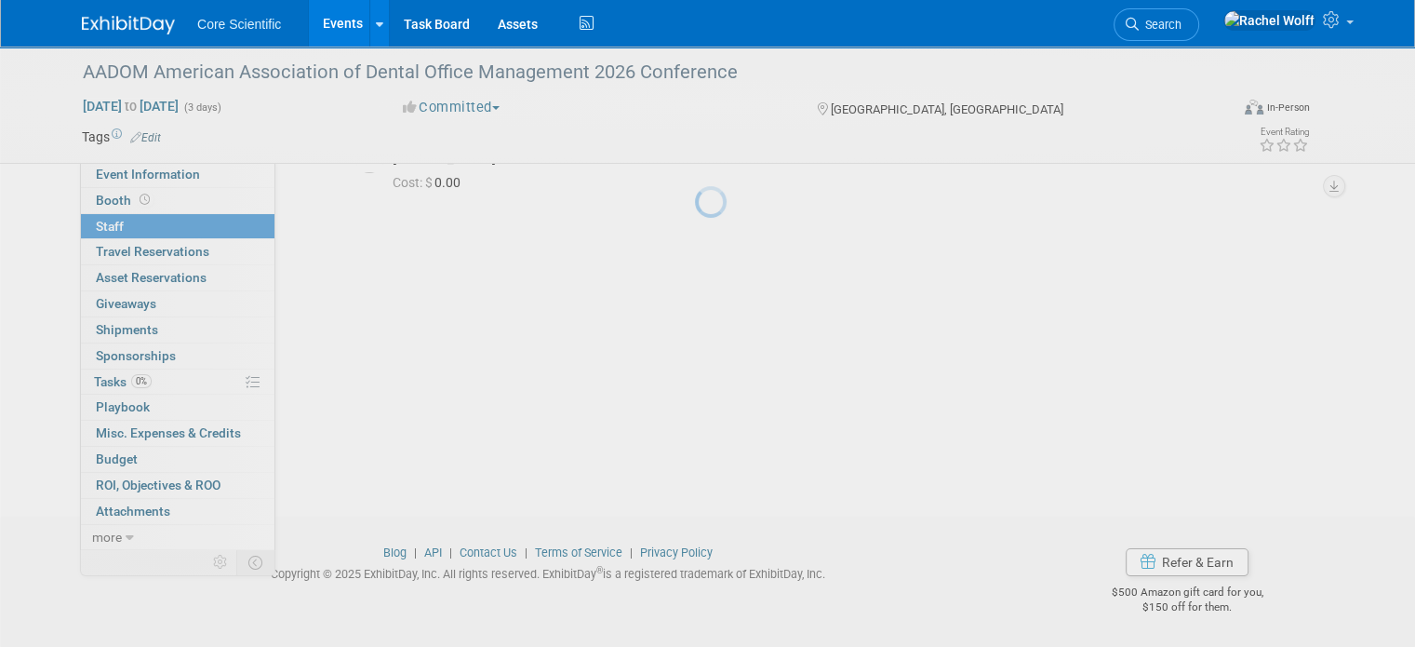
scroll to position [101, 0]
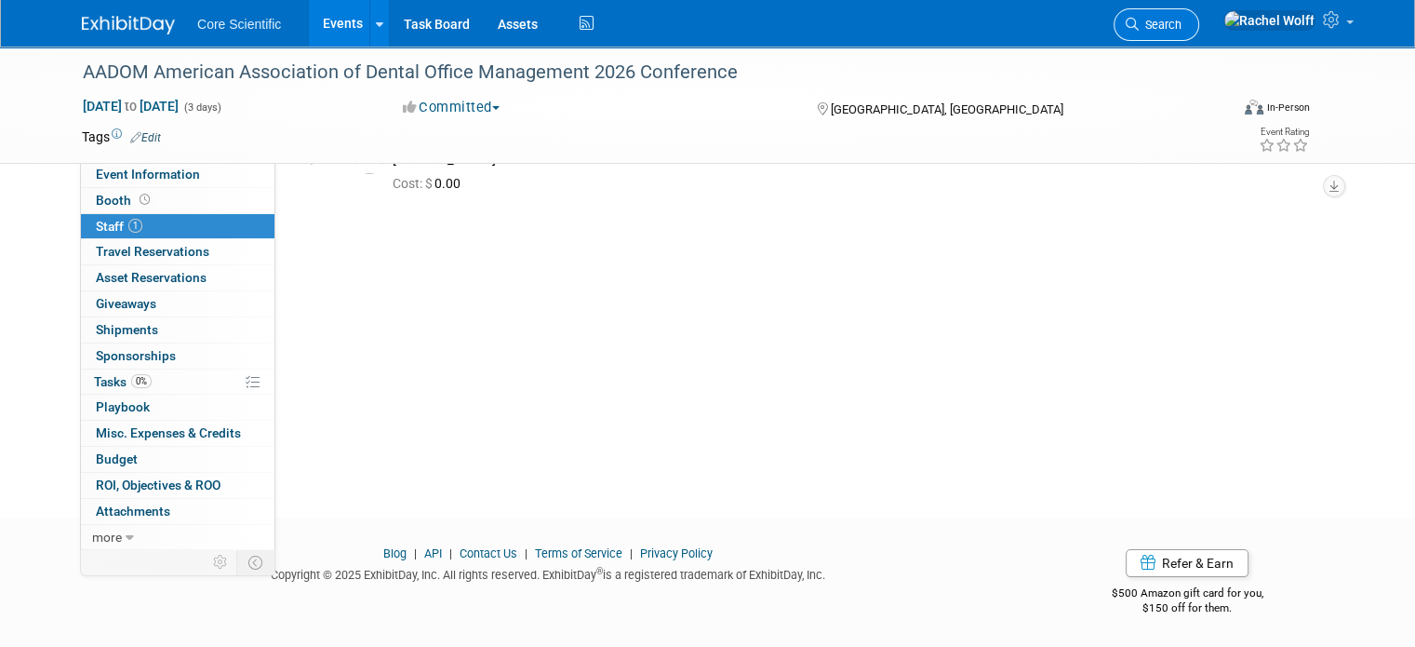
click at [1182, 20] on span "Search" at bounding box center [1160, 25] width 43 height 14
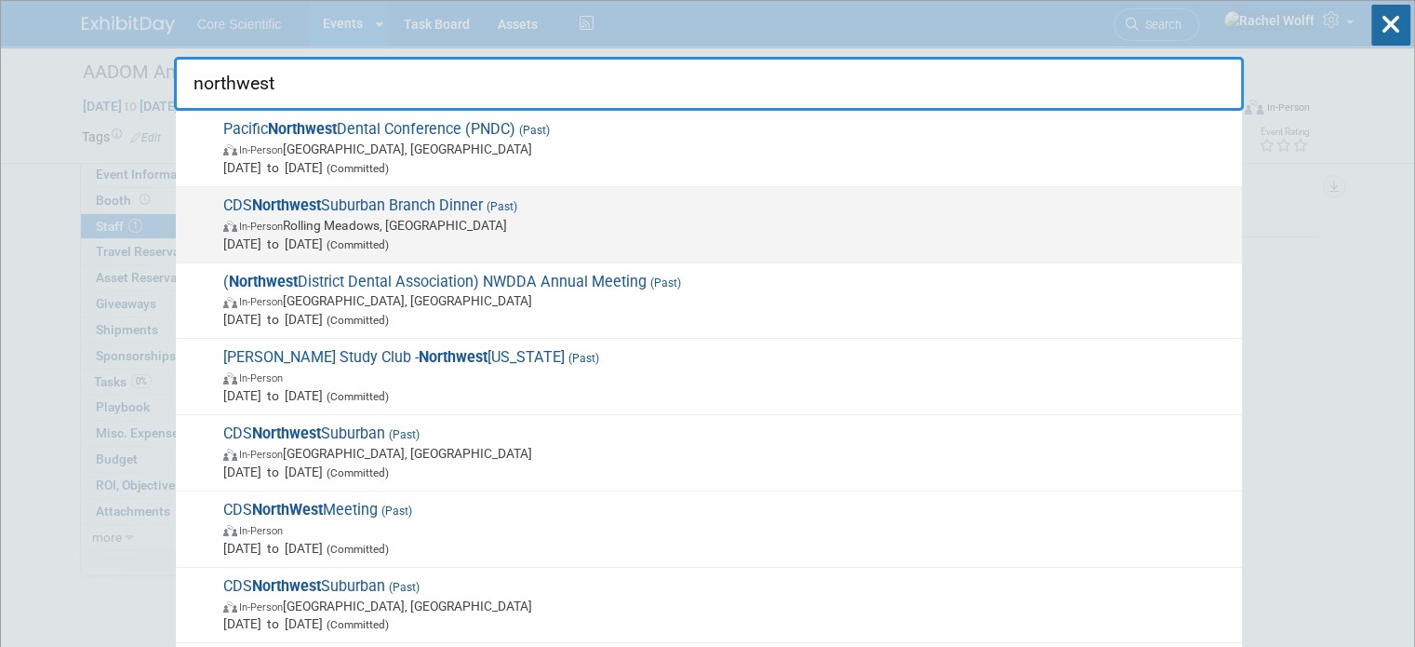
type input "northwest"
click at [473, 230] on span "In-Person Rolling Meadows, IL" at bounding box center [727, 225] width 1009 height 19
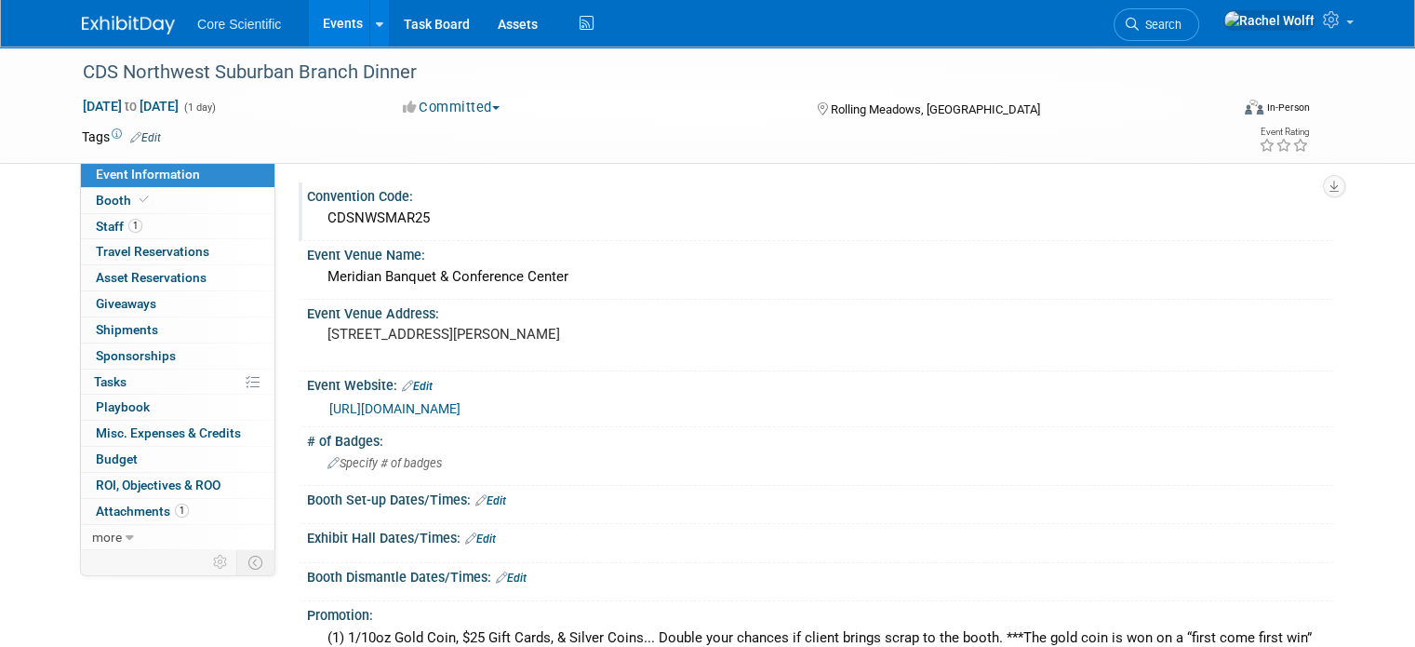
drag, startPoint x: 412, startPoint y: 215, endPoint x: 302, endPoint y: 210, distance: 109.9
click at [307, 210] on div "CDSNWSMAR25" at bounding box center [820, 219] width 1026 height 31
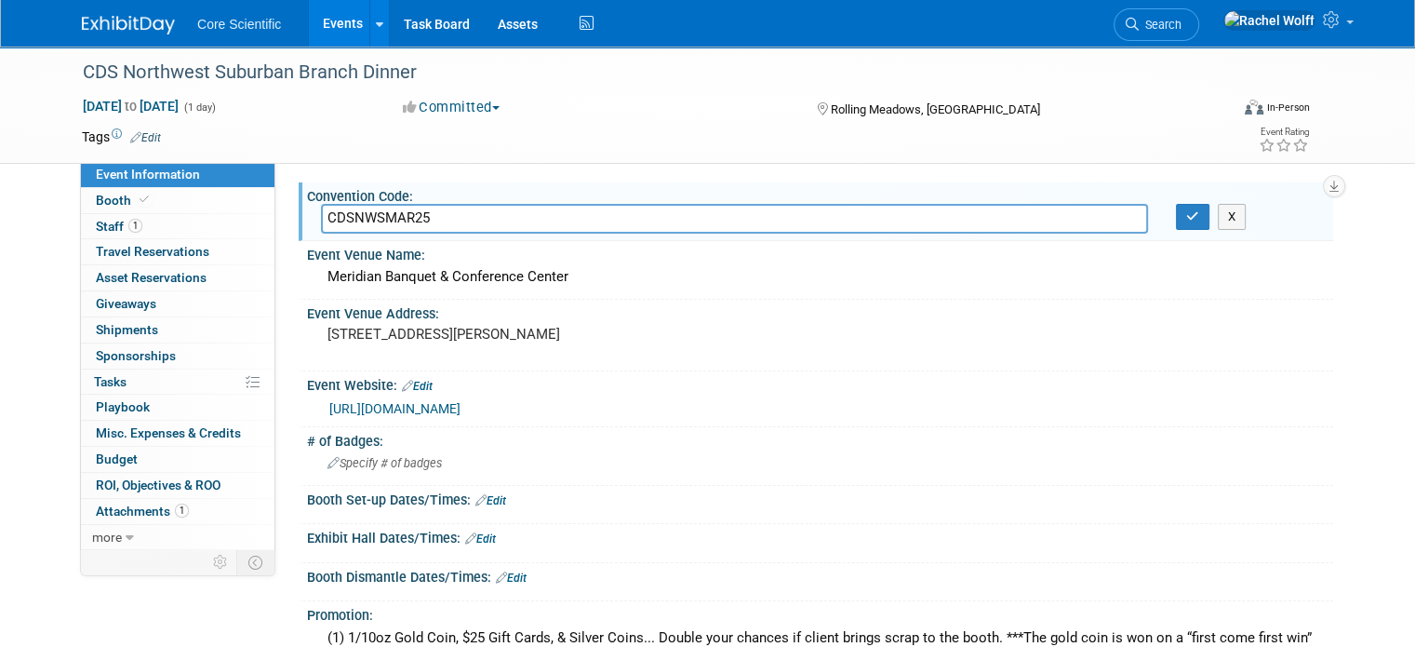
click at [367, 226] on input "CDSNWSMAR25" at bounding box center [734, 218] width 827 height 29
click at [1195, 222] on button "button" at bounding box center [1192, 217] width 33 height 26
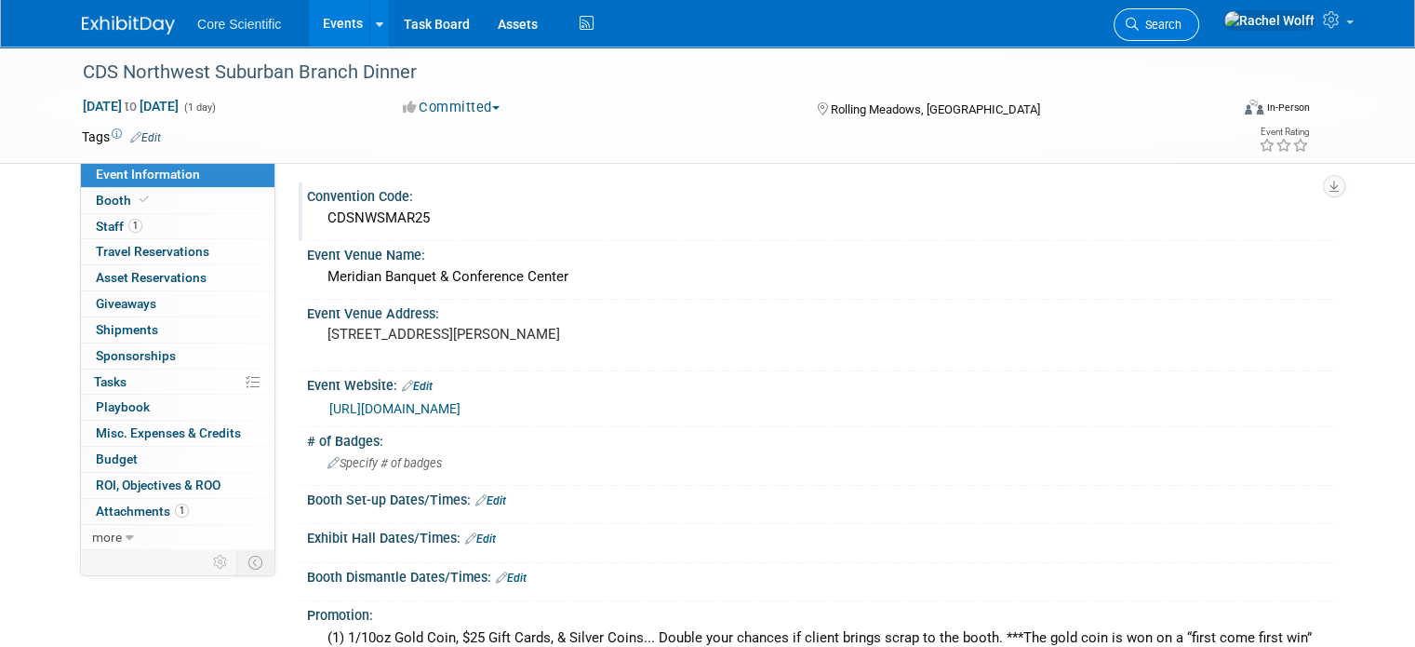
click at [1182, 19] on span "Search" at bounding box center [1160, 25] width 43 height 14
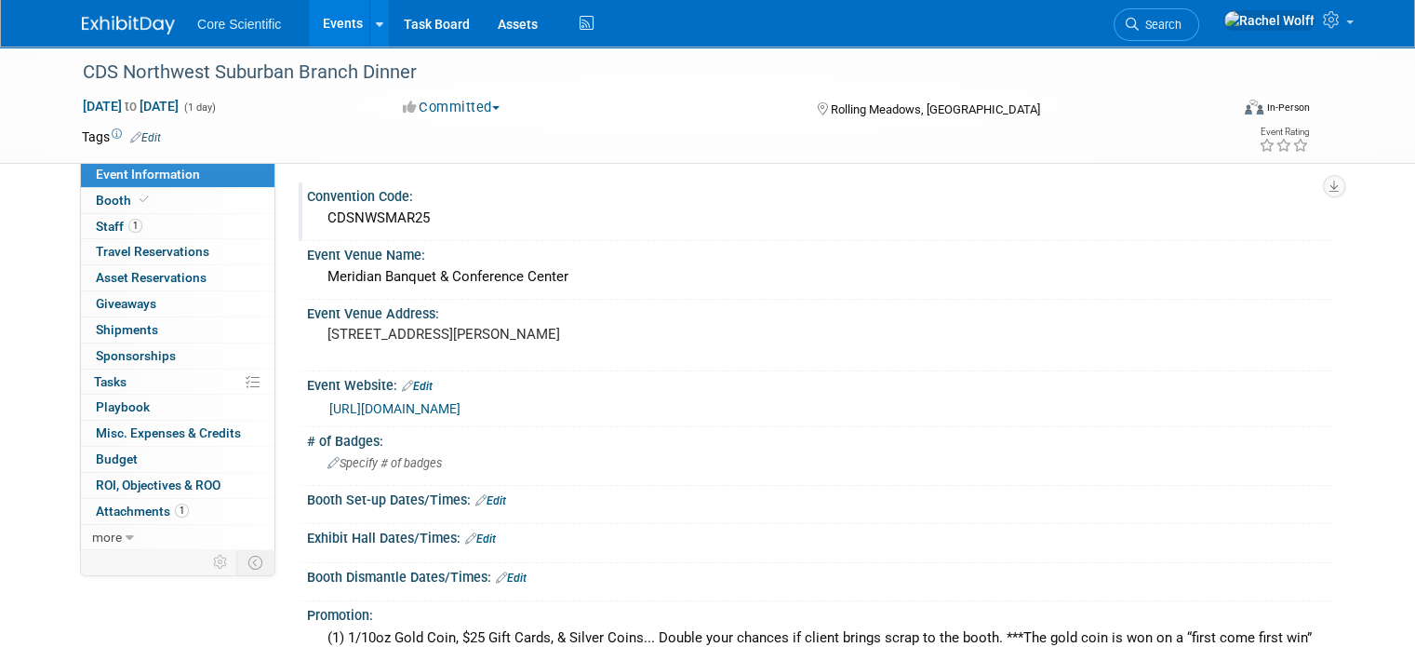
click at [93, 22] on img at bounding box center [128, 25] width 93 height 19
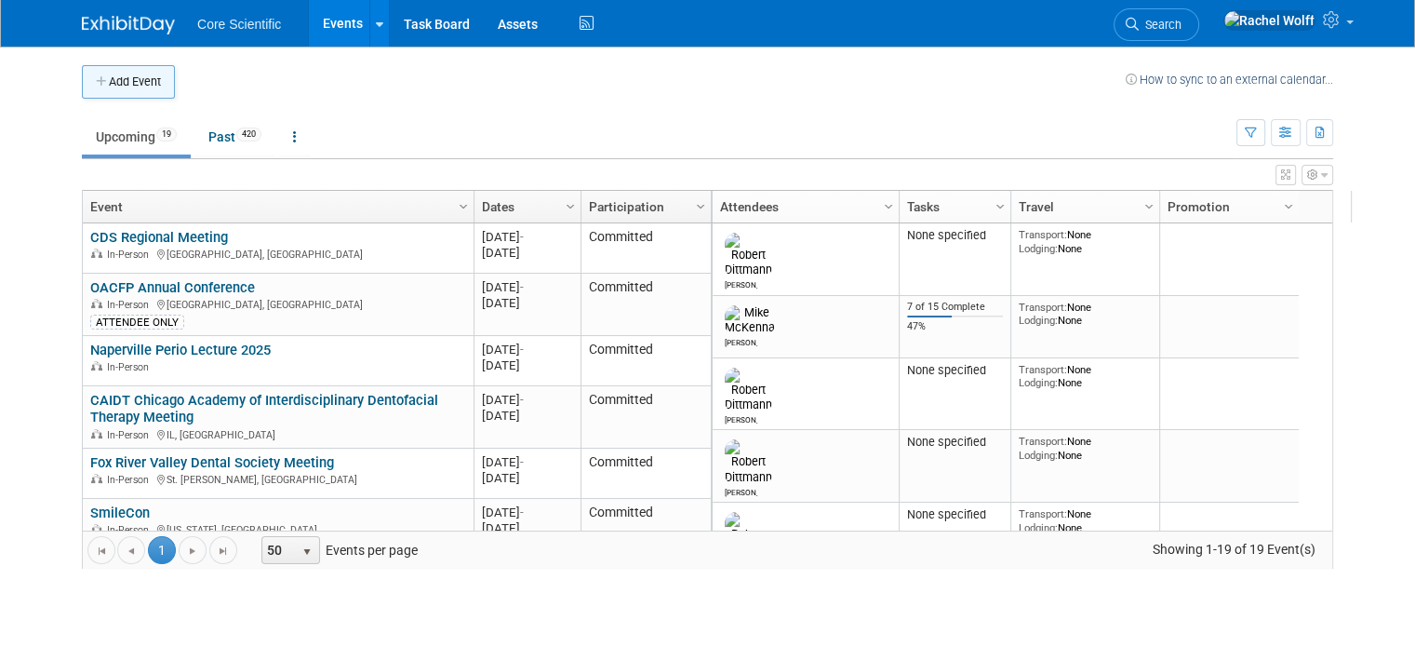
click at [126, 89] on button "Add Event" at bounding box center [128, 81] width 93 height 33
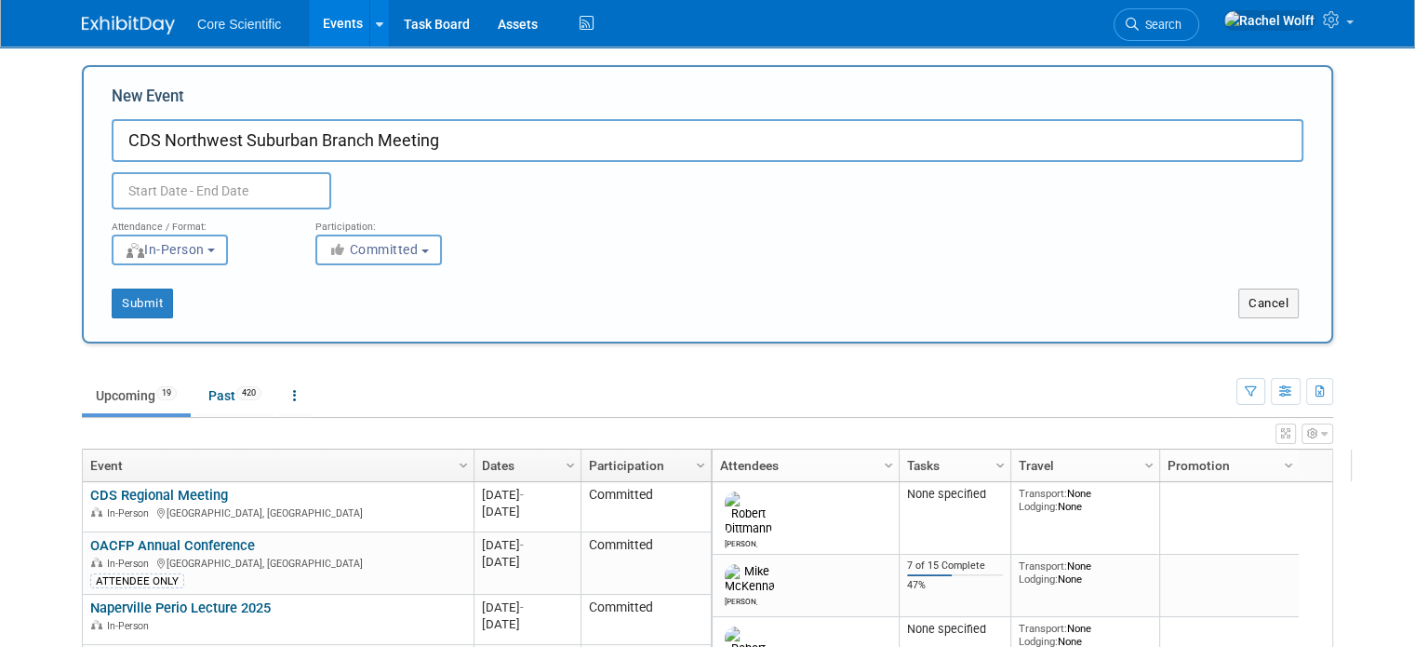
type input "CDS Northwest Suburban Branch Meeting"
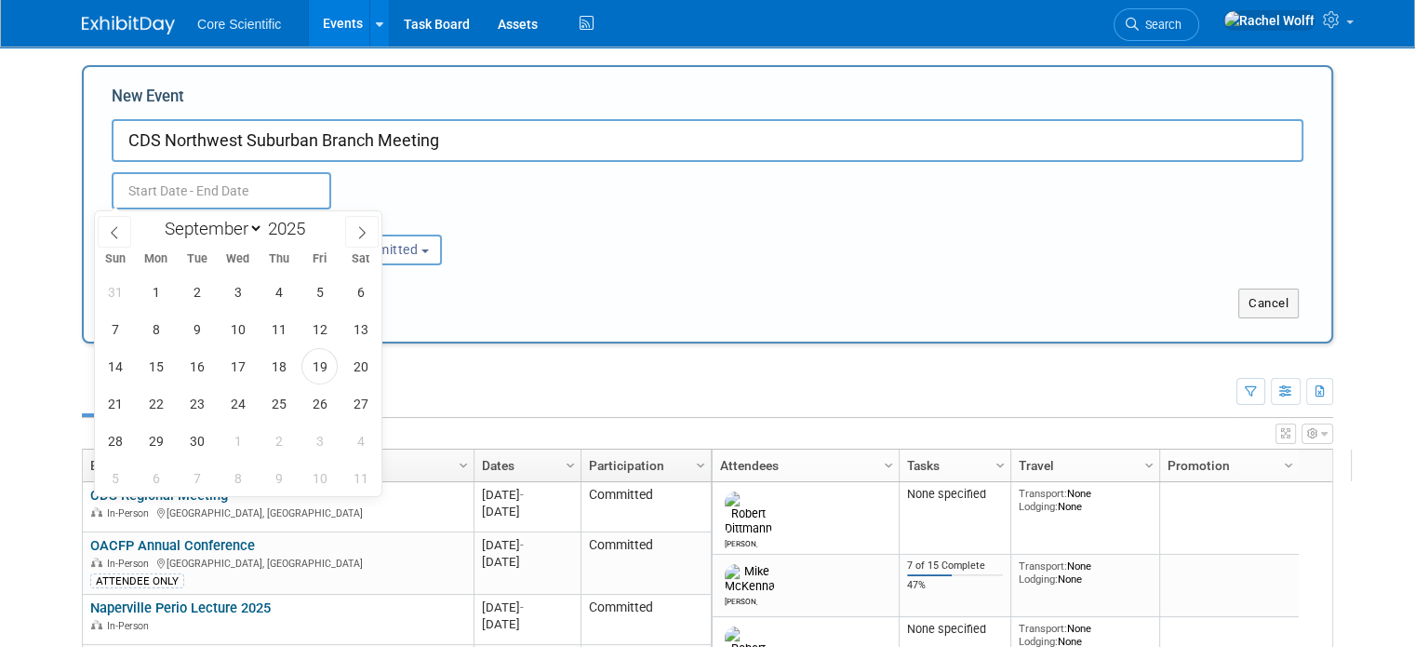
click at [266, 193] on input "text" at bounding box center [222, 190] width 220 height 37
click at [360, 234] on icon at bounding box center [361, 232] width 13 height 13
select select "10"
click at [212, 330] on span "4" at bounding box center [197, 329] width 36 height 36
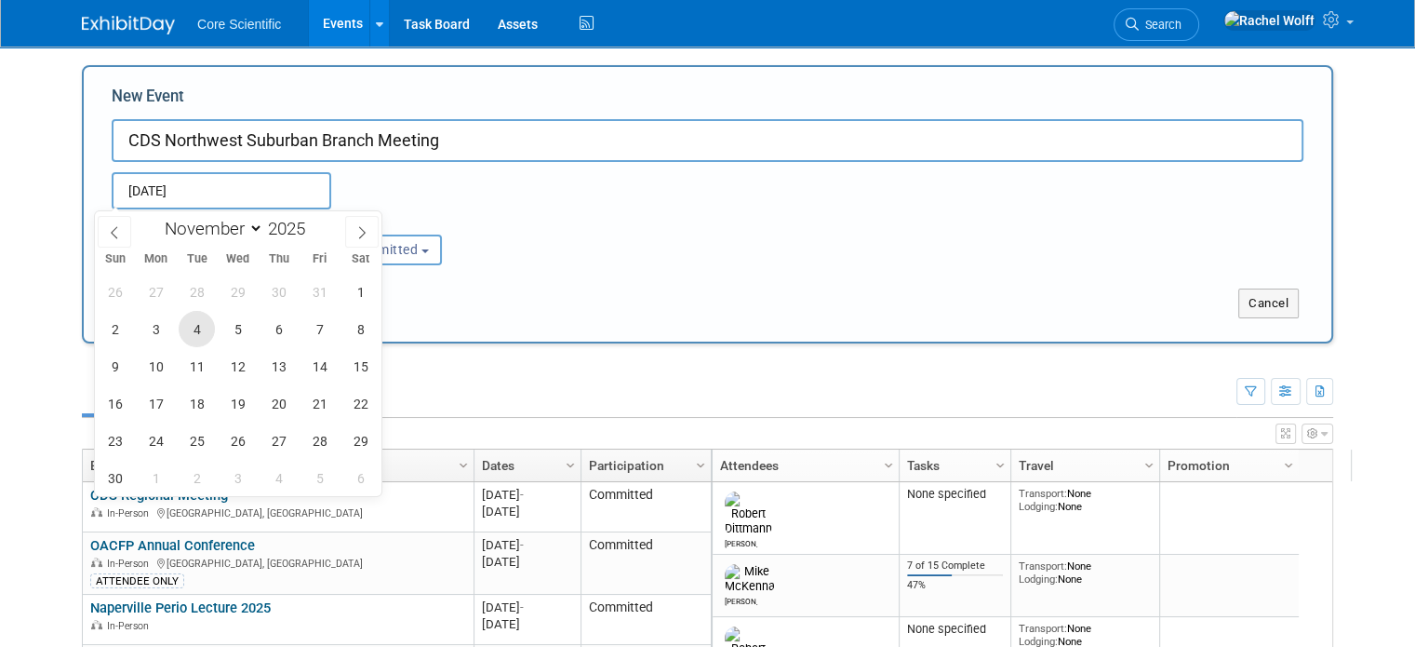
type input "[DATE] to [DATE]"
click at [592, 290] on div "Submit" at bounding box center [344, 303] width 520 height 30
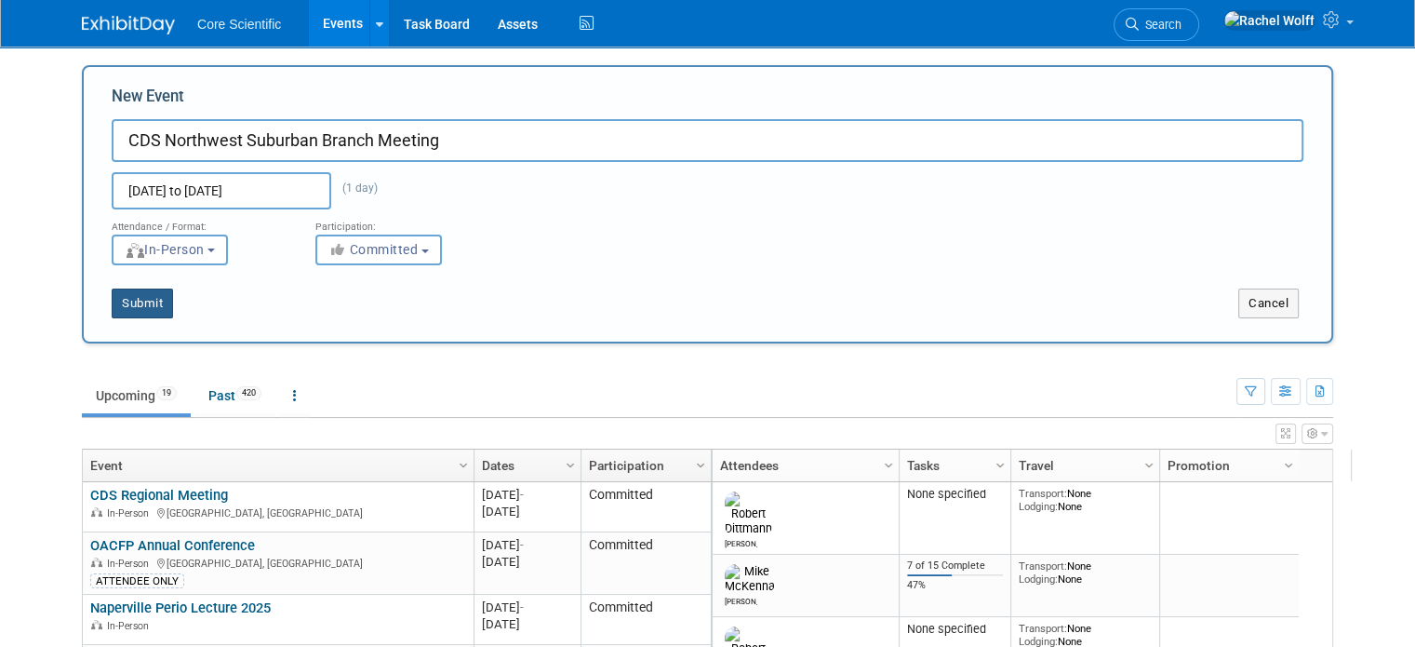
click at [144, 301] on button "Submit" at bounding box center [142, 303] width 61 height 30
type input "CDS Northwest Suburban Branch Meeting"
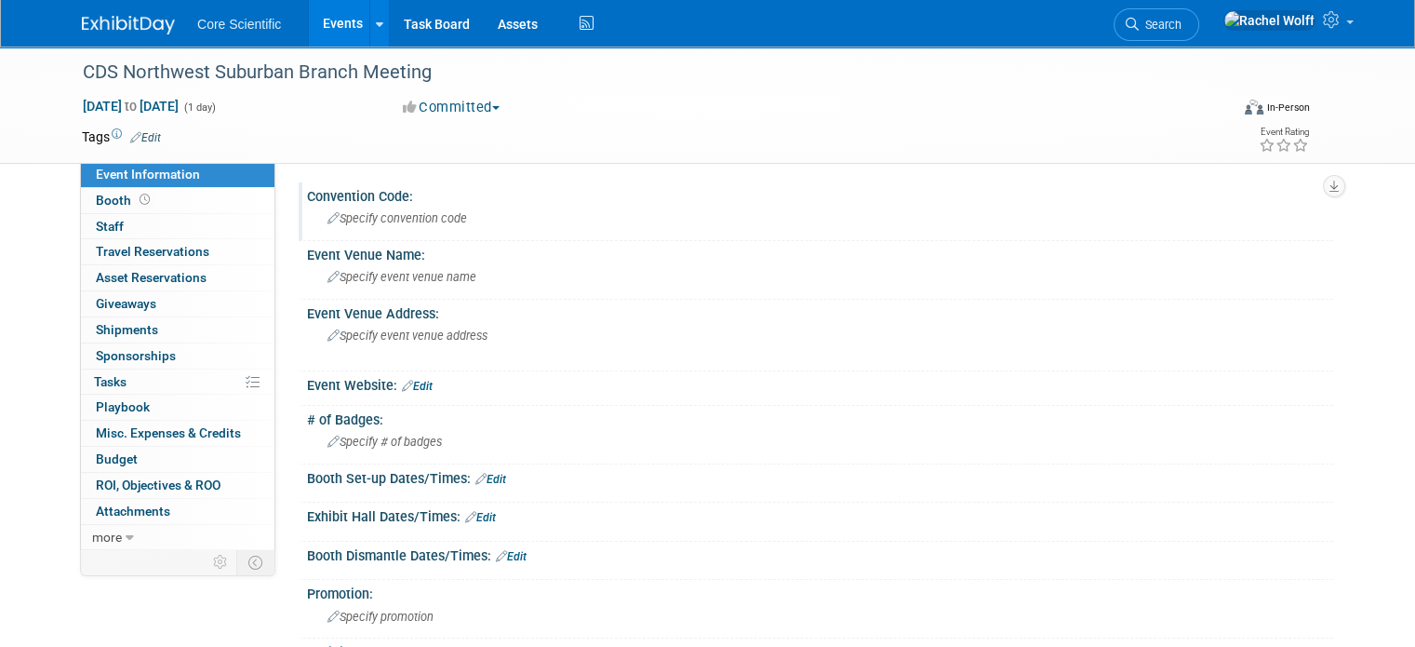
click at [349, 220] on span "Specify convention code" at bounding box center [397, 218] width 140 height 14
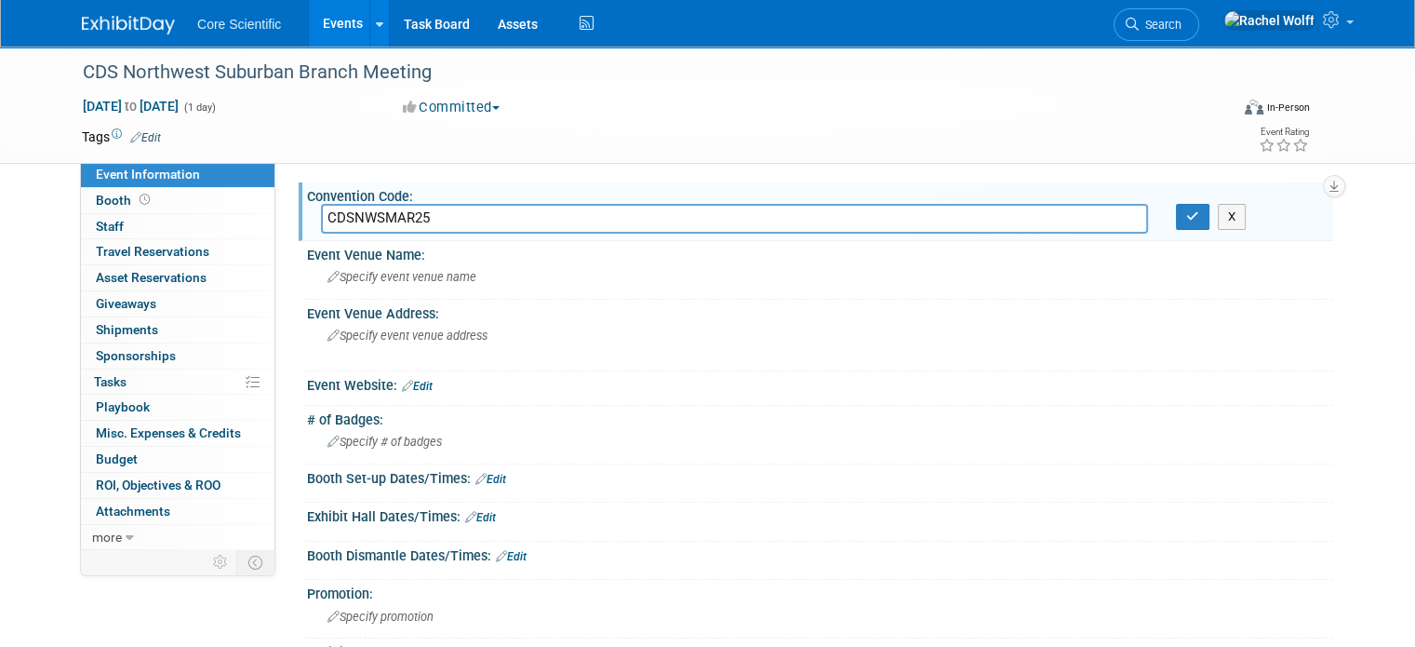
click at [394, 218] on input "CDSNWSMAR25" at bounding box center [734, 218] width 827 height 29
type input "CDSNWSNOV25"
click at [1190, 215] on button "button" at bounding box center [1192, 217] width 33 height 26
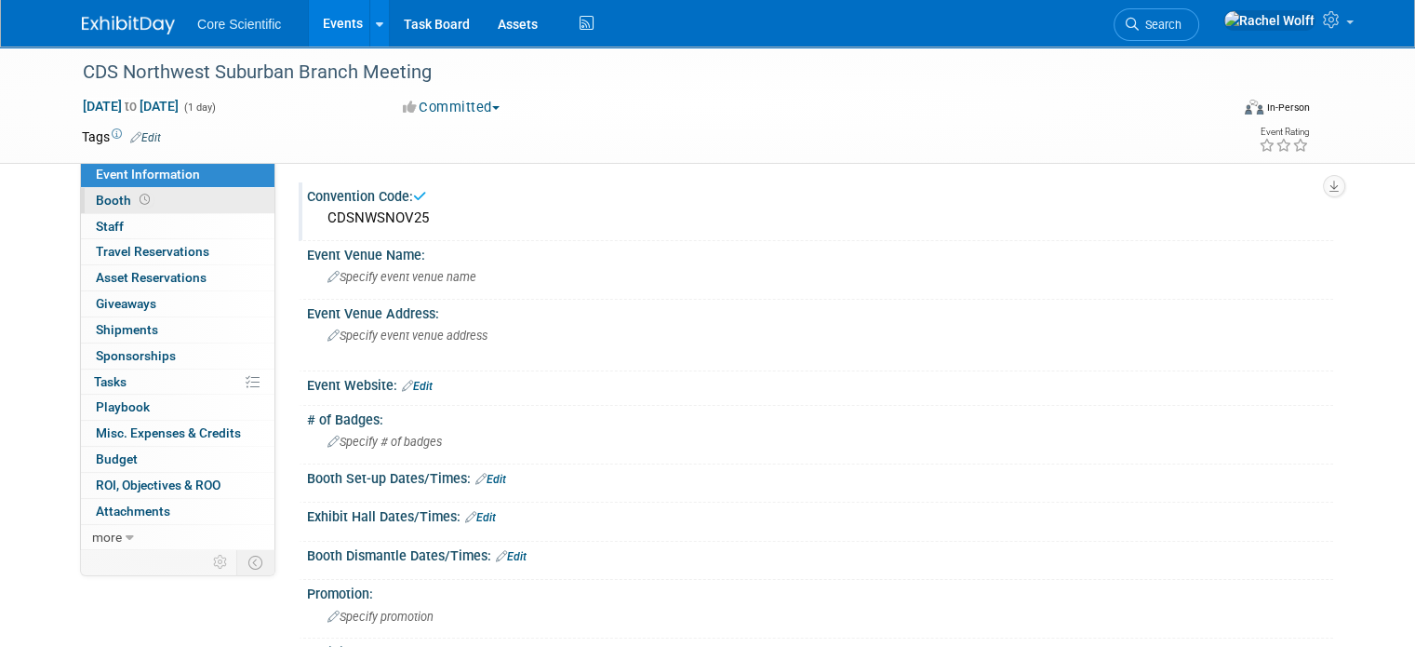
click at [160, 201] on link "Booth" at bounding box center [178, 200] width 194 height 25
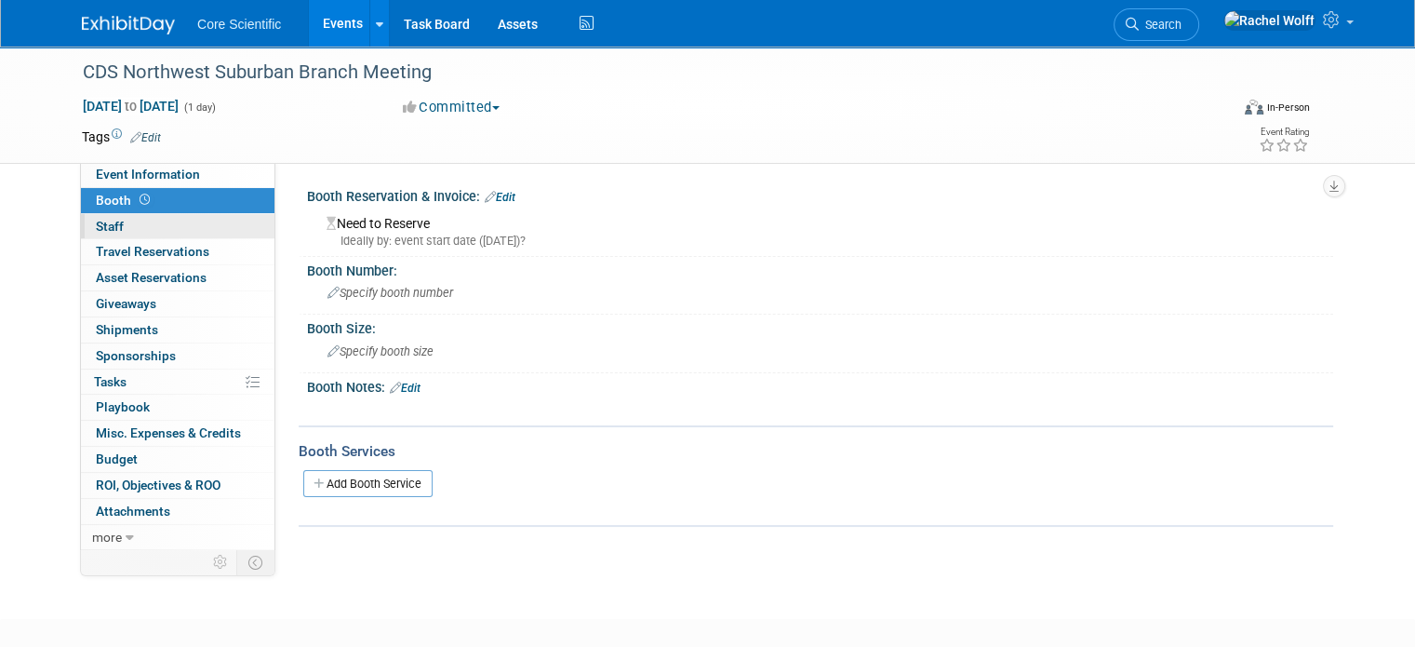
click at [166, 234] on link "0 Staff 0" at bounding box center [178, 226] width 194 height 25
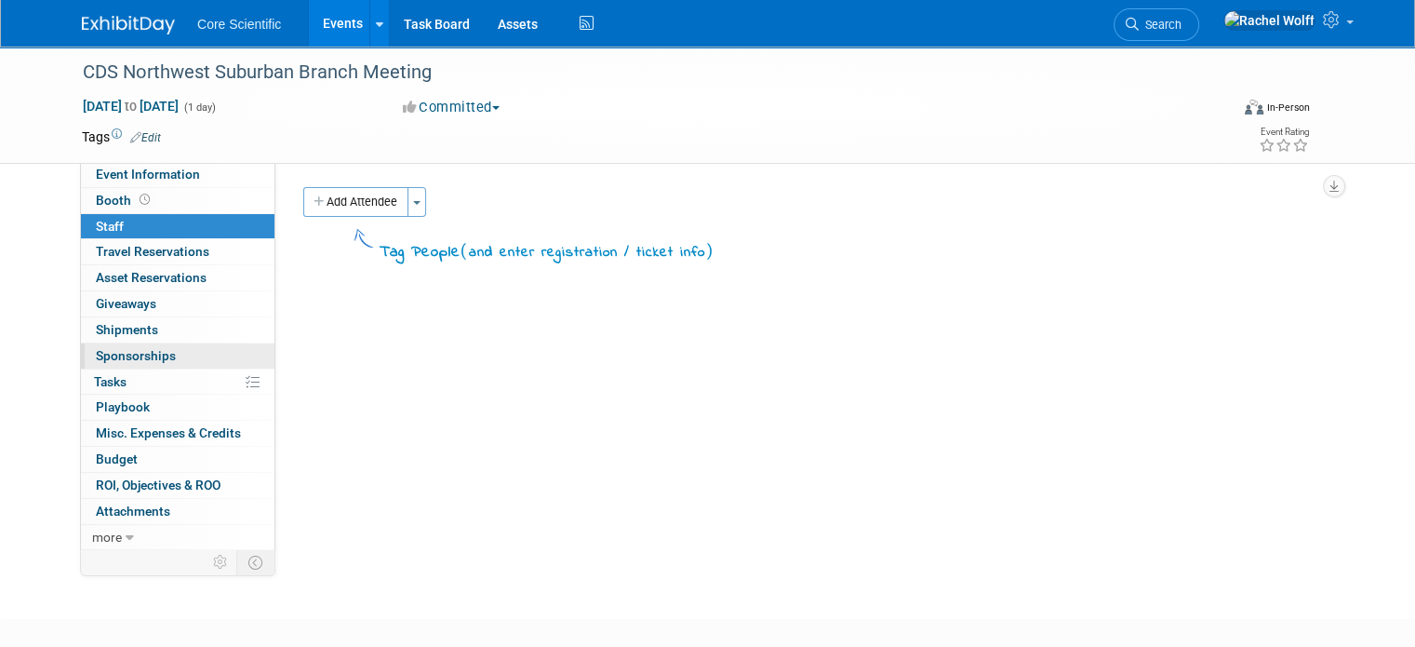
click at [168, 349] on link "0 Sponsorships 0" at bounding box center [178, 355] width 194 height 25
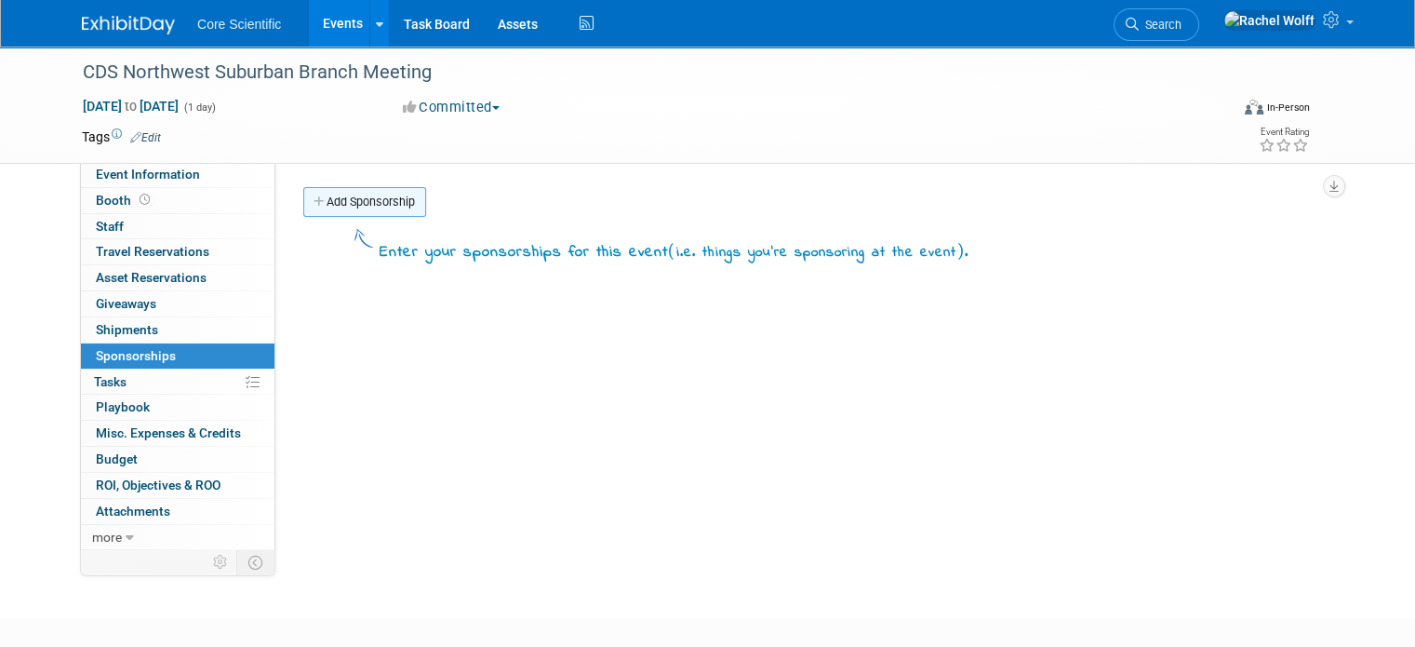
click at [402, 200] on link "Add Sponsorship" at bounding box center [364, 202] width 123 height 30
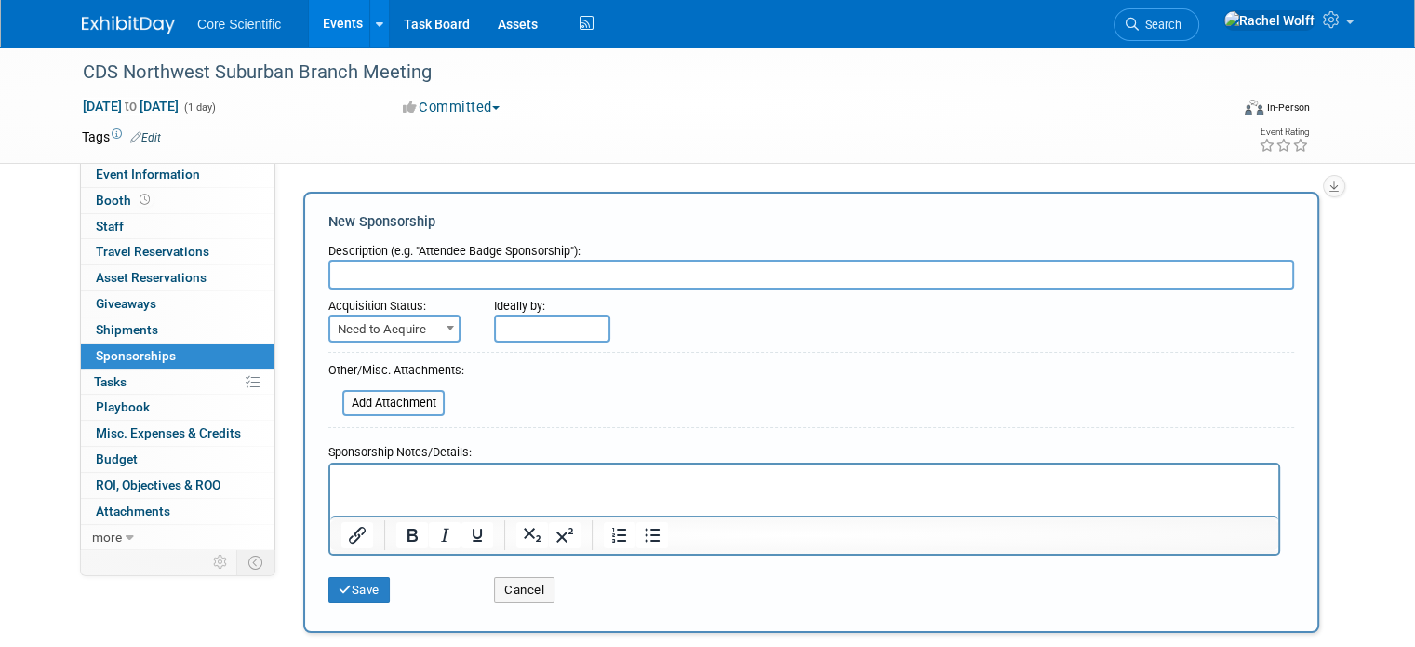
click at [425, 273] on input "text" at bounding box center [811, 275] width 966 height 30
type input "m"
type input "Meeting Sponsorship"
click at [396, 401] on input "file" at bounding box center [331, 403] width 221 height 22
click at [525, 583] on button "Cancel" at bounding box center [524, 590] width 60 height 26
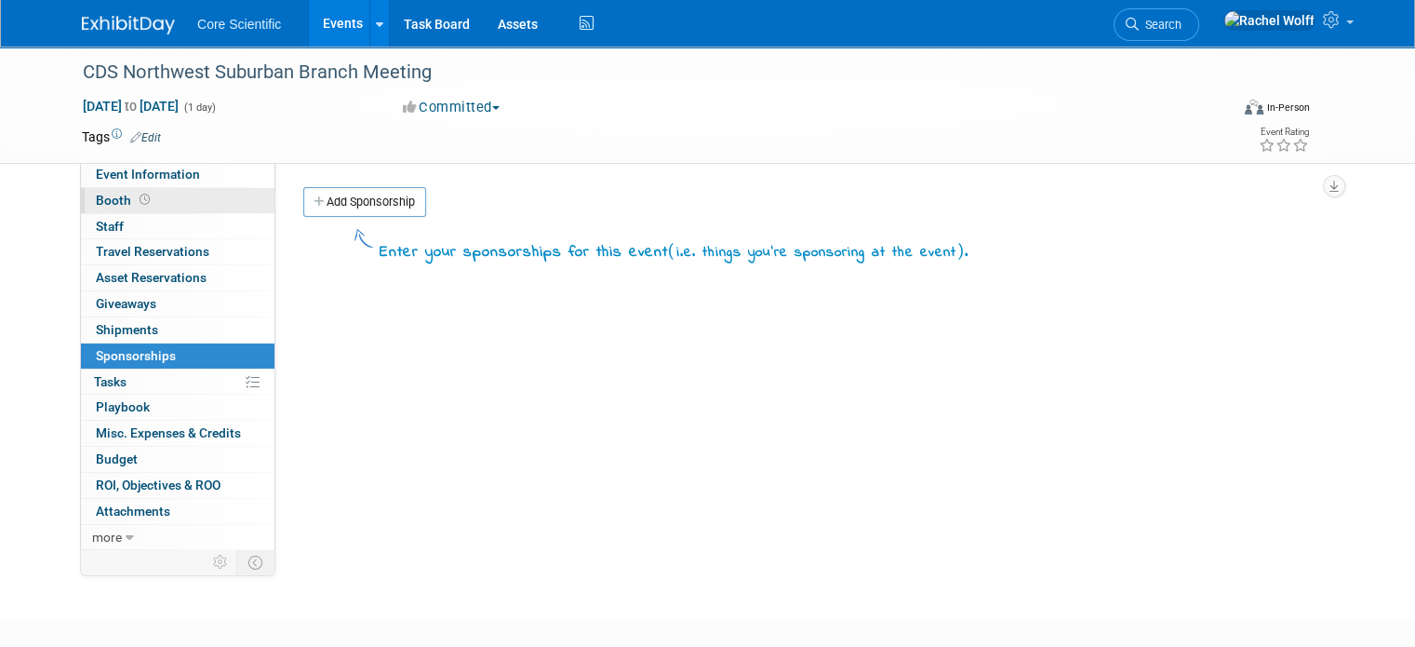
click at [171, 205] on link "Booth" at bounding box center [178, 200] width 194 height 25
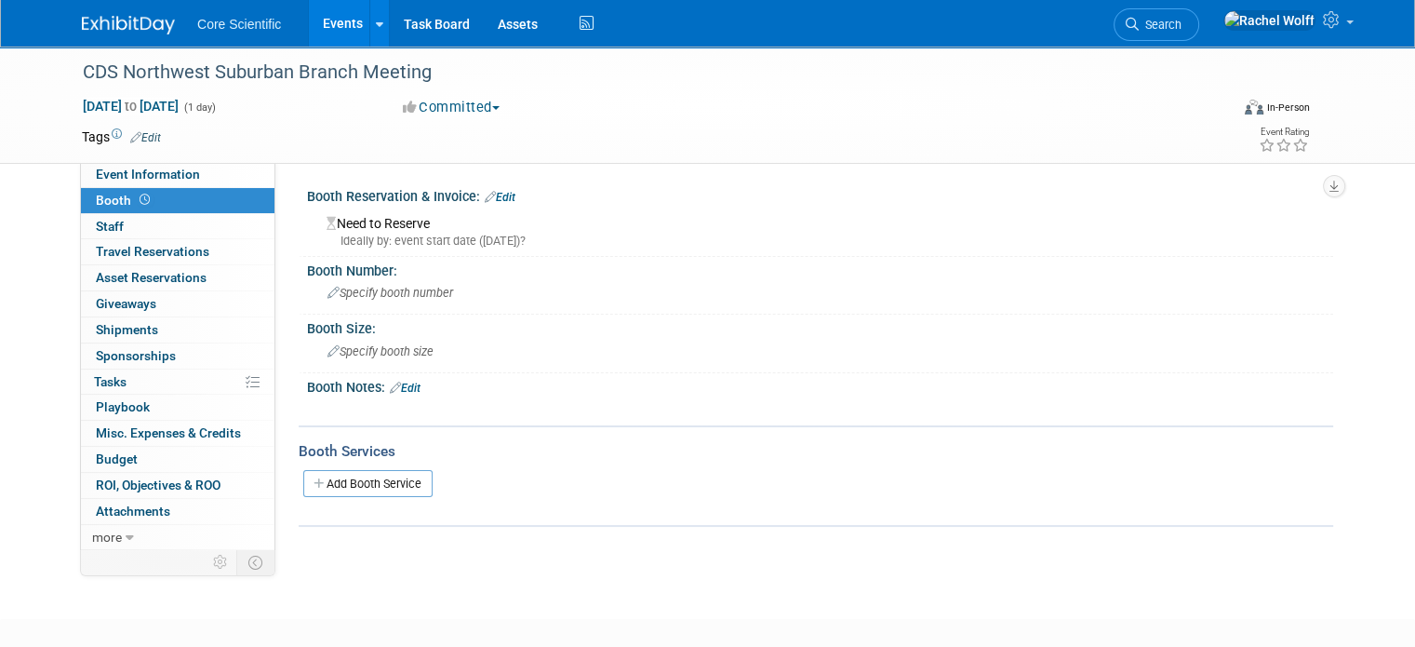
click at [505, 194] on div "Booth Reservation & Invoice: Edit" at bounding box center [820, 194] width 1026 height 24
click at [495, 196] on link "Edit" at bounding box center [500, 197] width 31 height 13
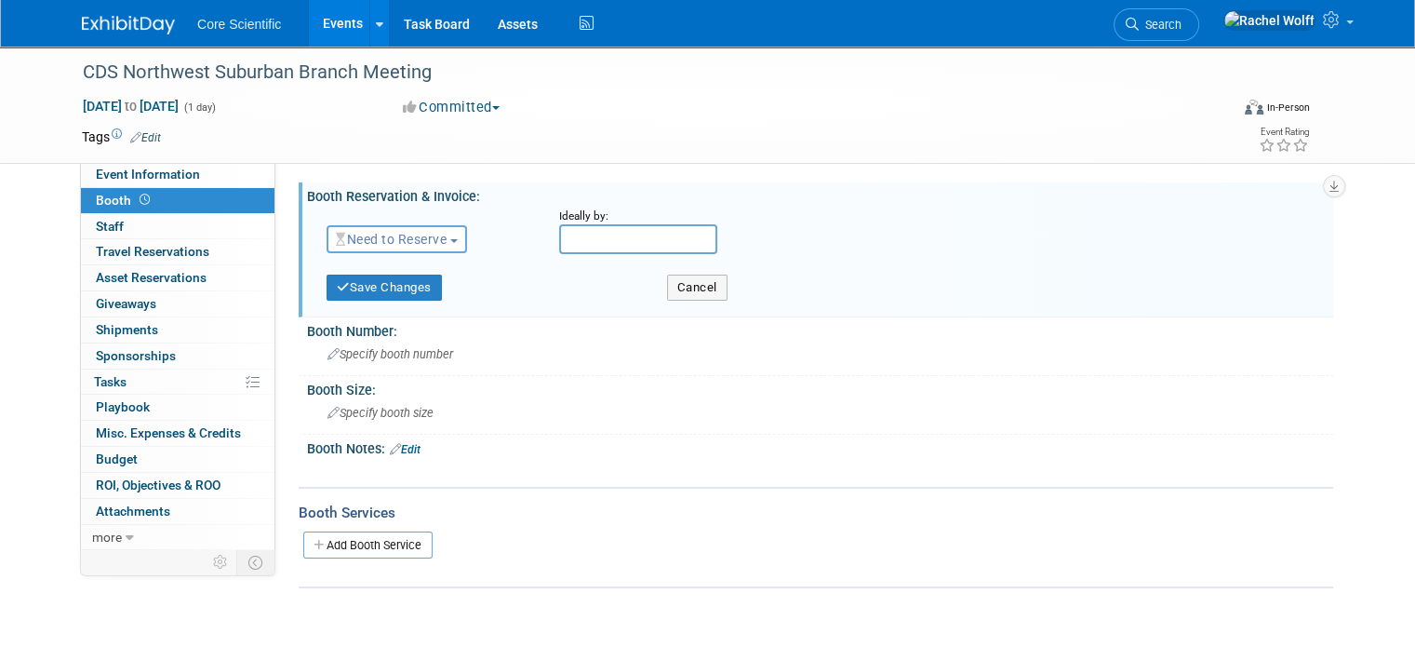
click at [389, 249] on button "Need to Reserve" at bounding box center [397, 239] width 140 height 28
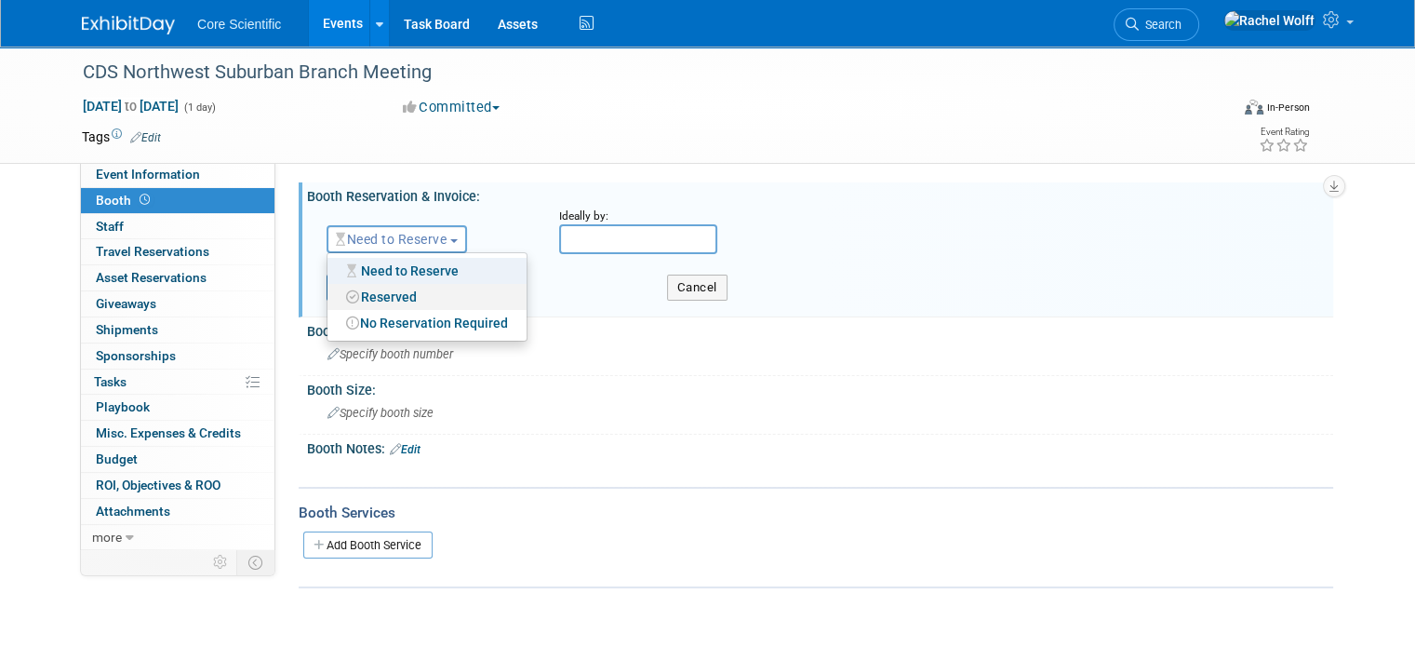
click at [381, 303] on link "Reserved" at bounding box center [426, 297] width 199 height 26
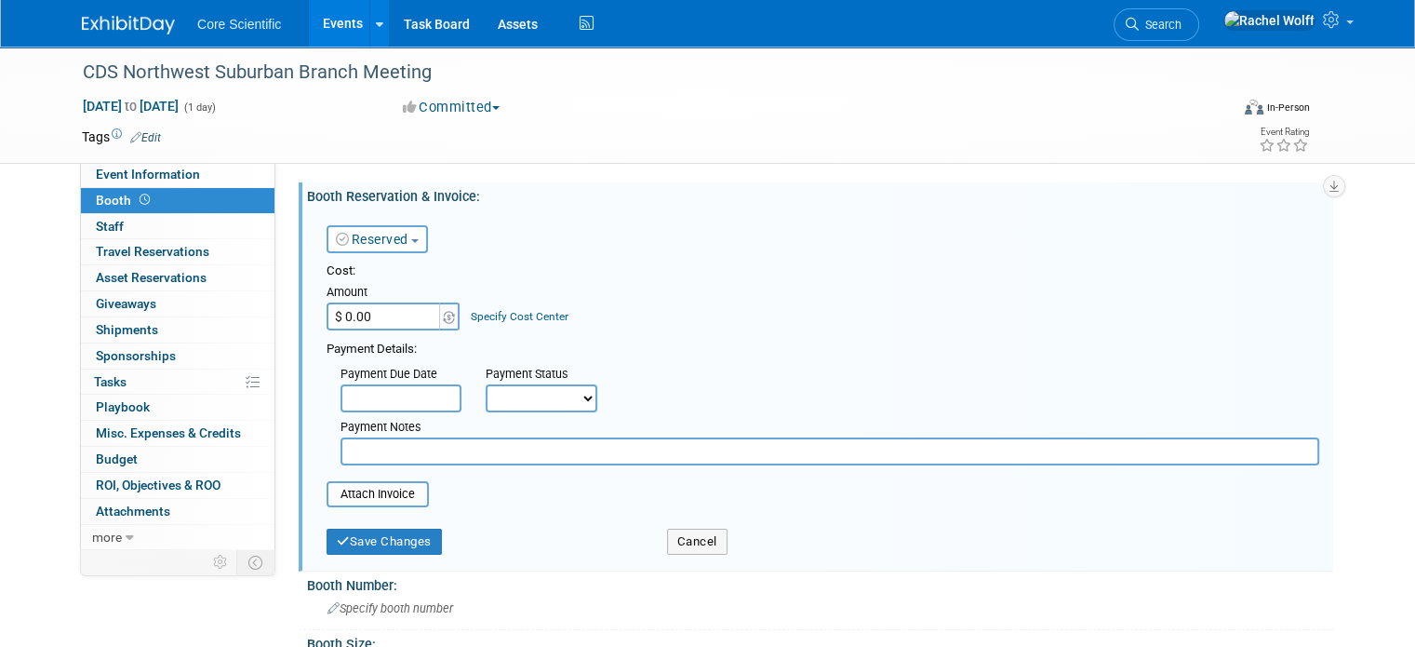
click at [381, 314] on input "$ 0.00" at bounding box center [385, 316] width 116 height 28
type input "$ 500.00"
click at [539, 406] on select "Not Paid Yet Partially Paid Paid in Full" at bounding box center [542, 398] width 112 height 28
click at [486, 384] on select "Not Paid Yet Partially Paid Paid in Full" at bounding box center [542, 398] width 112 height 28
click at [605, 332] on div "Cost: Amount $ 500.00 Specify Cost Center Cost Center -- Not Specified --" at bounding box center [823, 363] width 993 height 203
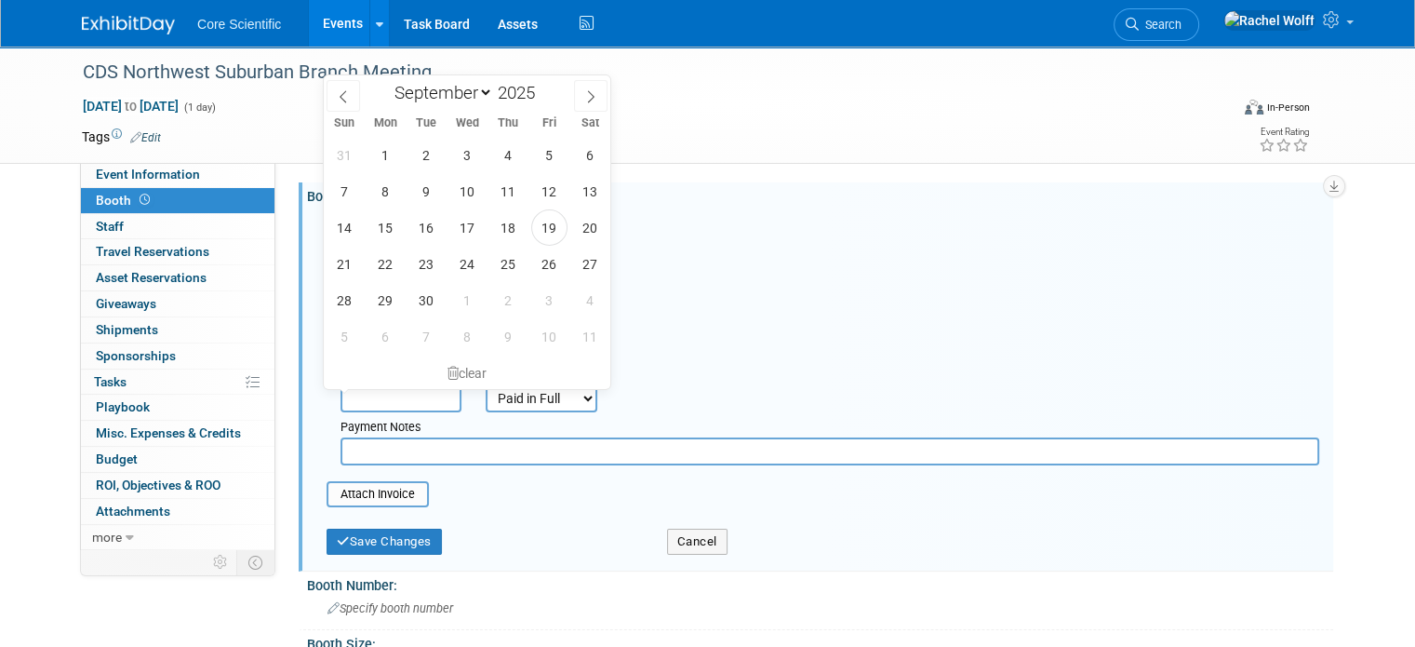
click at [406, 401] on input "text" at bounding box center [401, 398] width 121 height 28
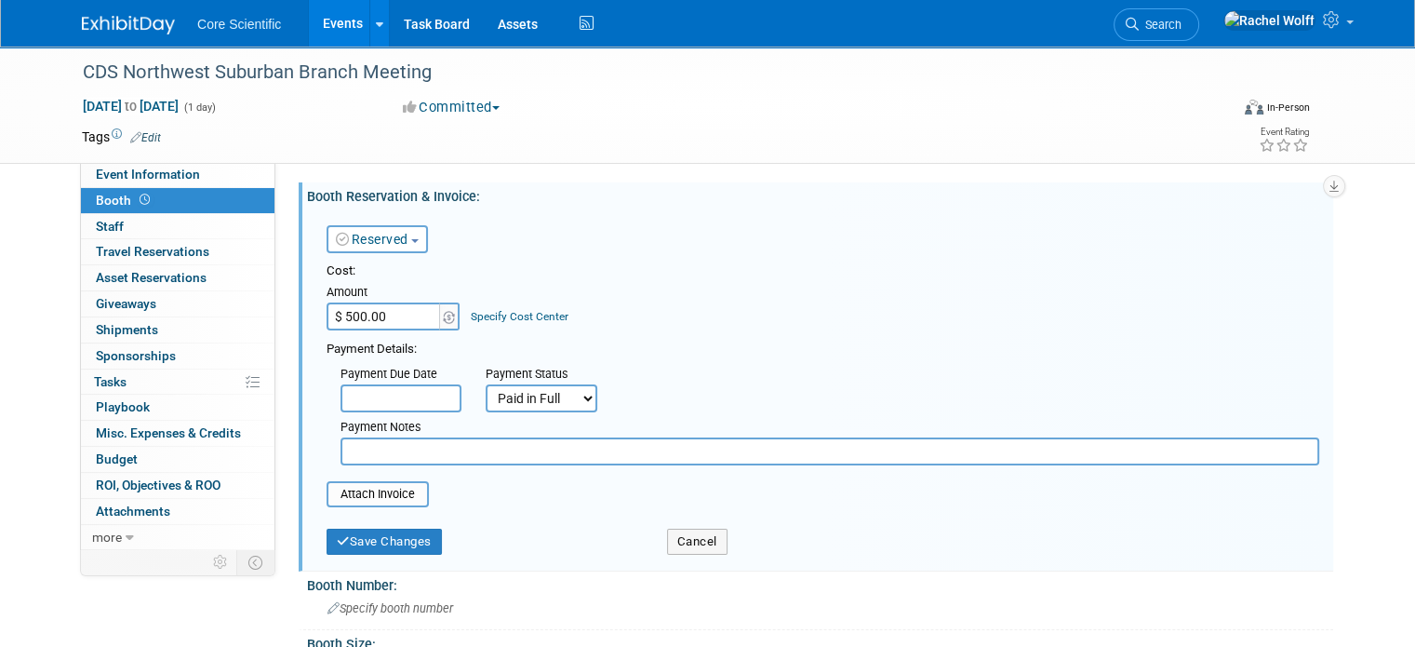
click at [833, 341] on div "Payment Details:" at bounding box center [823, 347] width 993 height 22
click at [516, 386] on select "Not Paid Yet Partially Paid Paid in Full" at bounding box center [542, 398] width 112 height 28
select select "3"
click at [486, 384] on select "Not Paid Yet Partially Paid Paid in Full" at bounding box center [542, 398] width 112 height 28
click at [502, 455] on input "text" at bounding box center [830, 451] width 979 height 28
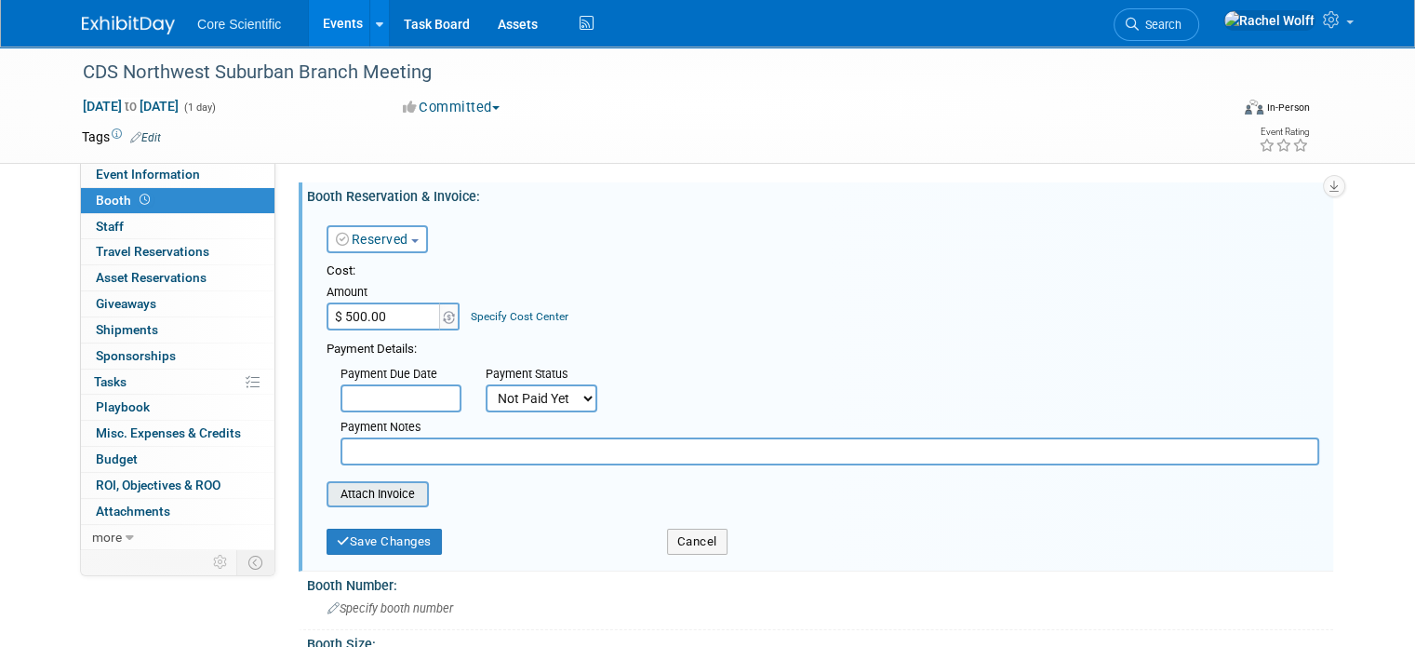
click at [327, 498] on input "file" at bounding box center [316, 494] width 221 height 22
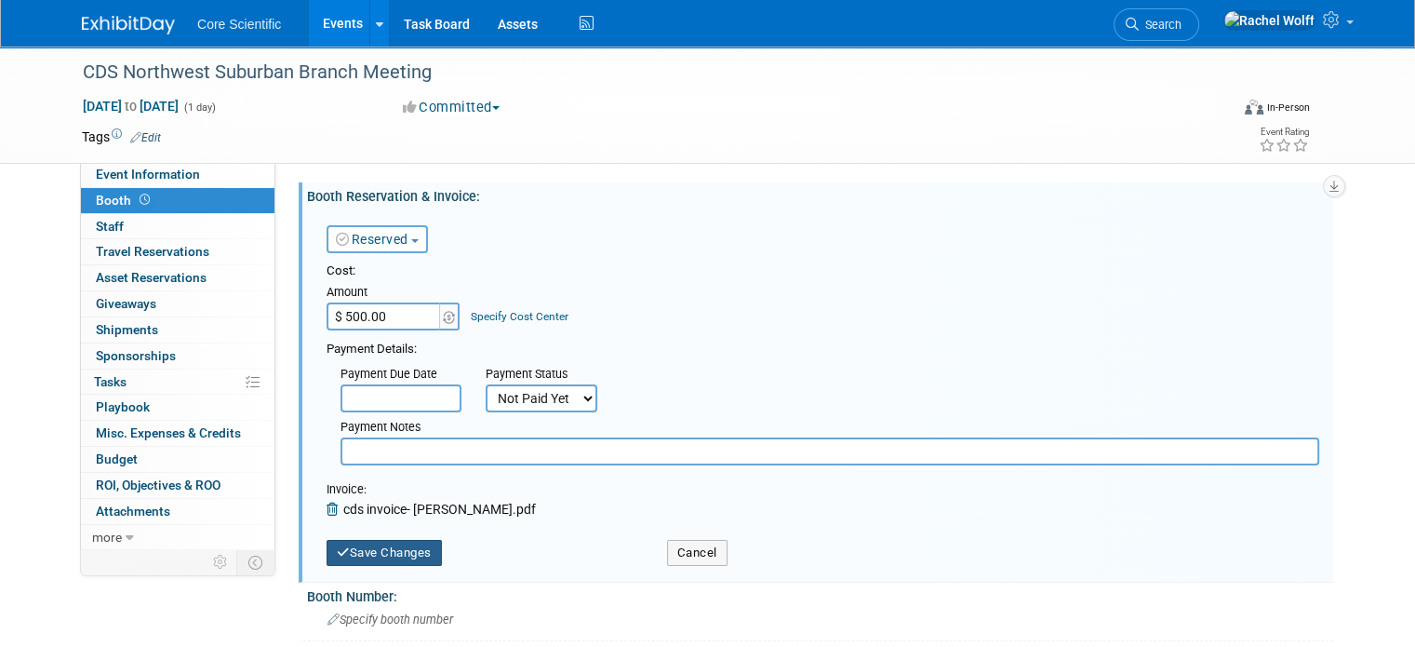
click at [368, 551] on button "Save Changes" at bounding box center [384, 553] width 115 height 26
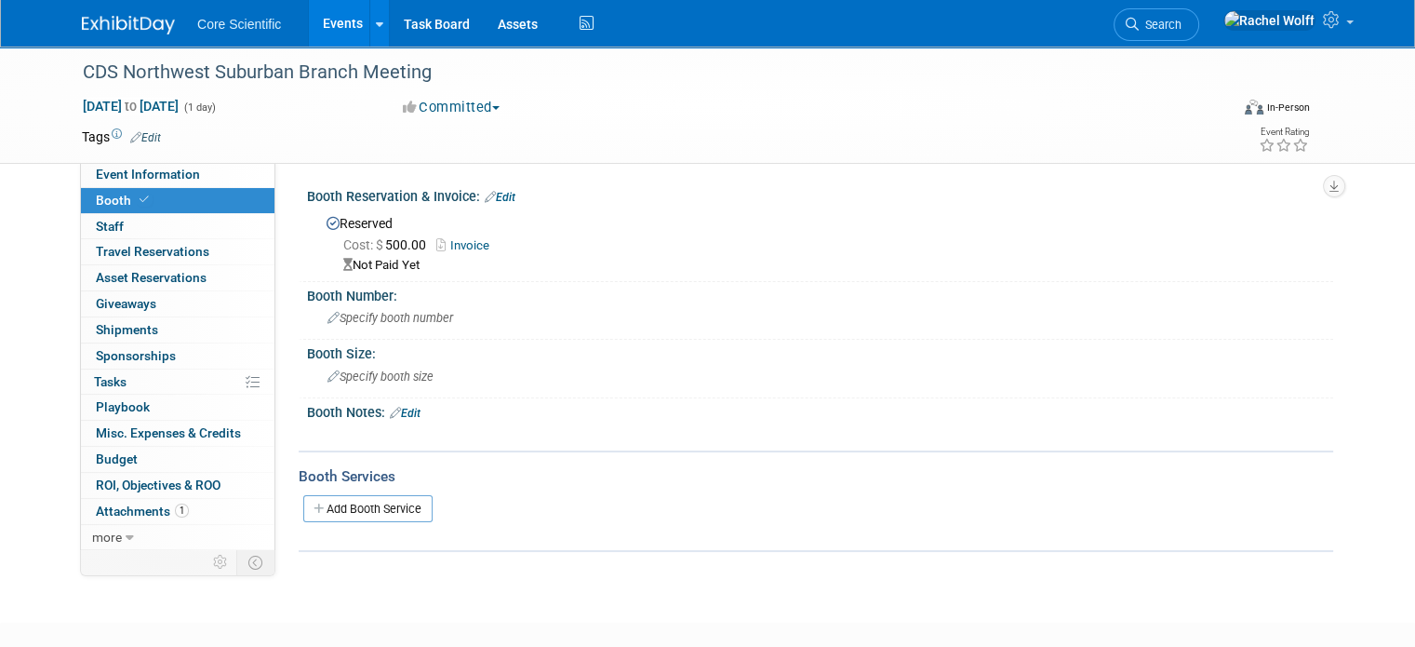
click at [99, 20] on img at bounding box center [128, 25] width 93 height 19
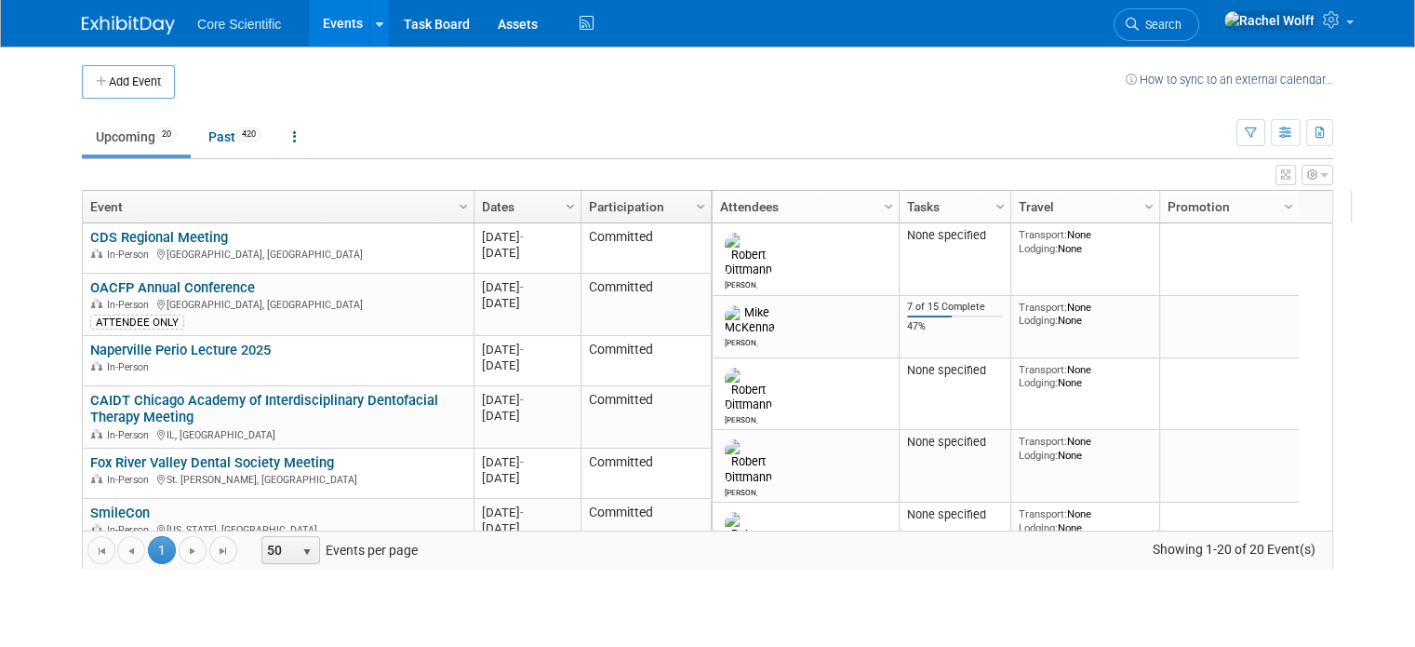
click at [651, 99] on td "Upcoming 20 Past 420 All Events 440 Past and Upcoming Grouped Annually Events g…" at bounding box center [659, 129] width 1155 height 60
